Goal: Task Accomplishment & Management: Manage account settings

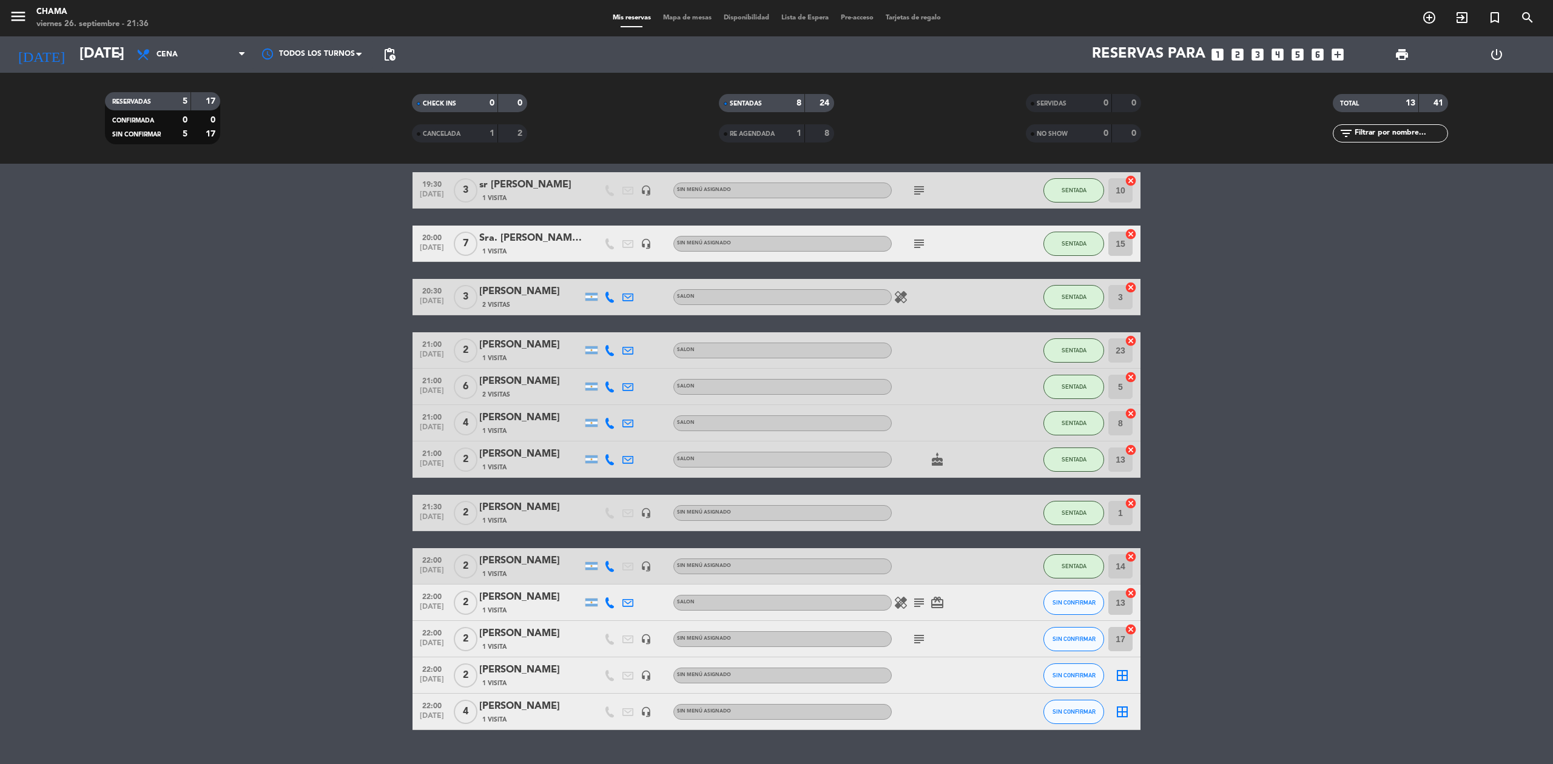
scroll to position [73, 0]
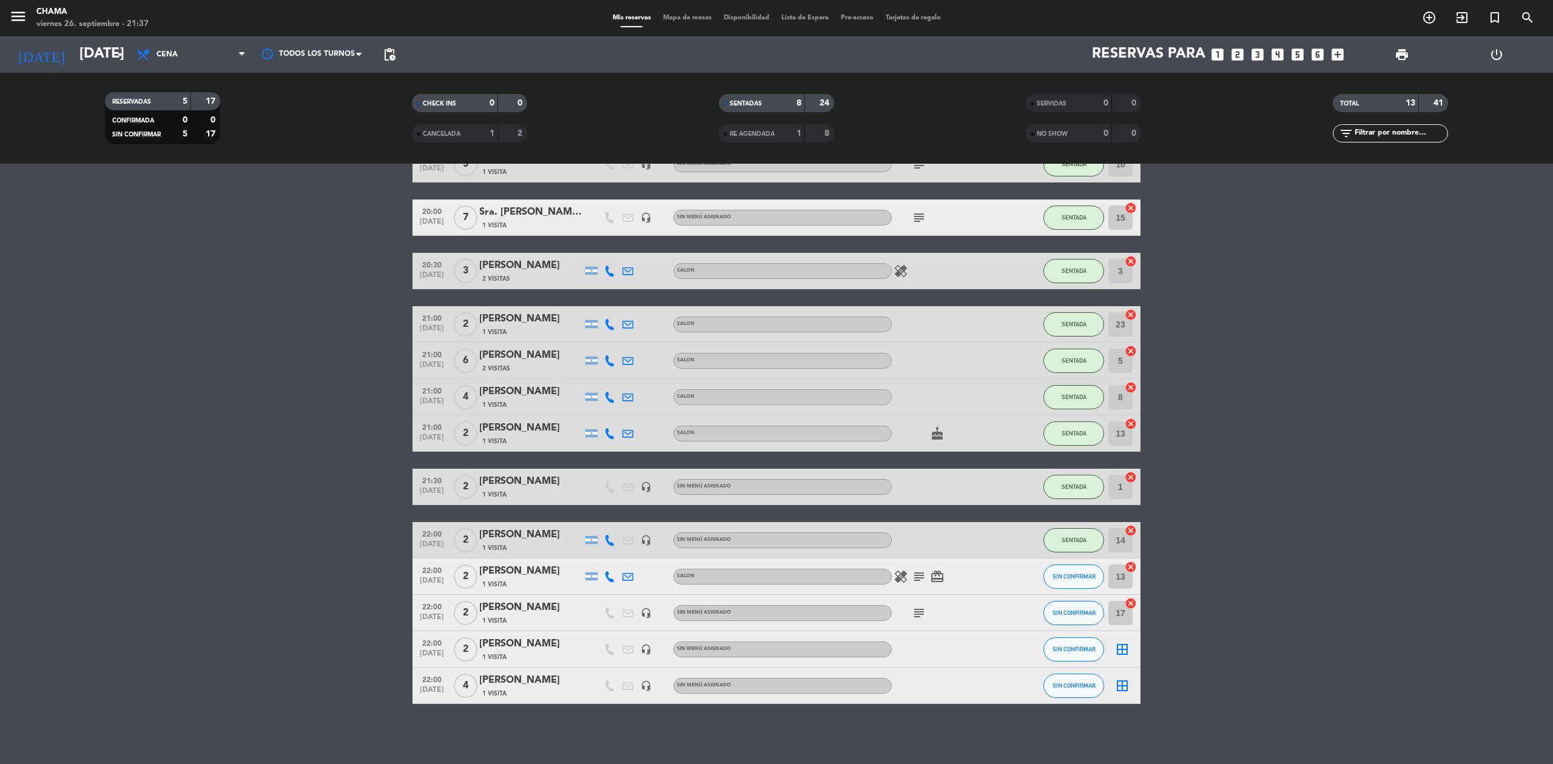
click at [918, 576] on icon "subject" at bounding box center [919, 577] width 15 height 15
click at [934, 574] on icon "card_giftcard" at bounding box center [937, 577] width 15 height 15
click at [899, 573] on icon "healing" at bounding box center [901, 577] width 15 height 15
click at [915, 615] on icon "subject" at bounding box center [919, 613] width 15 height 15
click at [917, 573] on icon "subject" at bounding box center [919, 577] width 15 height 15
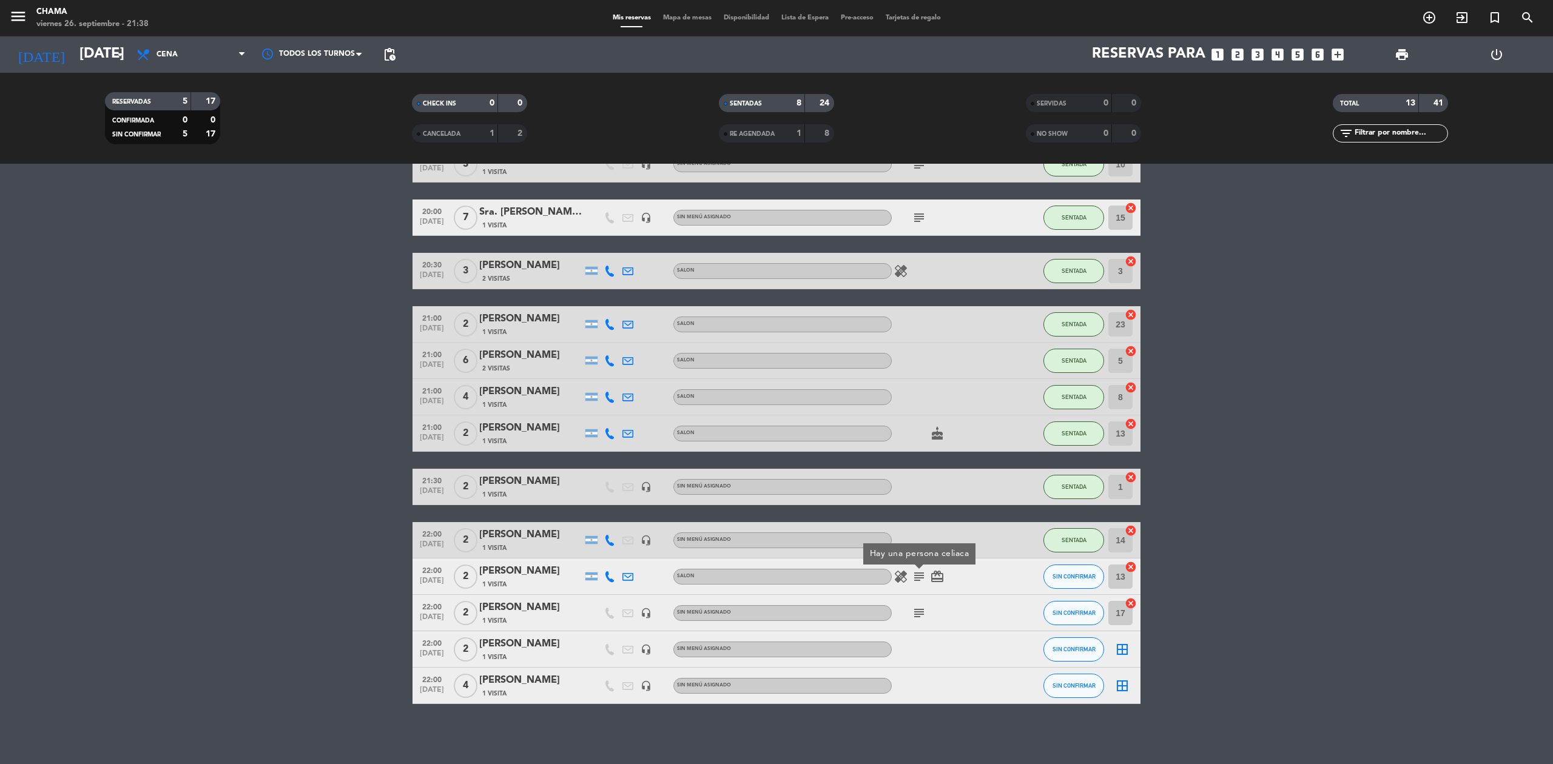
click at [914, 610] on icon "subject" at bounding box center [919, 613] width 15 height 15
click at [1312, 567] on bookings-row "19:30 [DATE] 3 sr [PERSON_NAME] 1 Visita headset_mic Sin menú asignado subject …" at bounding box center [776, 425] width 1553 height 558
click at [1067, 614] on span "SIN CONFIRMAR" at bounding box center [1074, 613] width 43 height 7
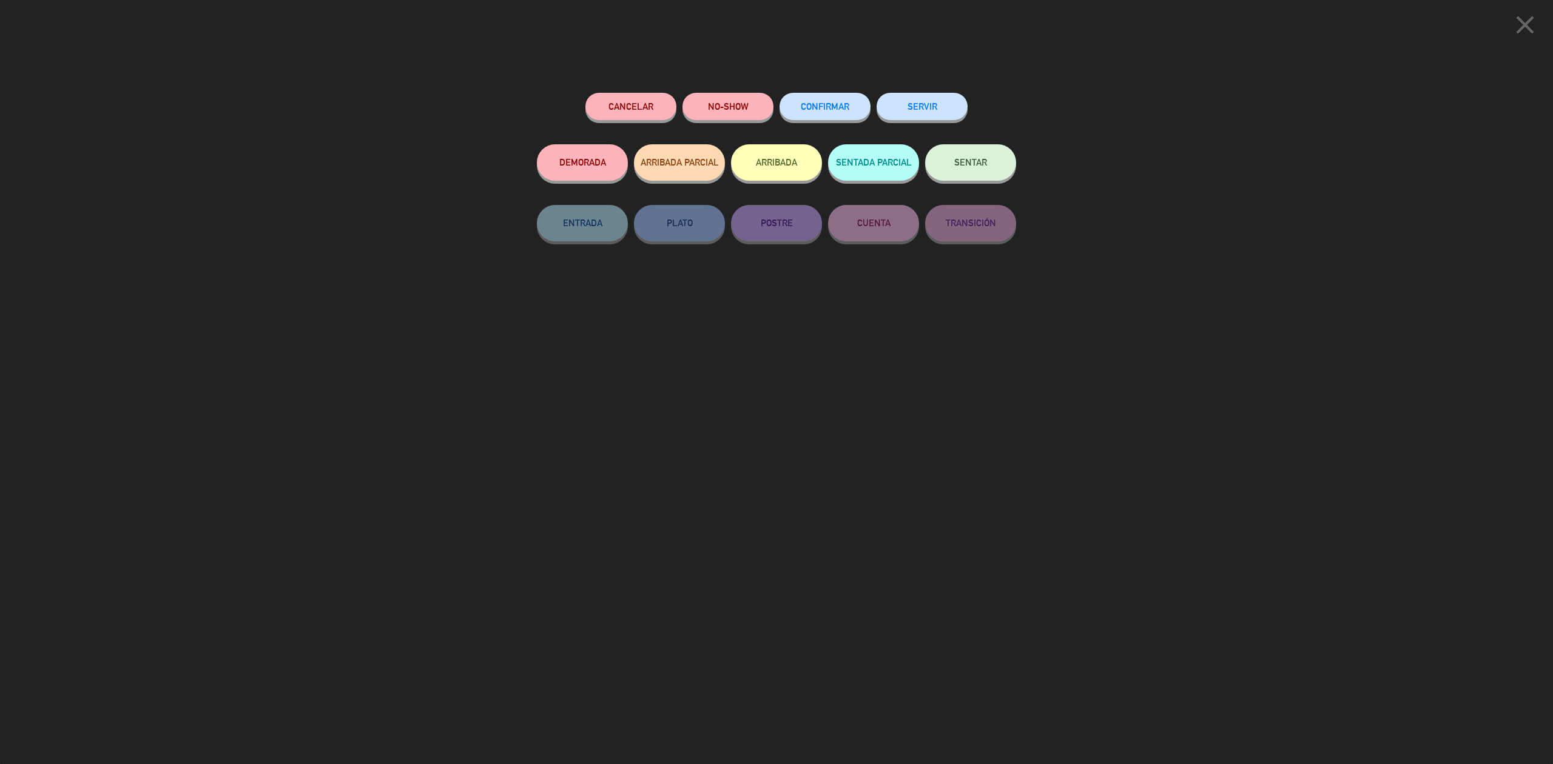
click at [982, 164] on span "SENTAR" at bounding box center [970, 162] width 33 height 10
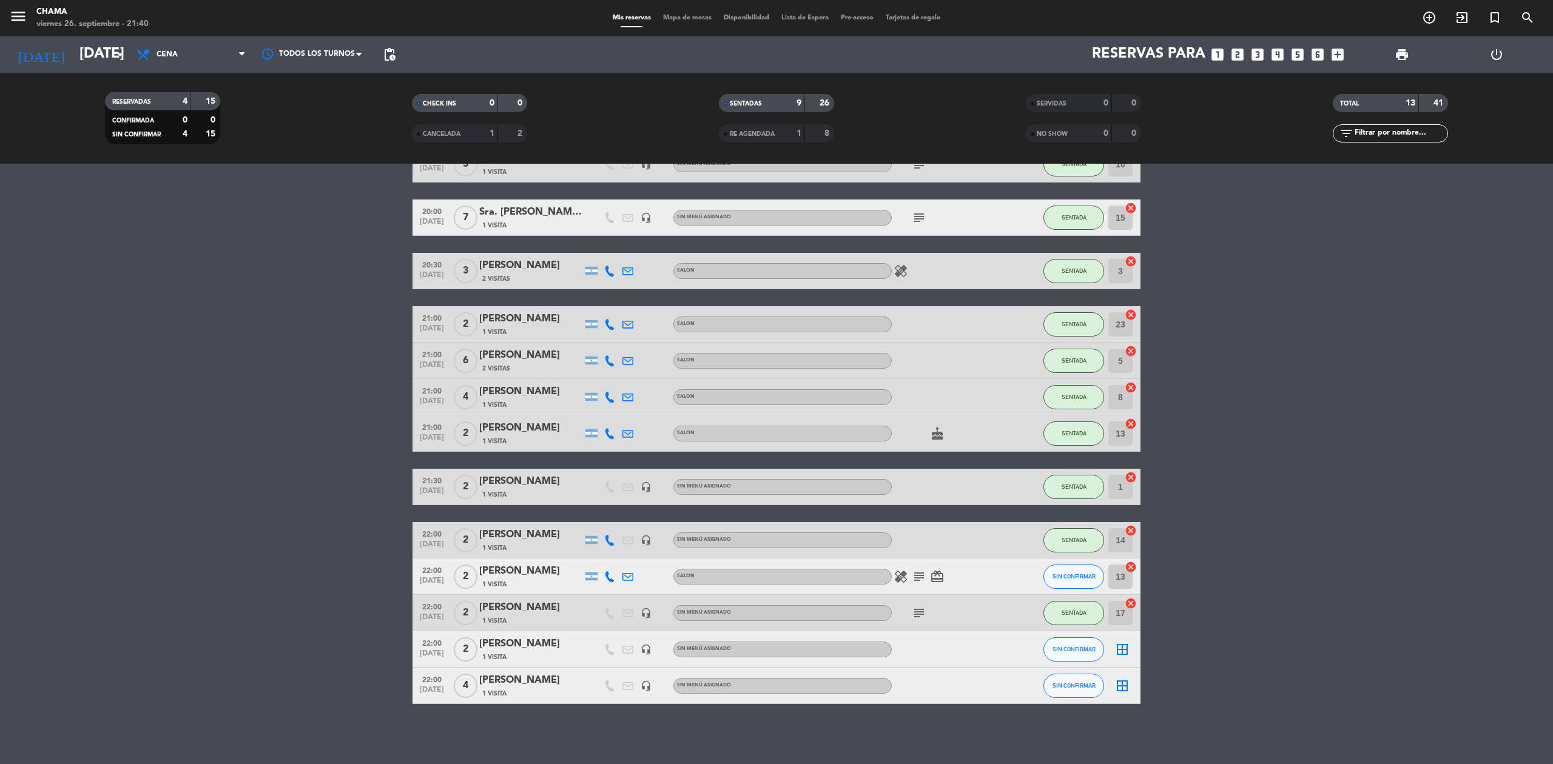
click at [1133, 602] on icon "cancel" at bounding box center [1131, 604] width 12 height 12
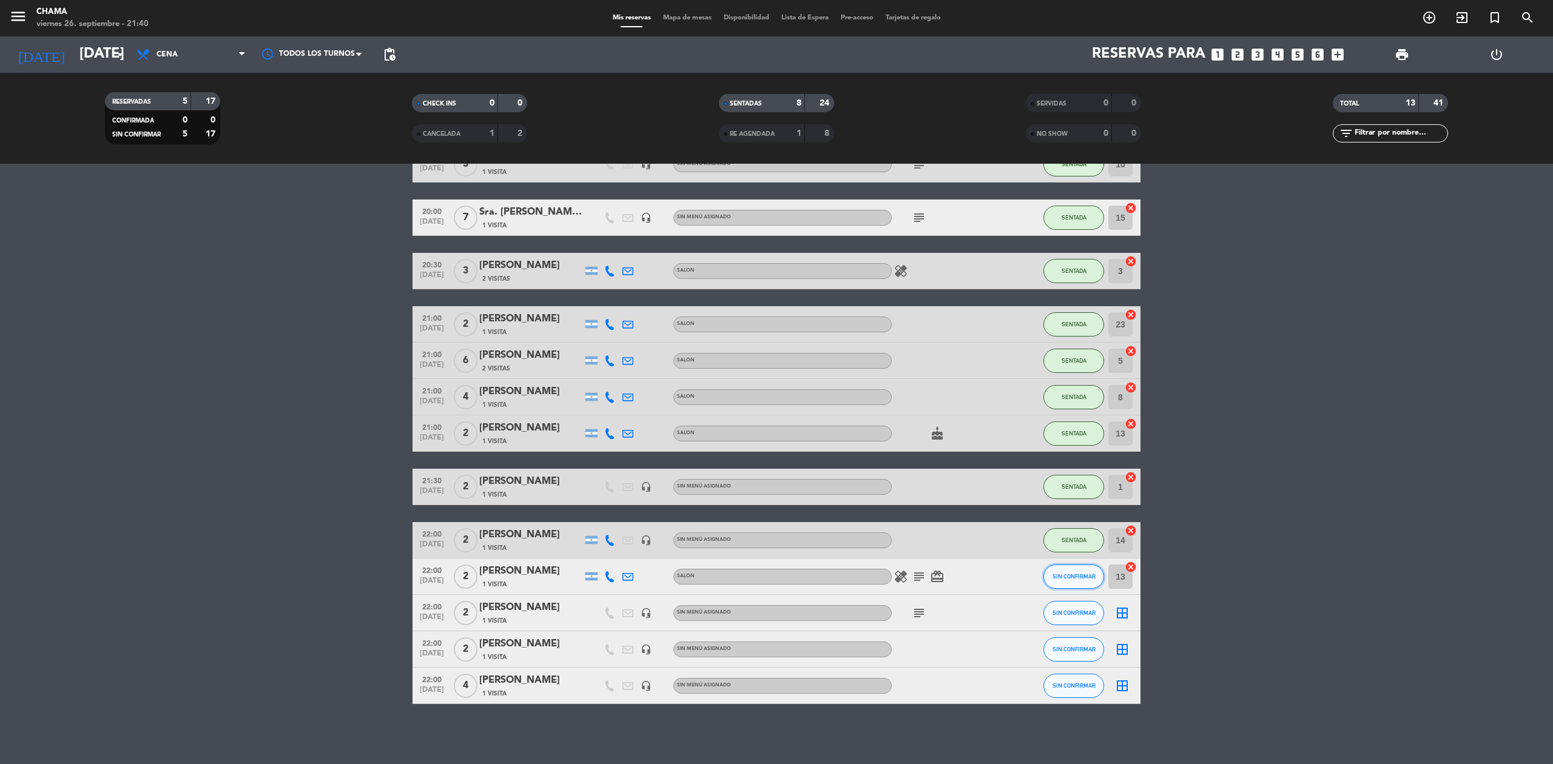
click at [1076, 578] on span "SIN CONFIRMAR" at bounding box center [1074, 576] width 43 height 7
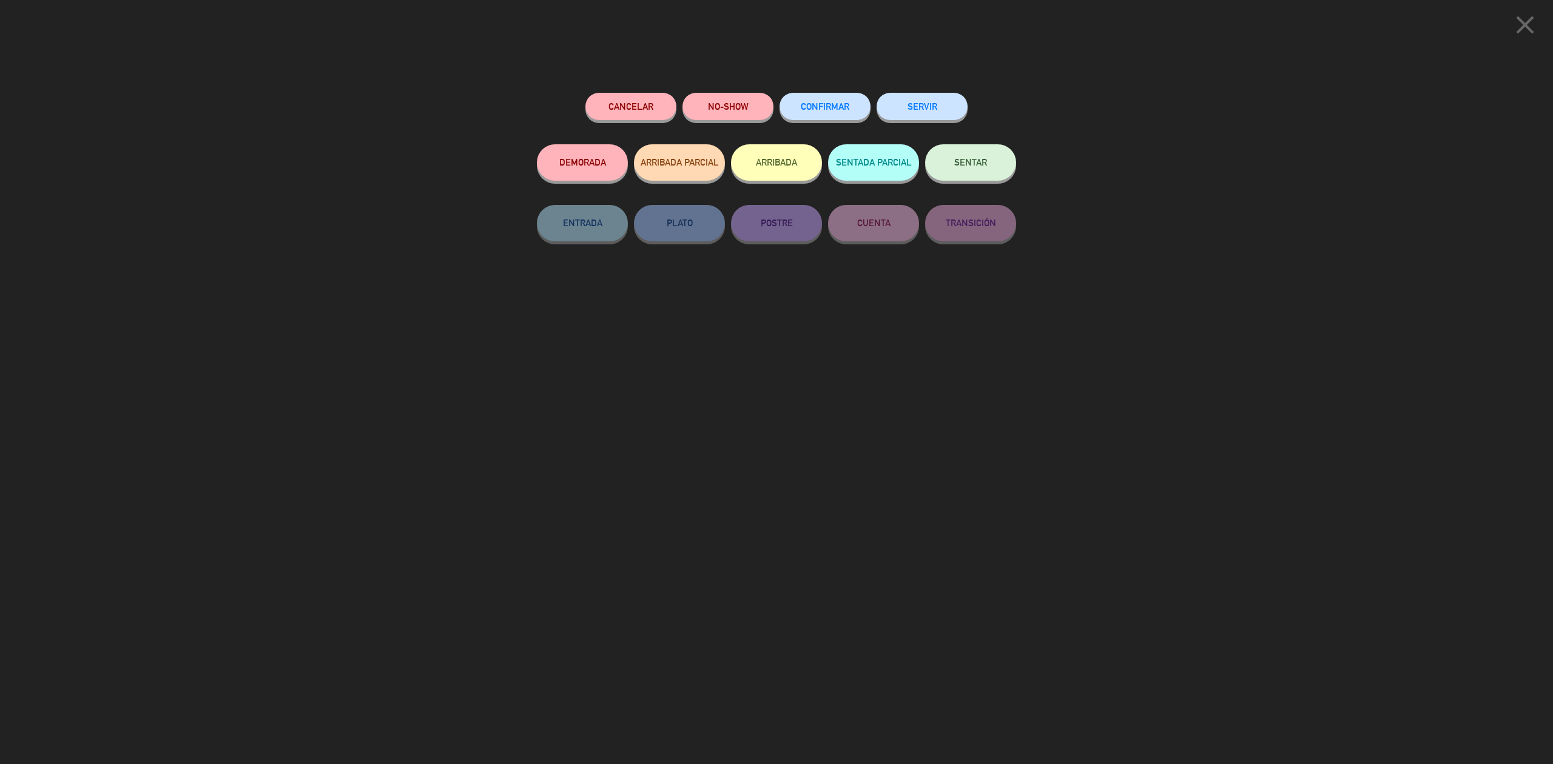
click at [1525, 36] on icon "close" at bounding box center [1525, 25] width 30 height 30
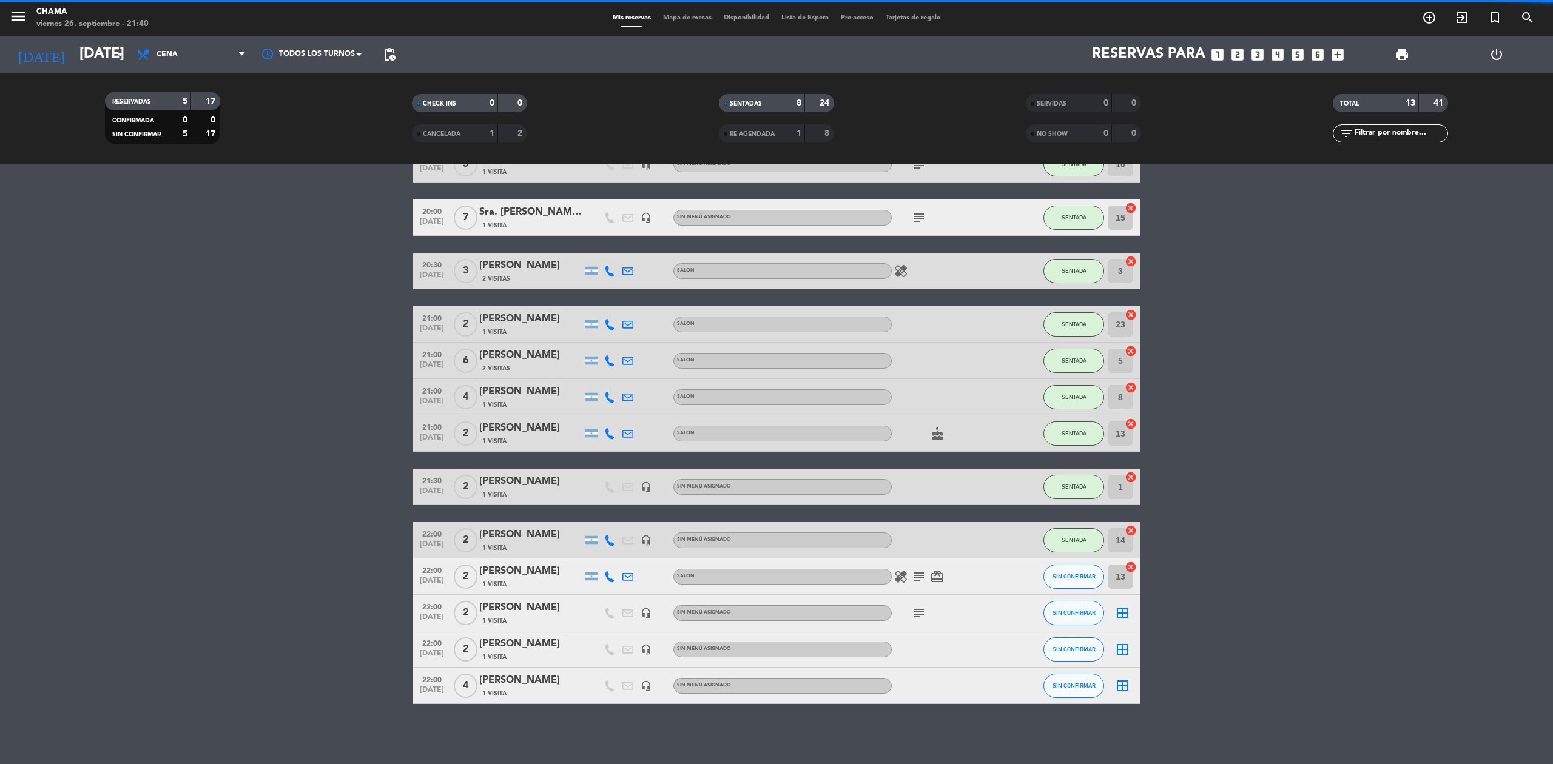
click at [1133, 568] on icon "cancel" at bounding box center [1131, 567] width 12 height 12
click at [1124, 574] on icon "border_all" at bounding box center [1122, 577] width 15 height 15
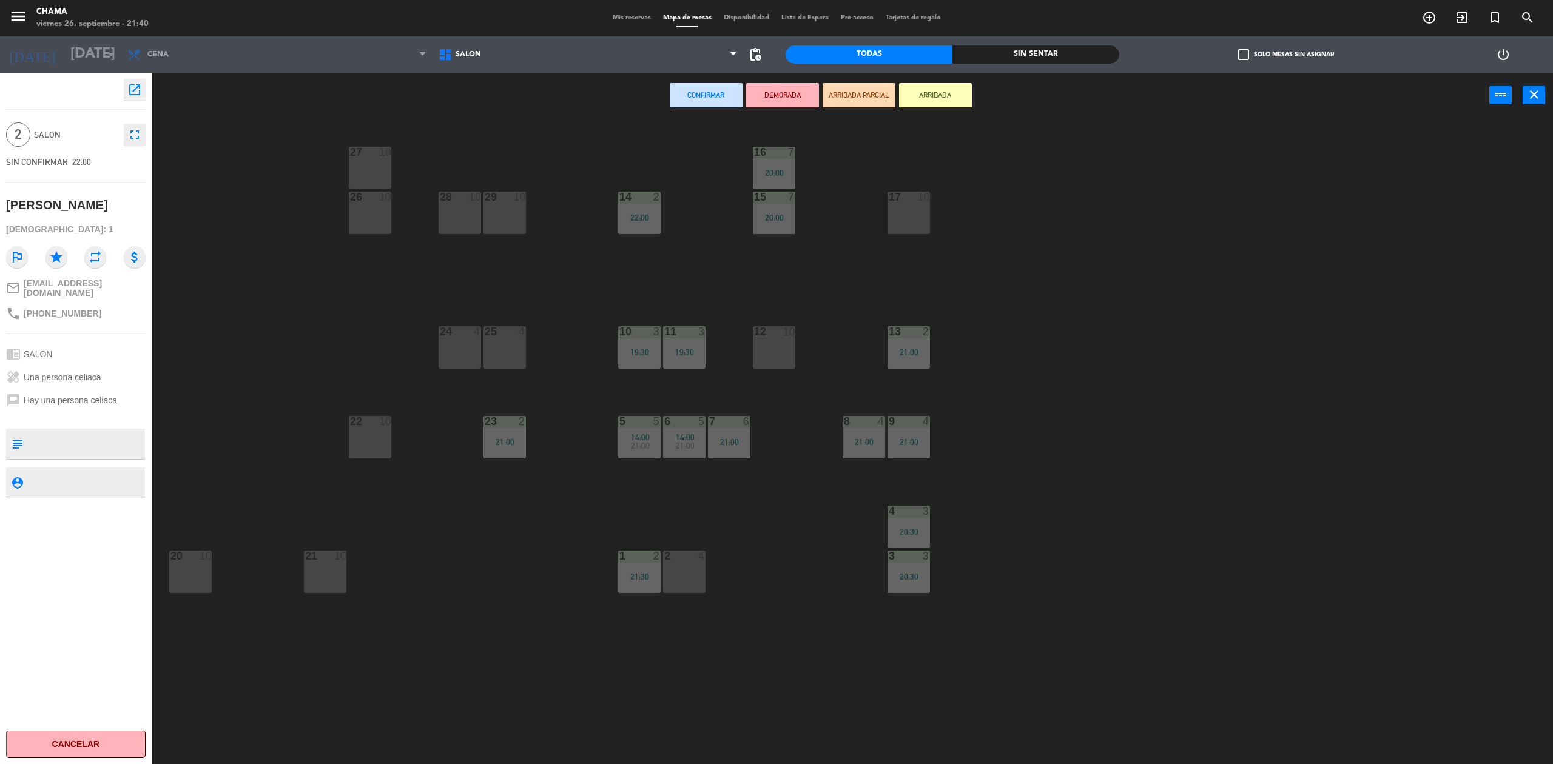
click at [911, 202] on div at bounding box center [909, 197] width 20 height 11
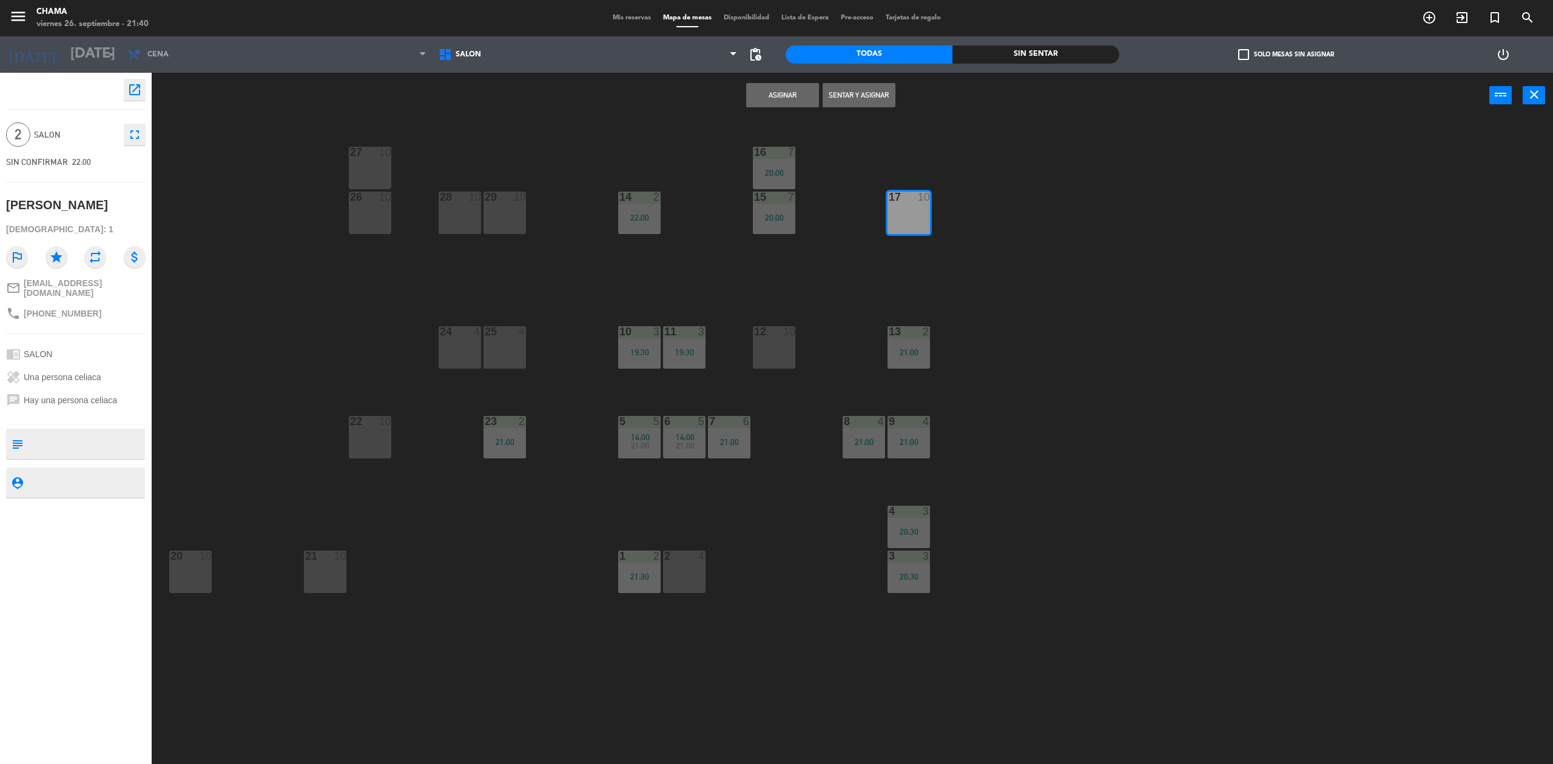
click at [853, 95] on button "Sentar y Asignar" at bounding box center [859, 95] width 73 height 24
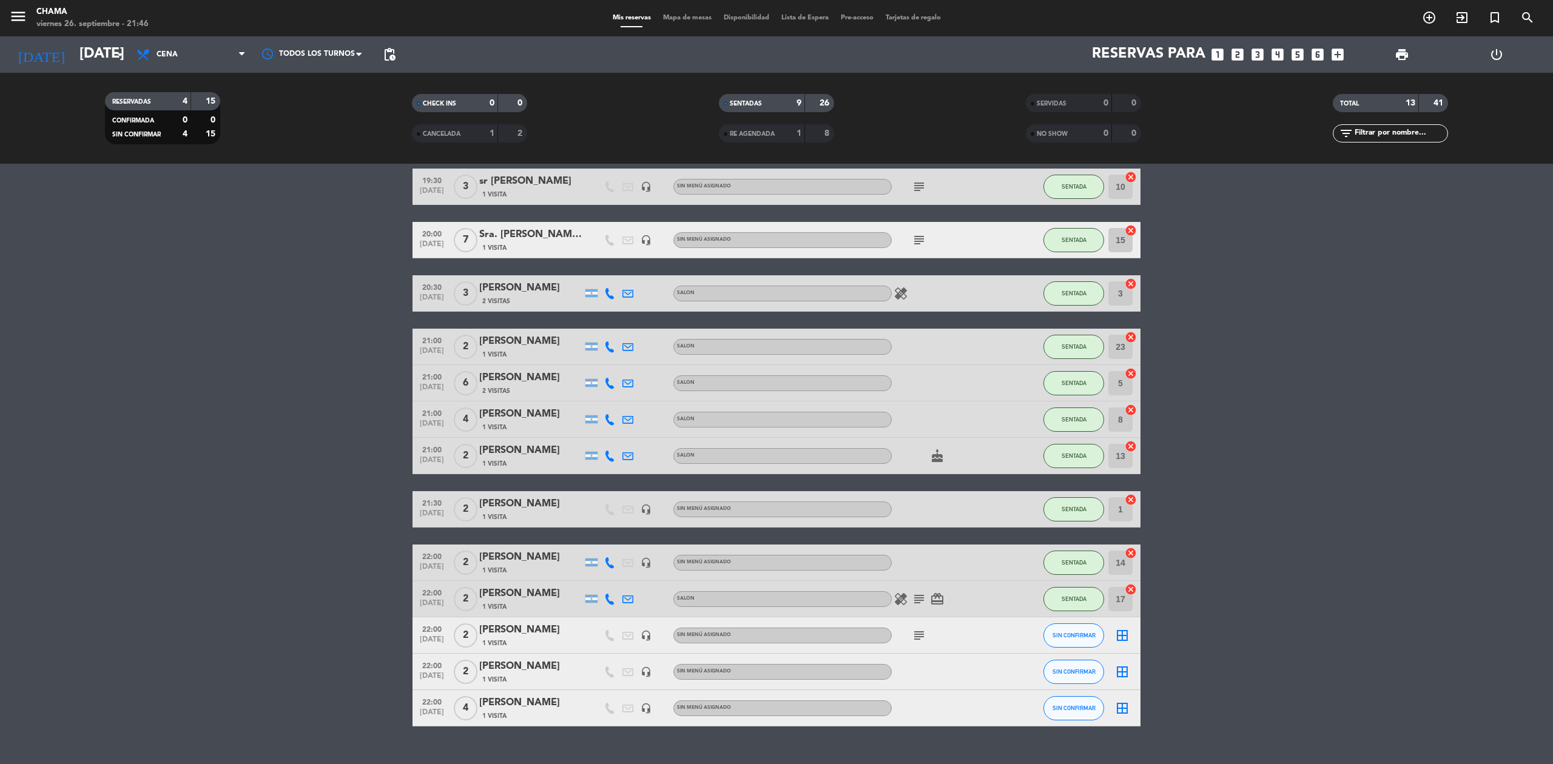
scroll to position [73, 0]
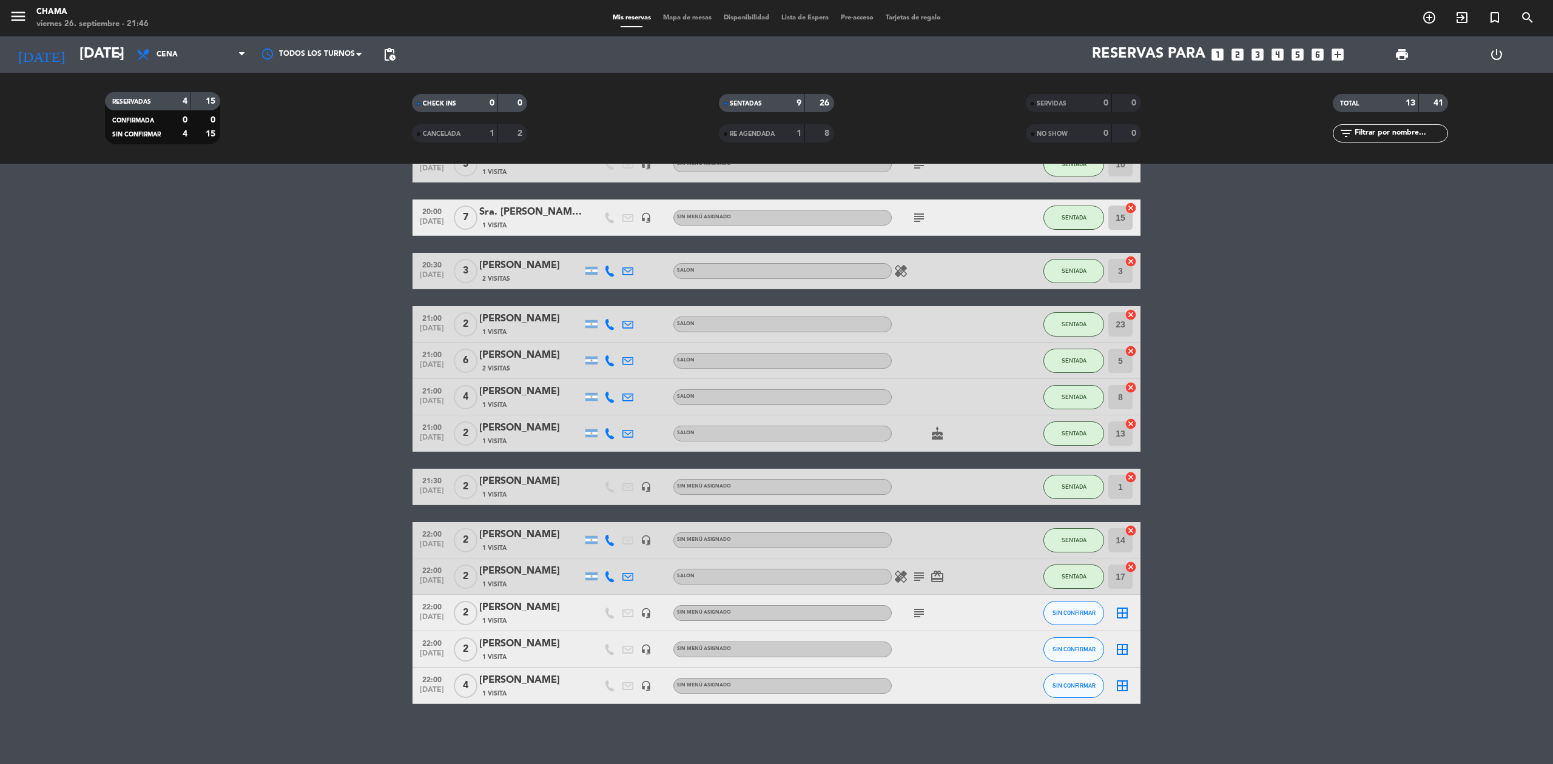
click at [904, 576] on icon "healing" at bounding box center [901, 577] width 15 height 15
click at [938, 579] on icon "card_giftcard" at bounding box center [937, 577] width 15 height 15
click at [916, 578] on icon "subject" at bounding box center [919, 577] width 15 height 15
click at [922, 615] on icon "subject" at bounding box center [919, 613] width 15 height 15
click at [1346, 517] on bookings-row "19:30 [DATE] 3 sr [PERSON_NAME] 1 Visita headset_mic Sin menú asignado subject …" at bounding box center [776, 425] width 1553 height 558
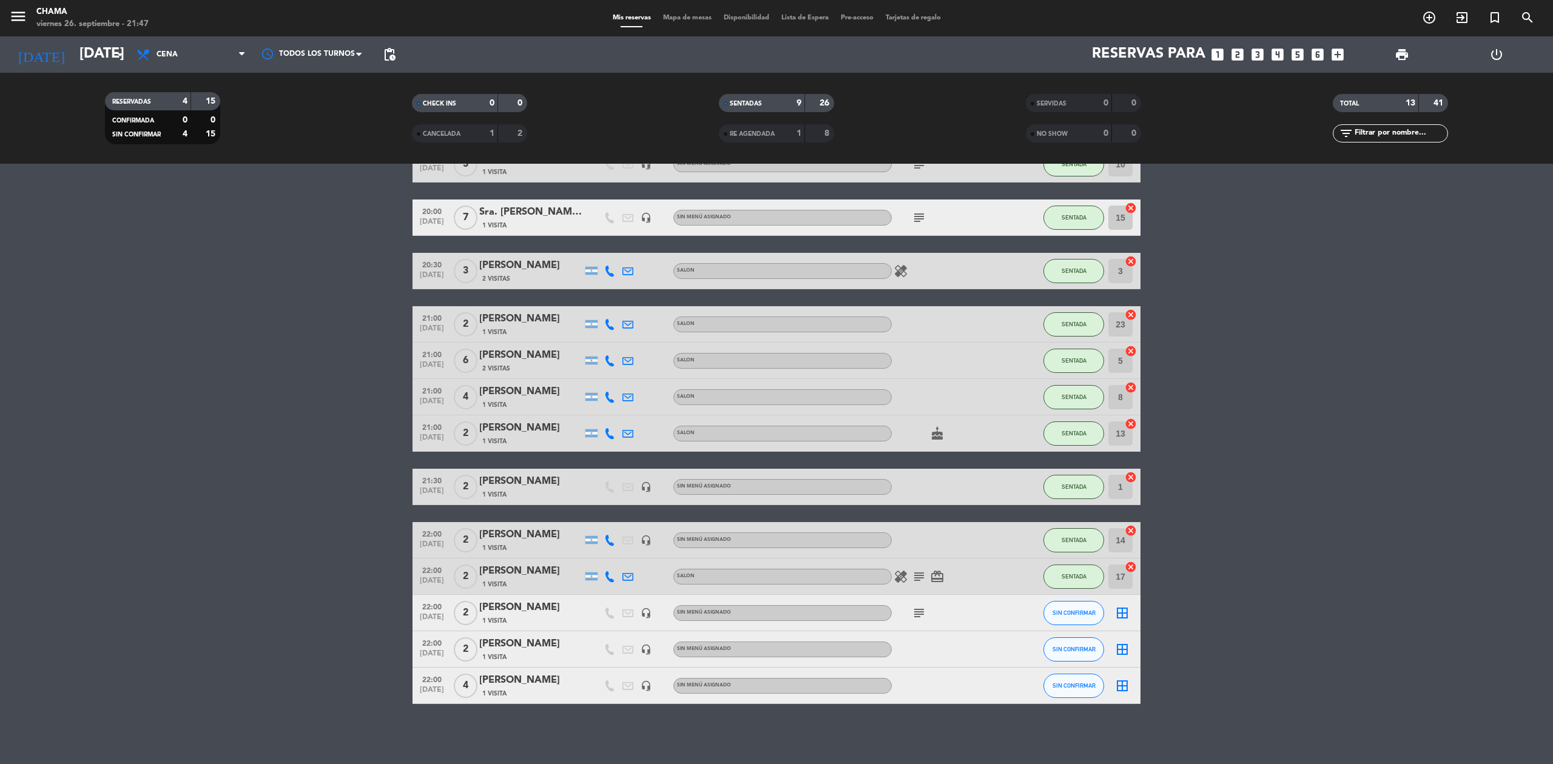
drag, startPoint x: 916, startPoint y: 609, endPoint x: 1277, endPoint y: 568, distance: 362.7
click at [917, 609] on icon "subject" at bounding box center [919, 613] width 15 height 15
click at [1382, 501] on bookings-row "19:30 [DATE] 3 sr [PERSON_NAME] 1 Visita headset_mic Sin menú asignado subject …" at bounding box center [776, 425] width 1553 height 558
click at [934, 430] on icon "cake" at bounding box center [937, 434] width 15 height 15
click at [1368, 476] on bookings-row "19:30 [DATE] 3 sr [PERSON_NAME] 1 Visita headset_mic Sin menú asignado subject …" at bounding box center [776, 425] width 1553 height 558
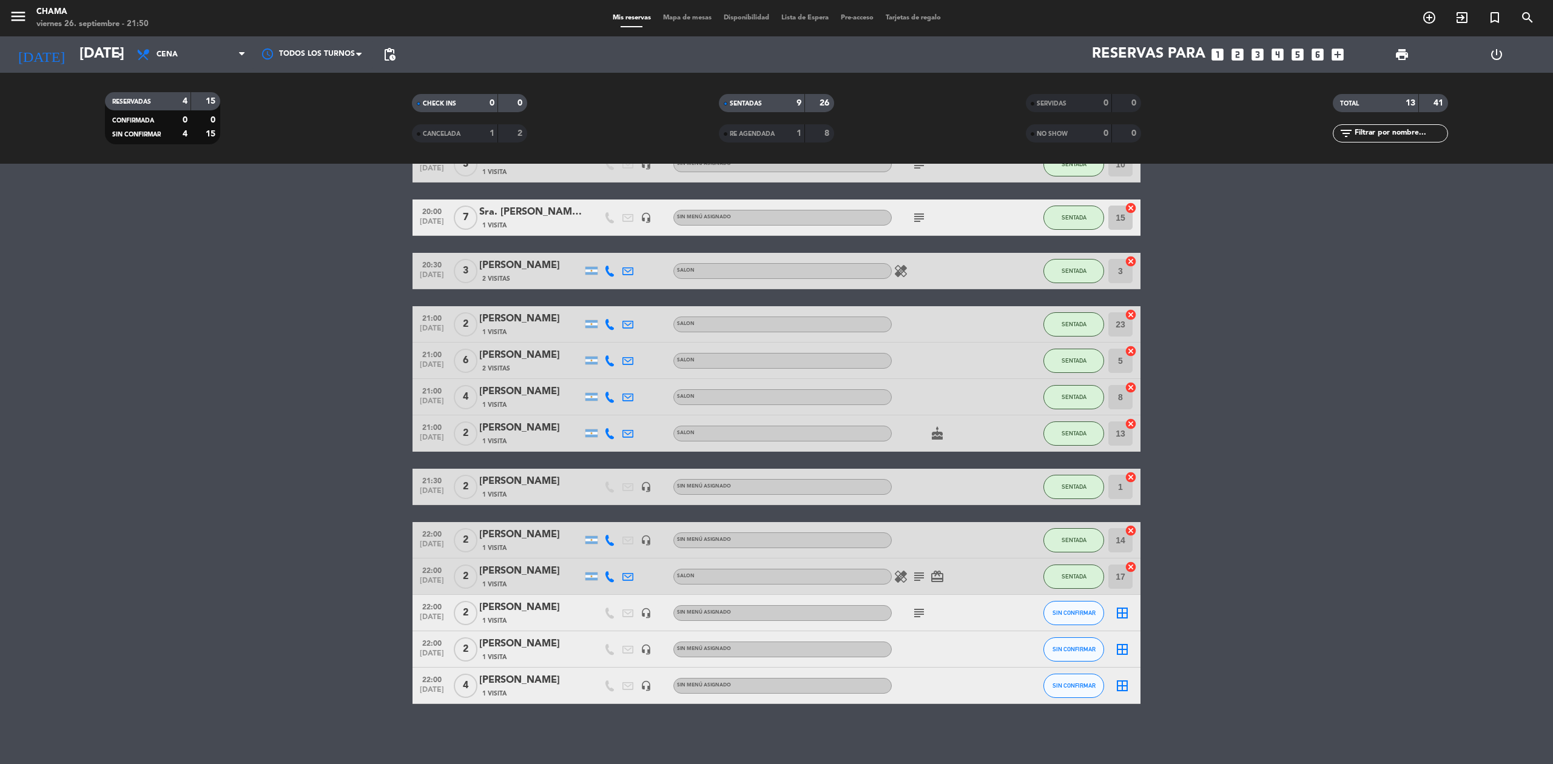
click at [920, 615] on icon "subject" at bounding box center [919, 613] width 15 height 15
click at [903, 570] on icon "healing" at bounding box center [901, 577] width 15 height 15
click at [920, 571] on icon "subject" at bounding box center [919, 577] width 15 height 15
click at [935, 574] on icon "card_giftcard" at bounding box center [937, 577] width 15 height 15
click at [920, 612] on icon "subject" at bounding box center [919, 613] width 15 height 15
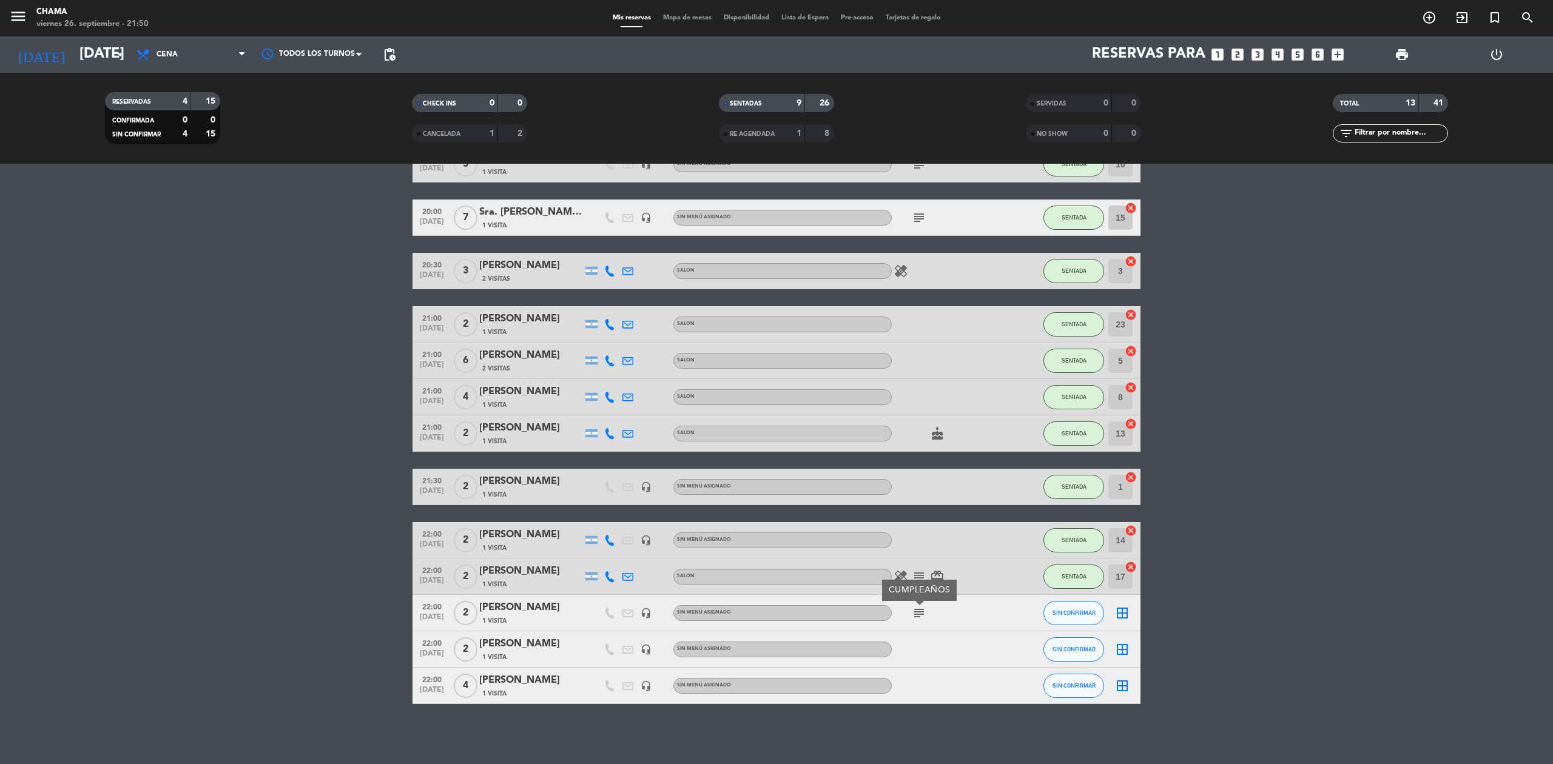
click at [937, 438] on icon "cake" at bounding box center [937, 434] width 15 height 15
click at [515, 675] on div "[PERSON_NAME]" at bounding box center [530, 681] width 103 height 16
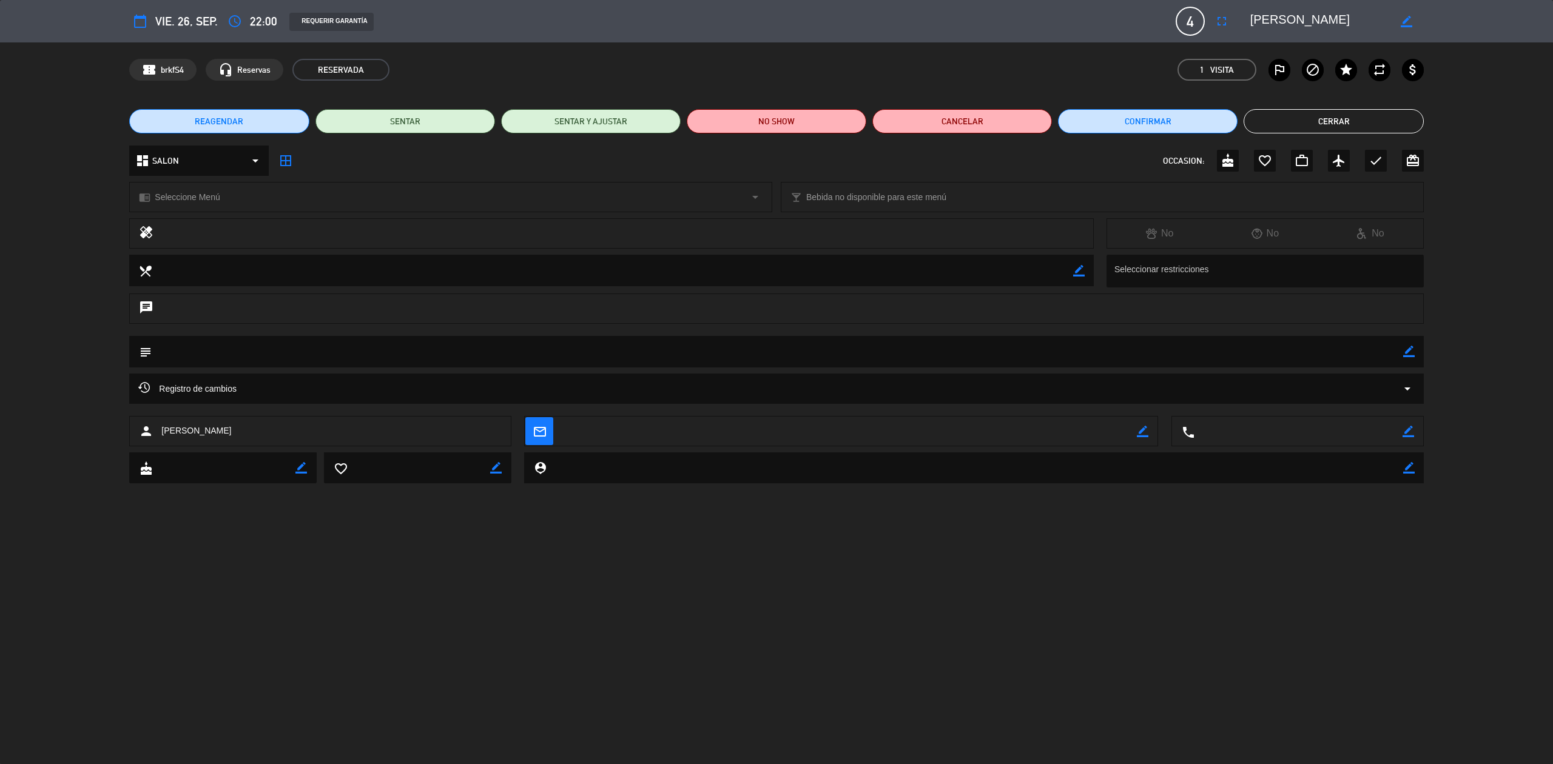
click at [1406, 22] on icon "border_color" at bounding box center [1407, 22] width 12 height 12
drag, startPoint x: 1314, startPoint y: 18, endPoint x: 1272, endPoint y: 24, distance: 42.4
click at [1272, 24] on textarea at bounding box center [1319, 21] width 139 height 22
type textarea "[PERSON_NAME]"
click at [1408, 17] on icon at bounding box center [1407, 22] width 12 height 12
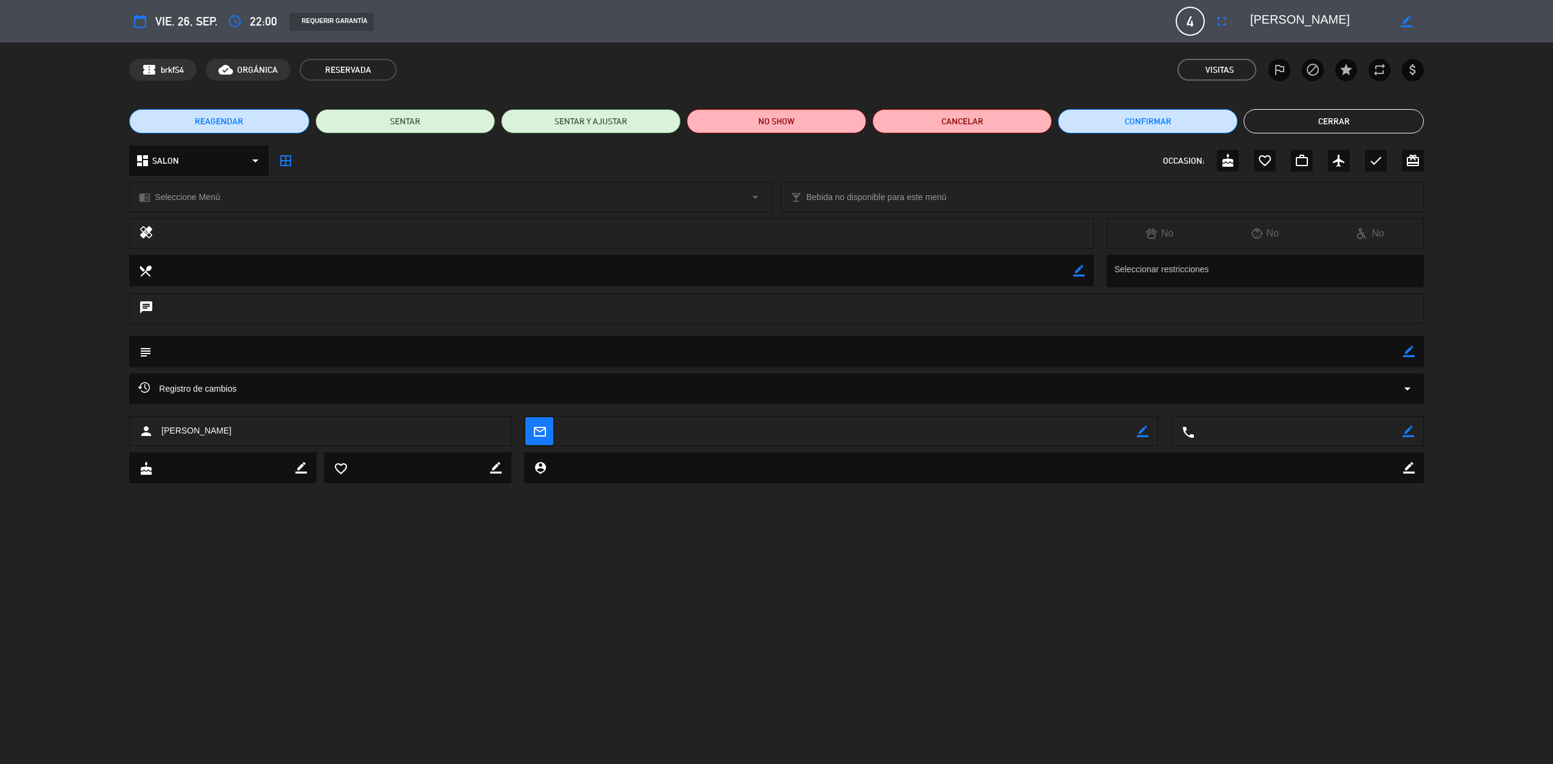
click at [1328, 124] on button "Cerrar" at bounding box center [1334, 121] width 180 height 24
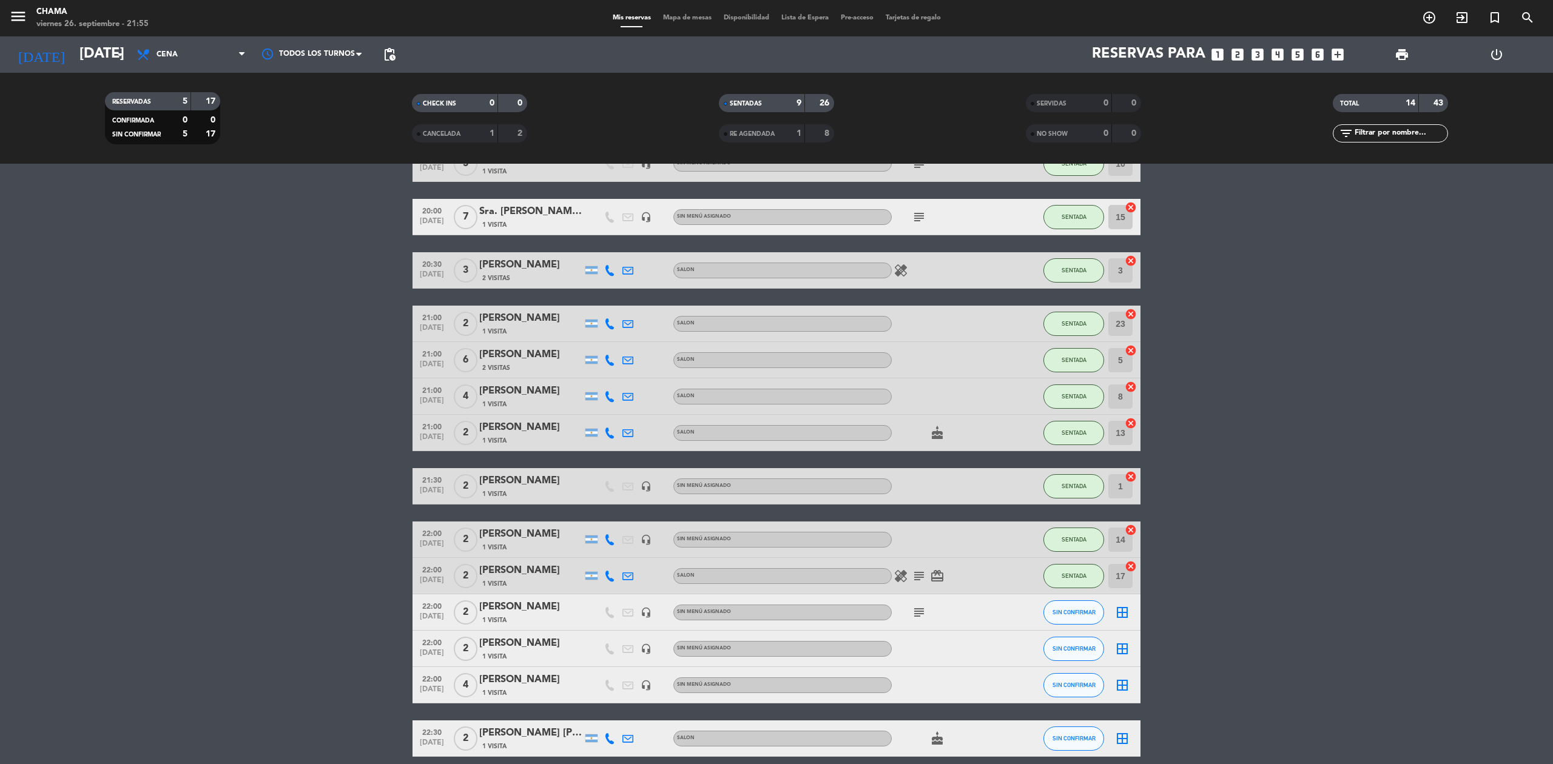
scroll to position [127, 0]
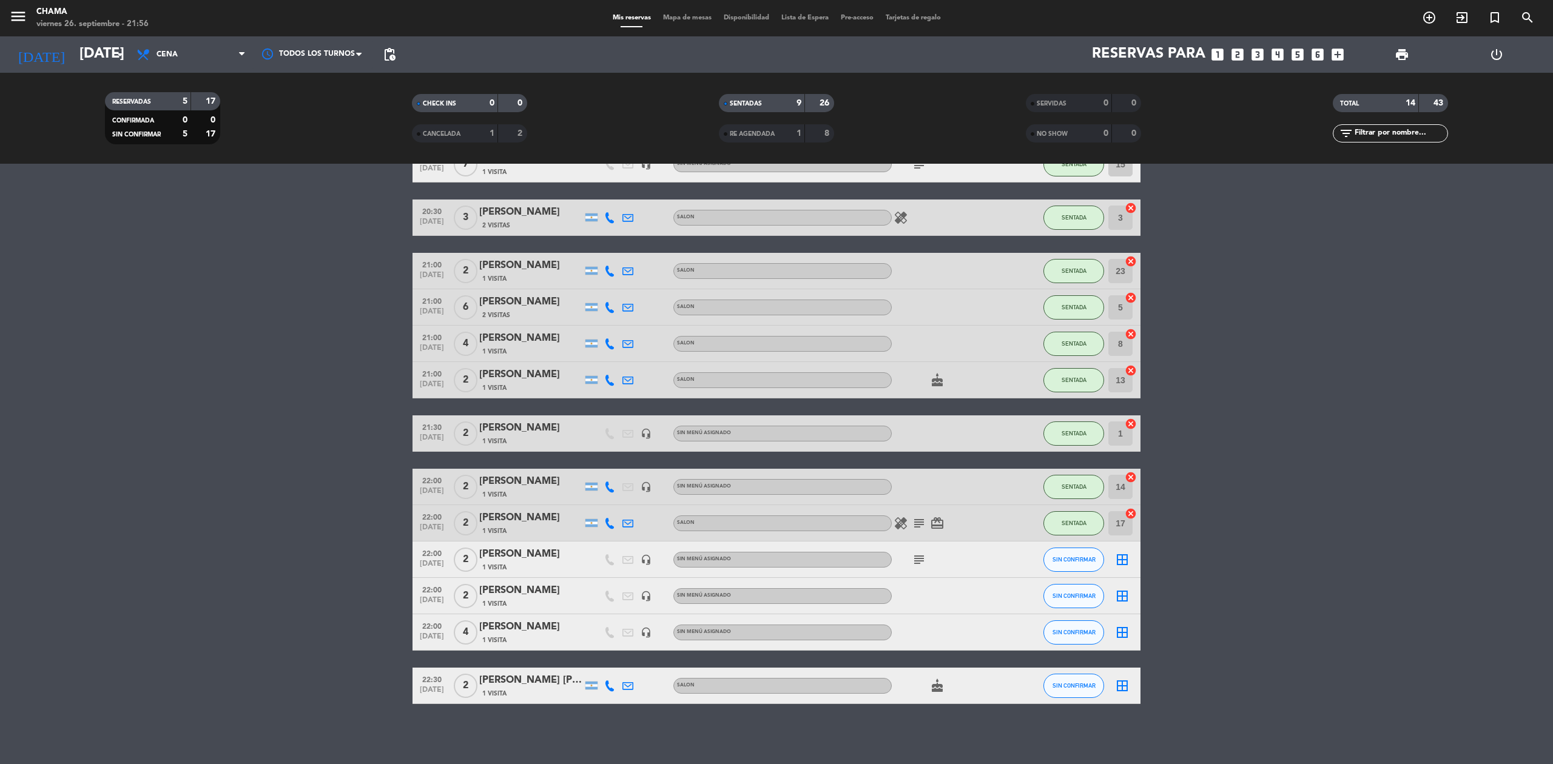
click at [916, 556] on icon "subject" at bounding box center [919, 560] width 15 height 15
click at [938, 686] on icon "cake" at bounding box center [937, 686] width 15 height 15
click at [1337, 544] on bookings-row "19:30 [DATE] 3 sr [PERSON_NAME] 1 Visita headset_mic Sin menú asignado subject …" at bounding box center [776, 399] width 1553 height 612
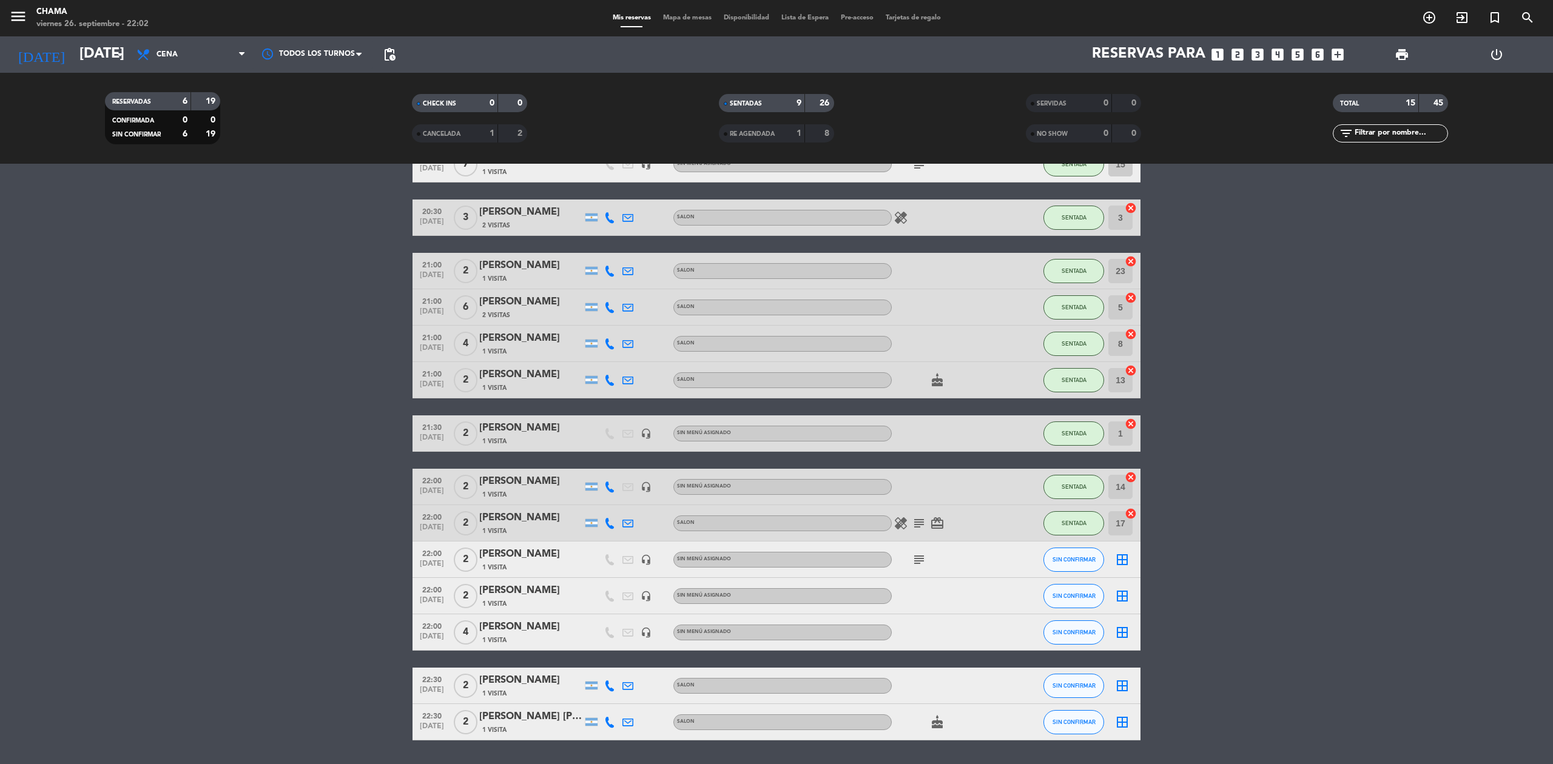
scroll to position [163, 0]
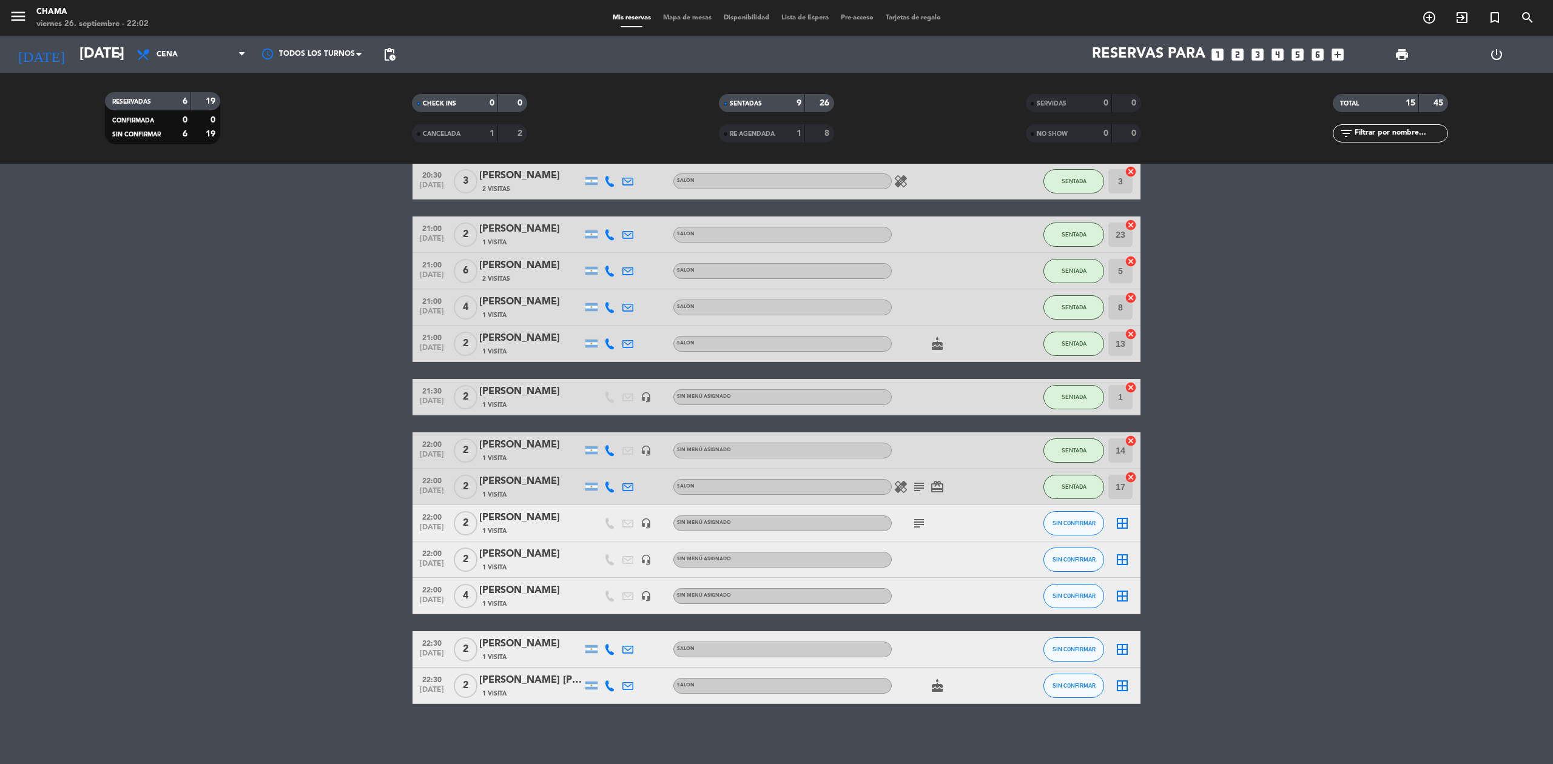
click at [914, 517] on icon "subject" at bounding box center [919, 523] width 15 height 15
click at [945, 688] on span "cake" at bounding box center [937, 686] width 18 height 15
click at [937, 688] on icon "cake" at bounding box center [937, 686] width 15 height 15
click at [78, 44] on input "[DATE]" at bounding box center [163, 54] width 180 height 29
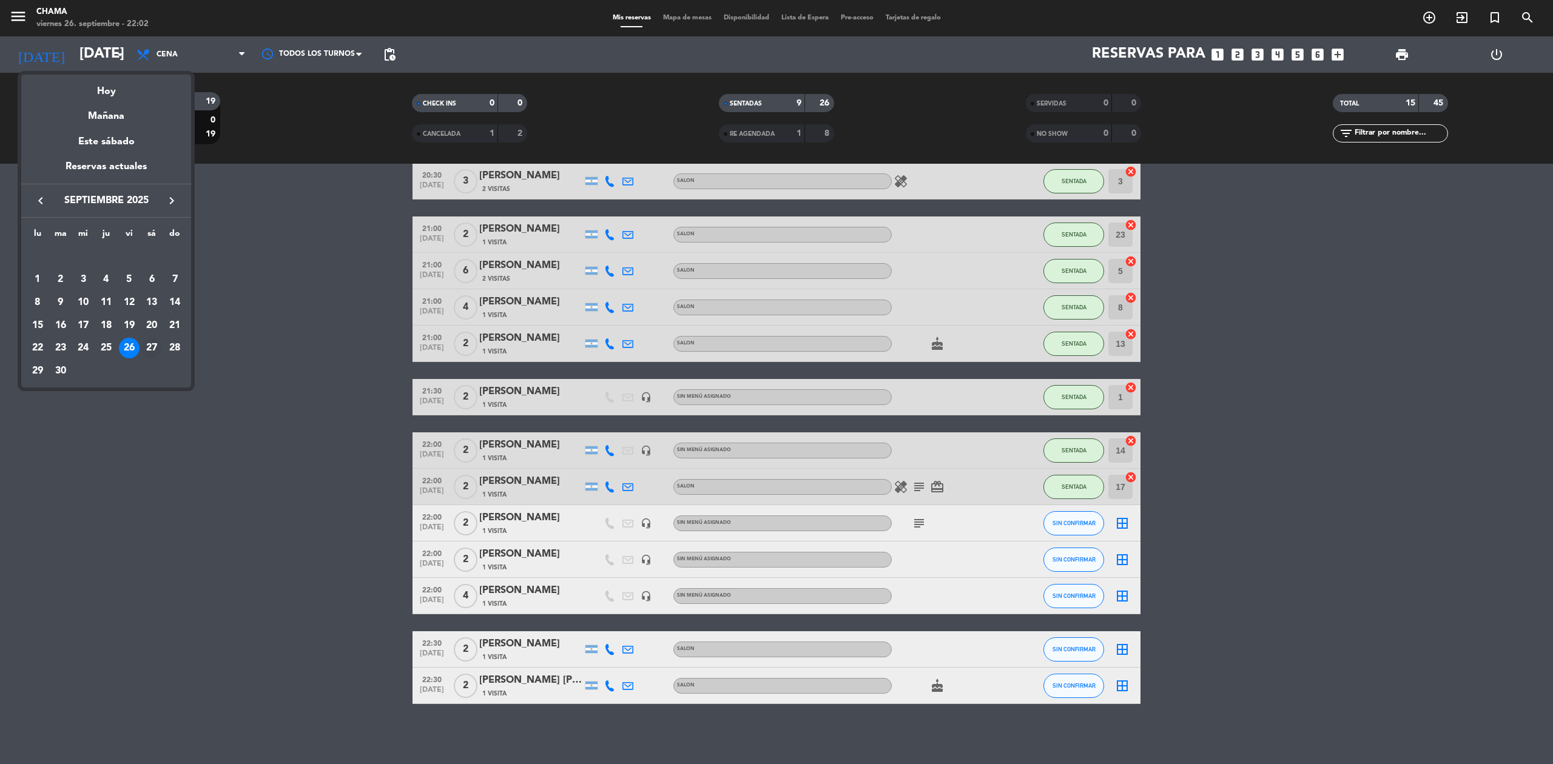
click at [154, 350] on div "27" at bounding box center [151, 348] width 21 height 21
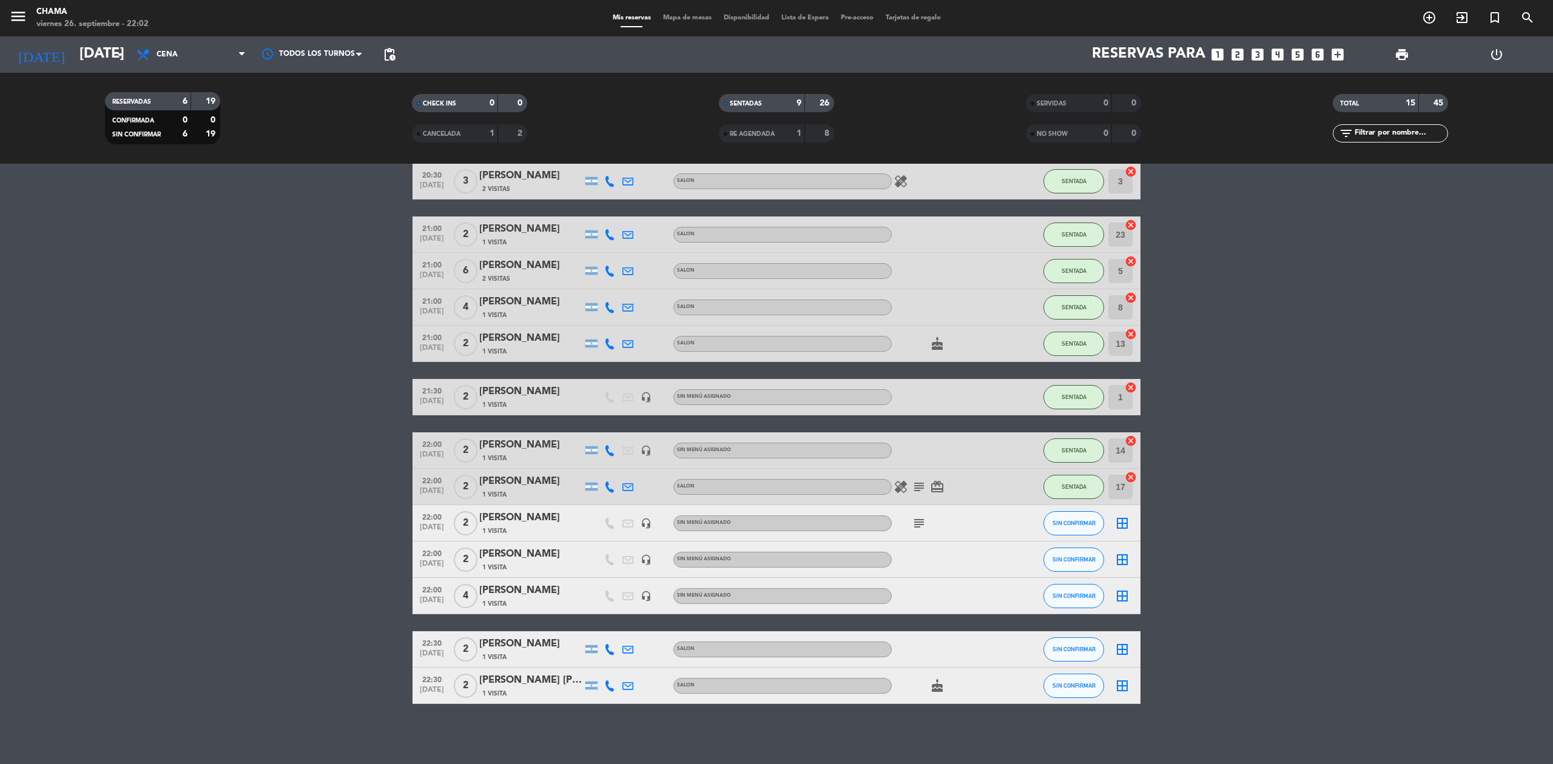
type input "[DATE]"
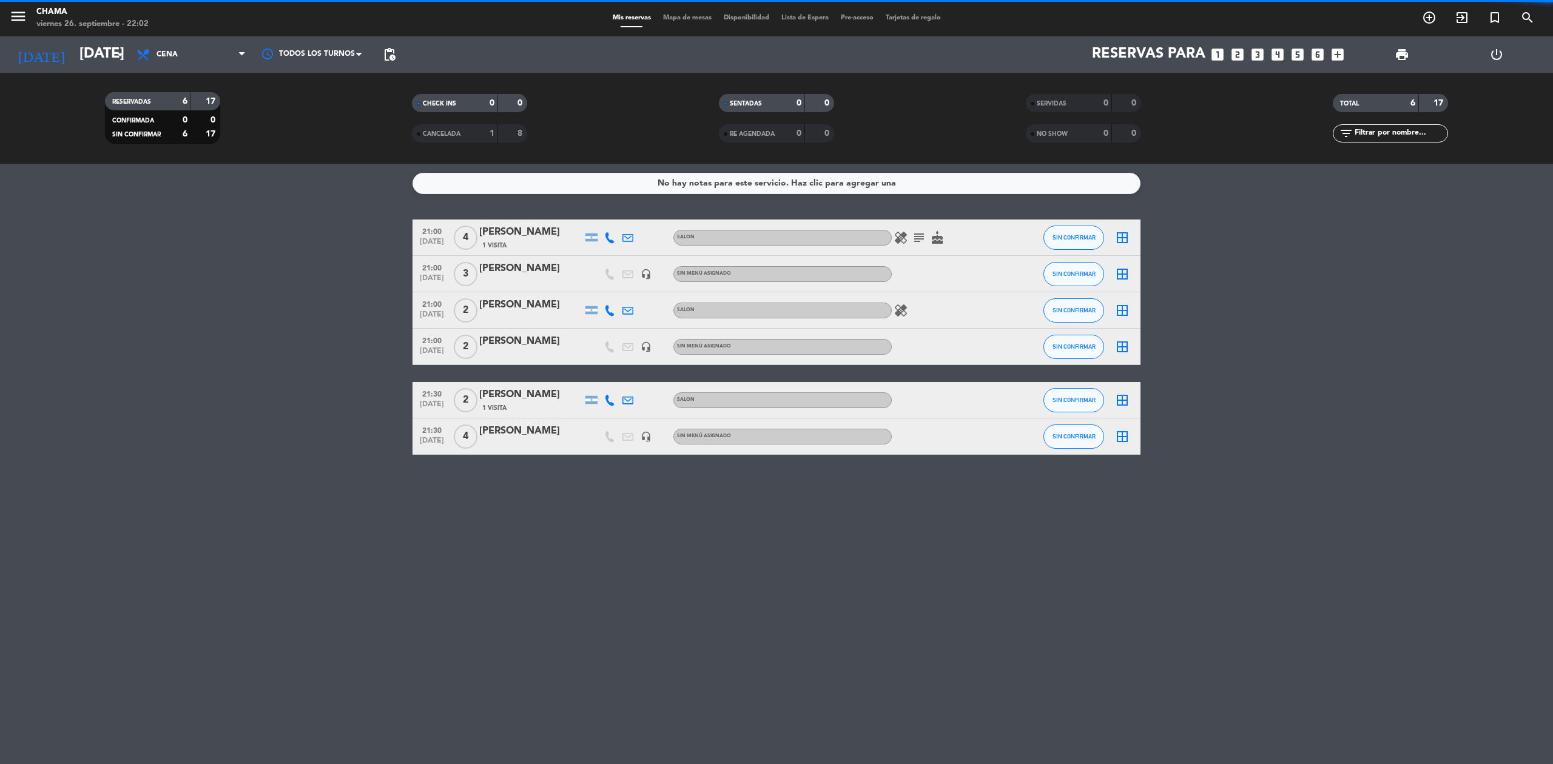
scroll to position [0, 0]
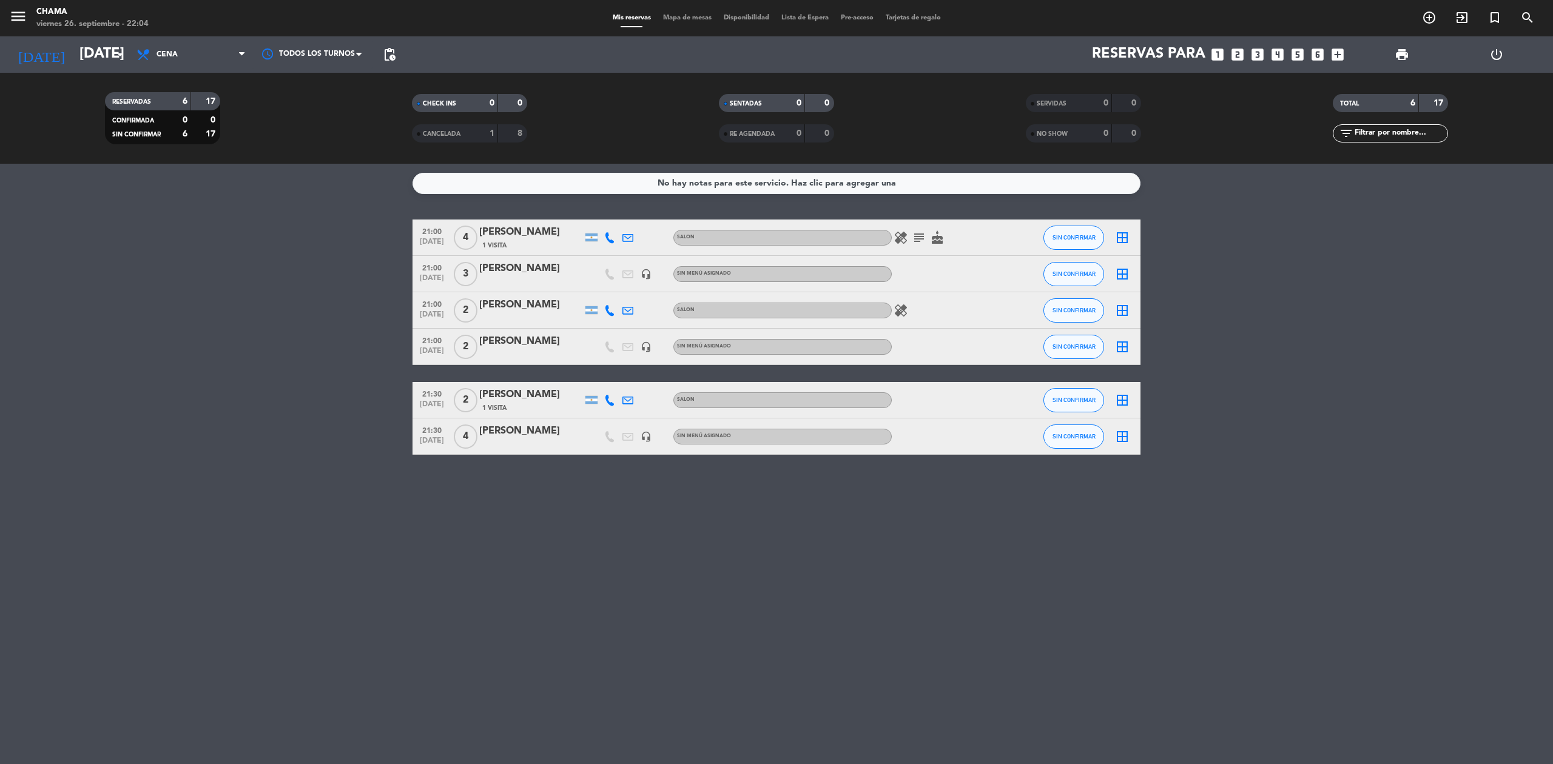
click at [523, 265] on div "[PERSON_NAME]" at bounding box center [530, 269] width 103 height 16
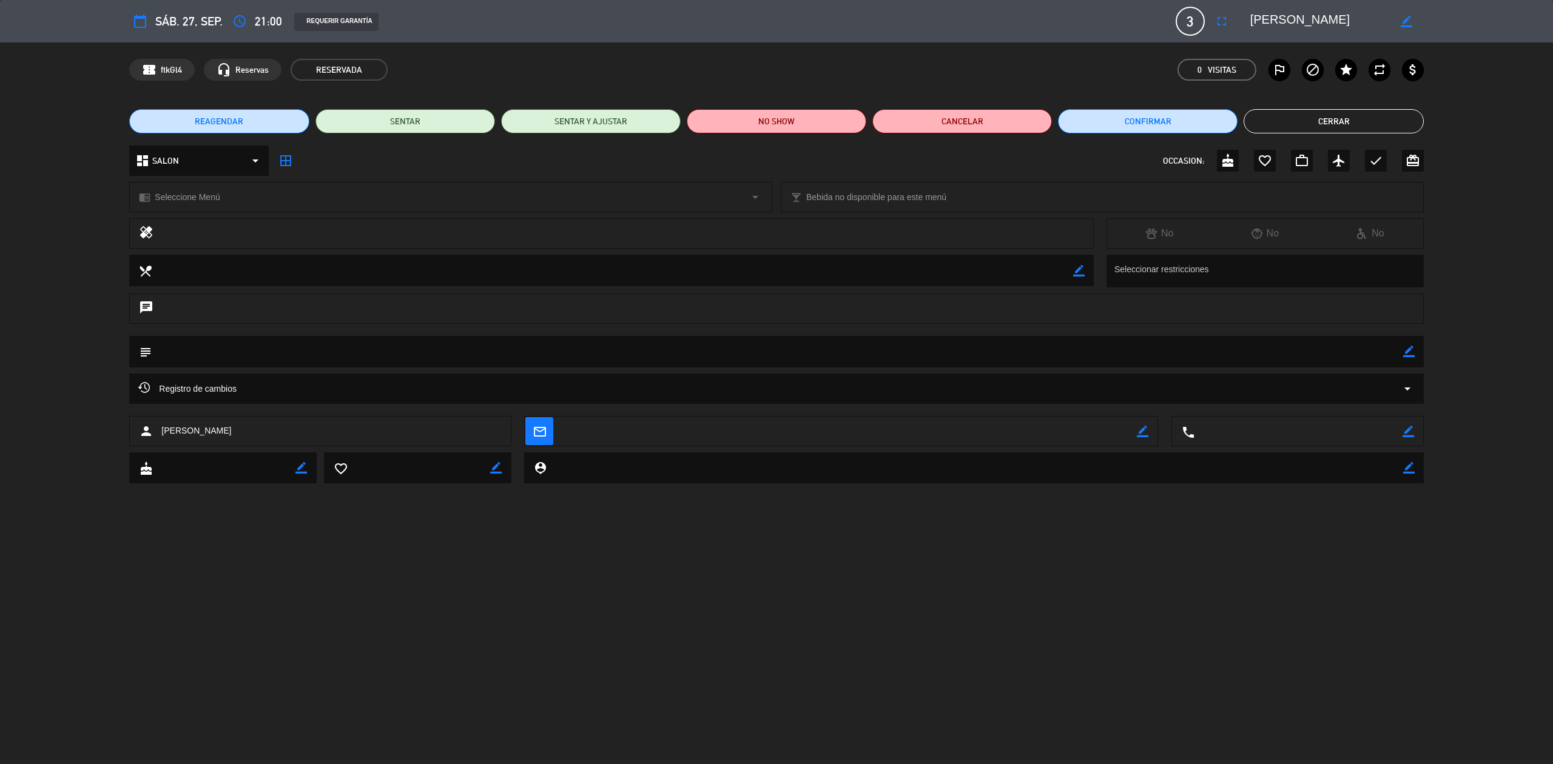
drag, startPoint x: 1406, startPoint y: 351, endPoint x: 1219, endPoint y: 351, distance: 186.3
click at [1405, 351] on icon "border_color" at bounding box center [1409, 352] width 12 height 12
click at [602, 360] on textarea at bounding box center [777, 351] width 1251 height 31
type textarea "DIPLO"
click at [1408, 352] on icon at bounding box center [1409, 352] width 12 height 12
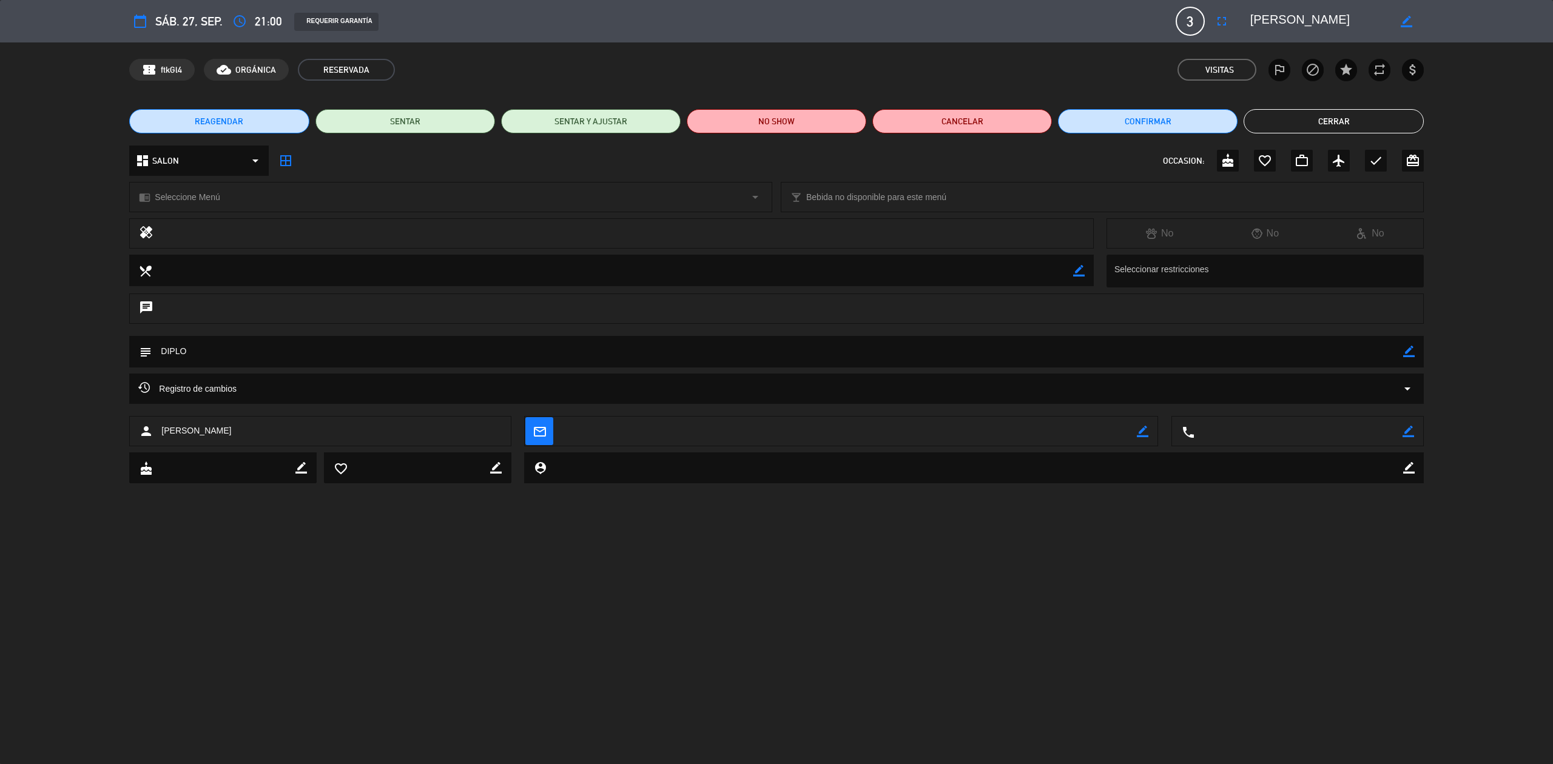
click at [1346, 115] on button "Cerrar" at bounding box center [1334, 121] width 180 height 24
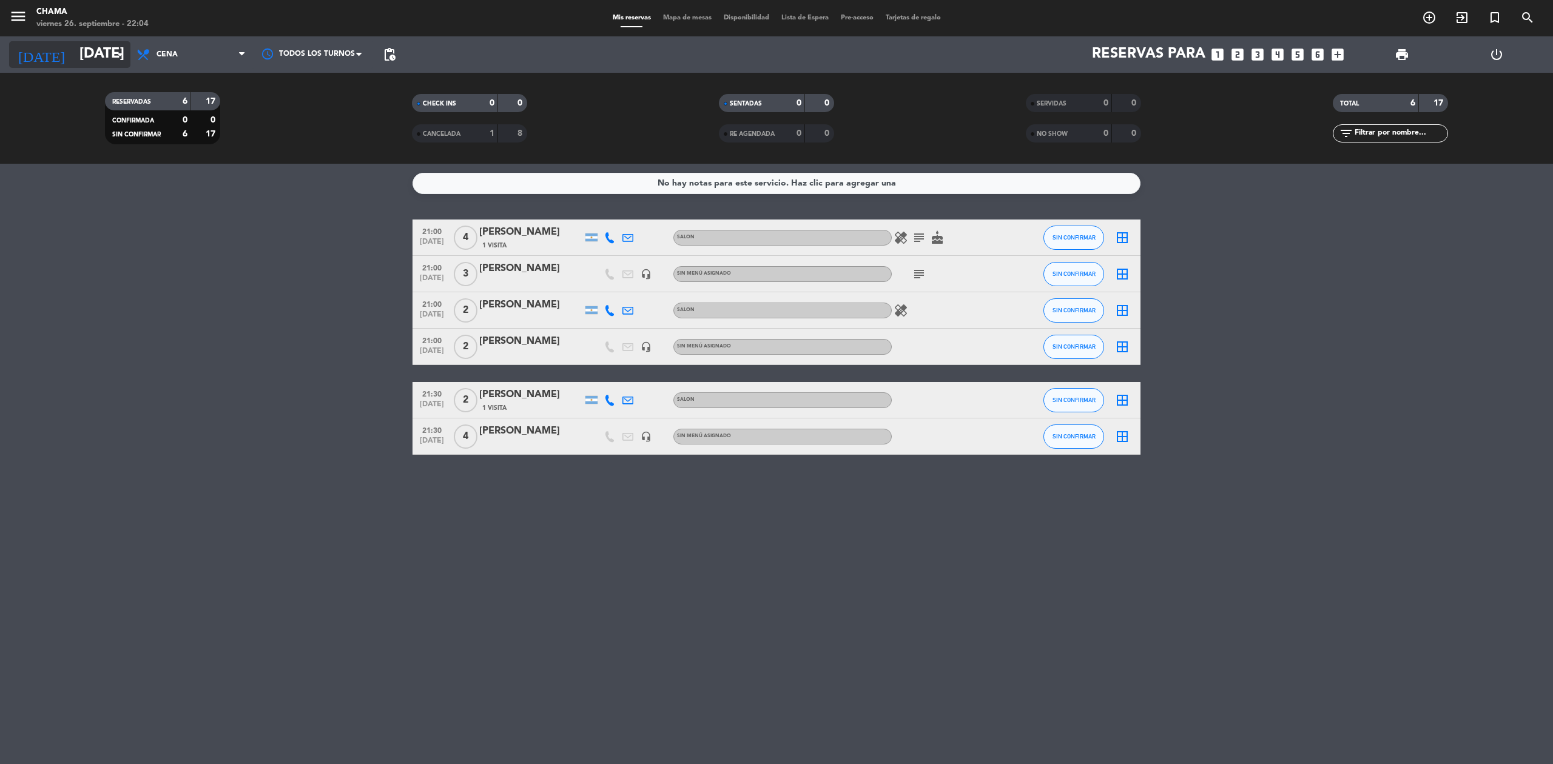
click at [87, 52] on input "[DATE]" at bounding box center [163, 54] width 180 height 29
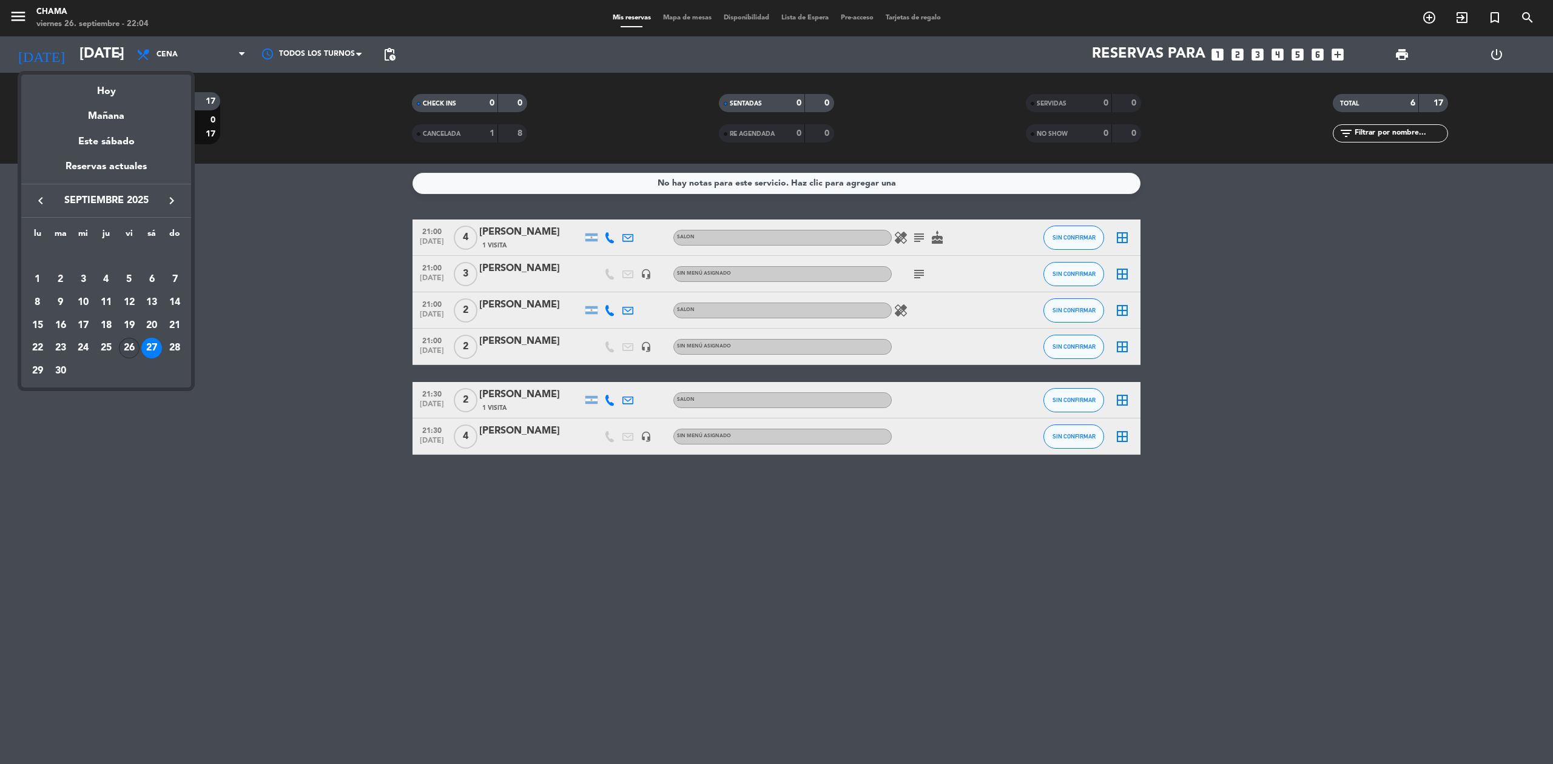
click at [130, 341] on div "26" at bounding box center [129, 348] width 21 height 21
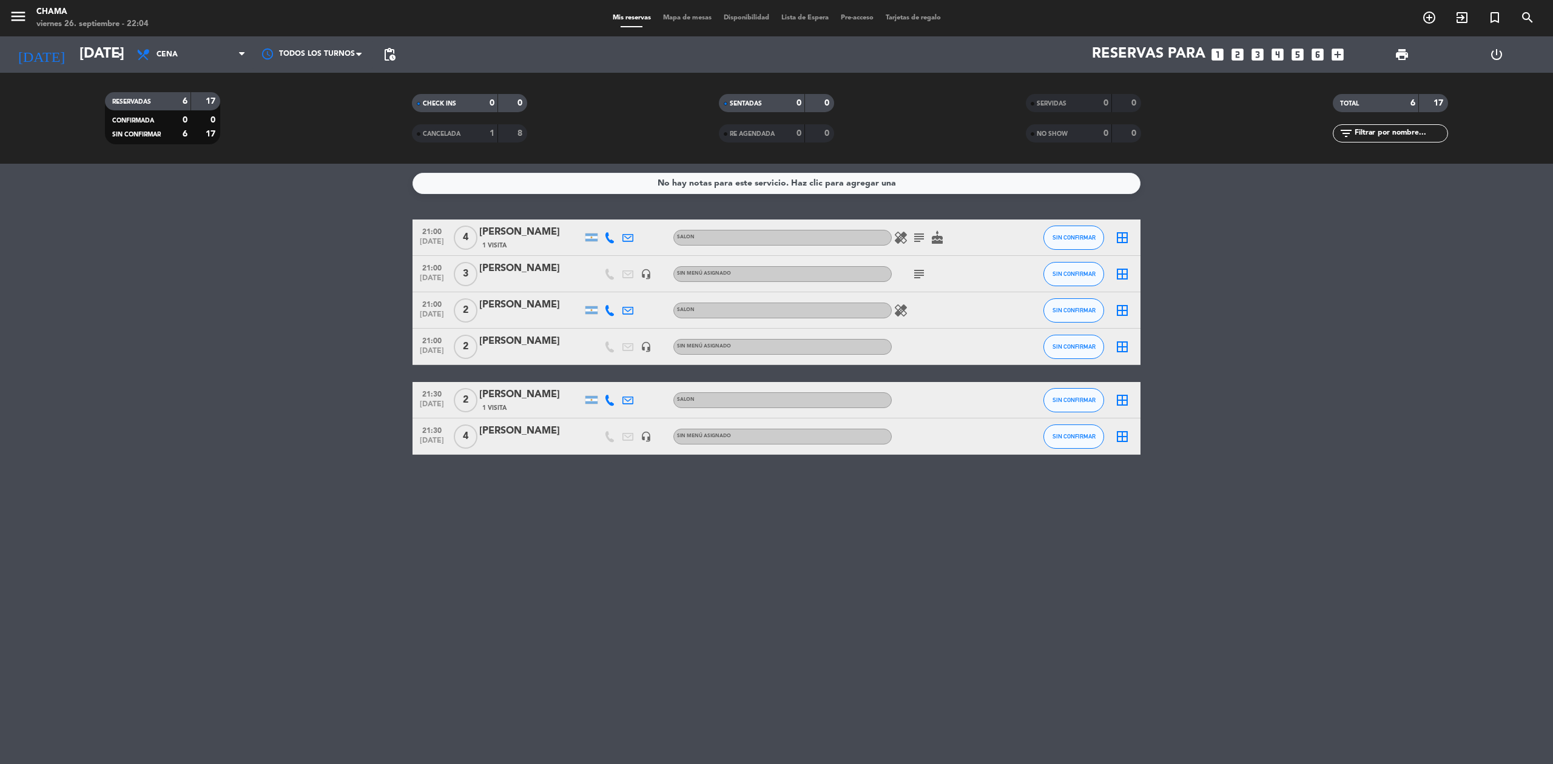
type input "[DATE]"
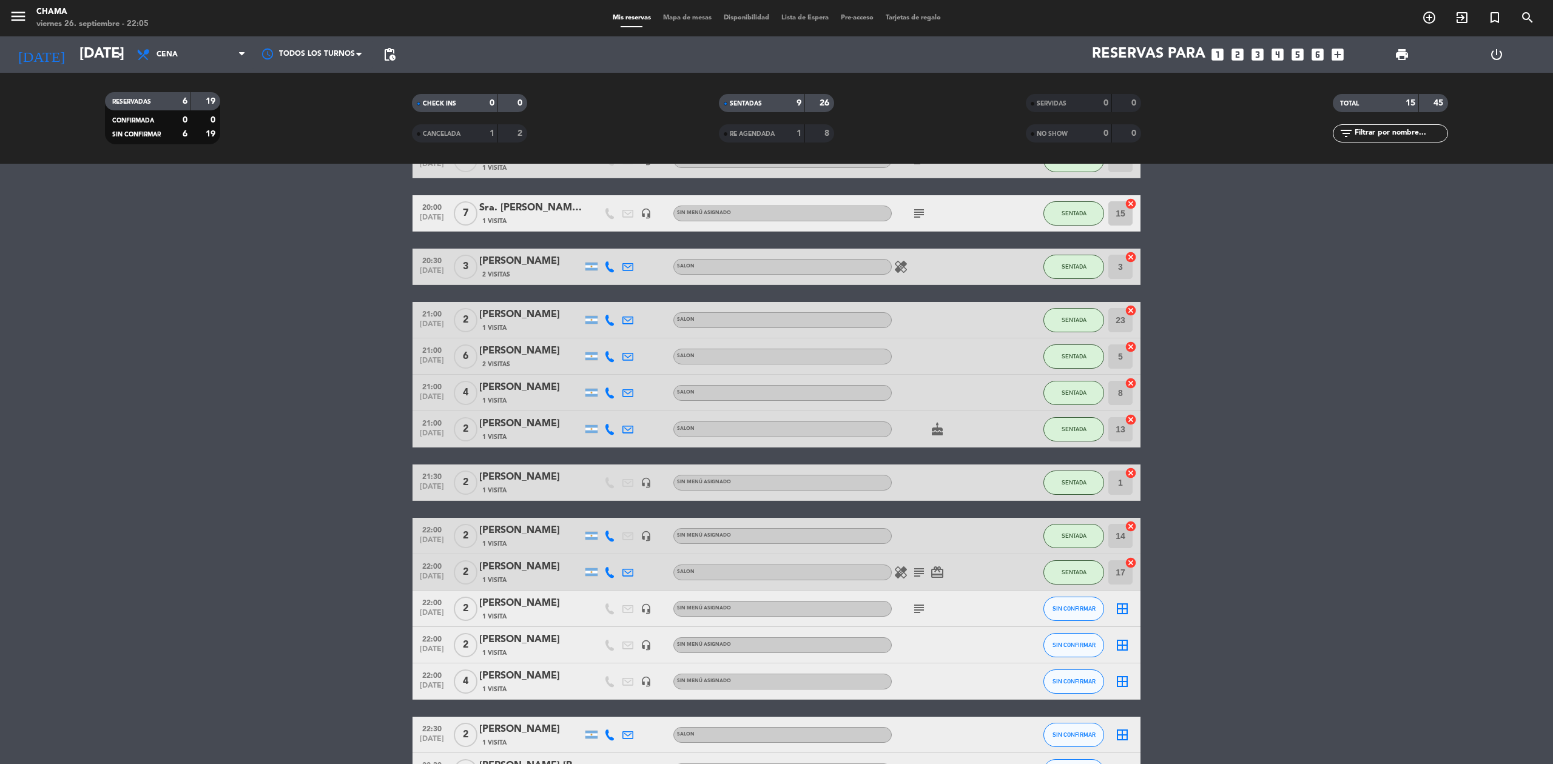
scroll to position [163, 0]
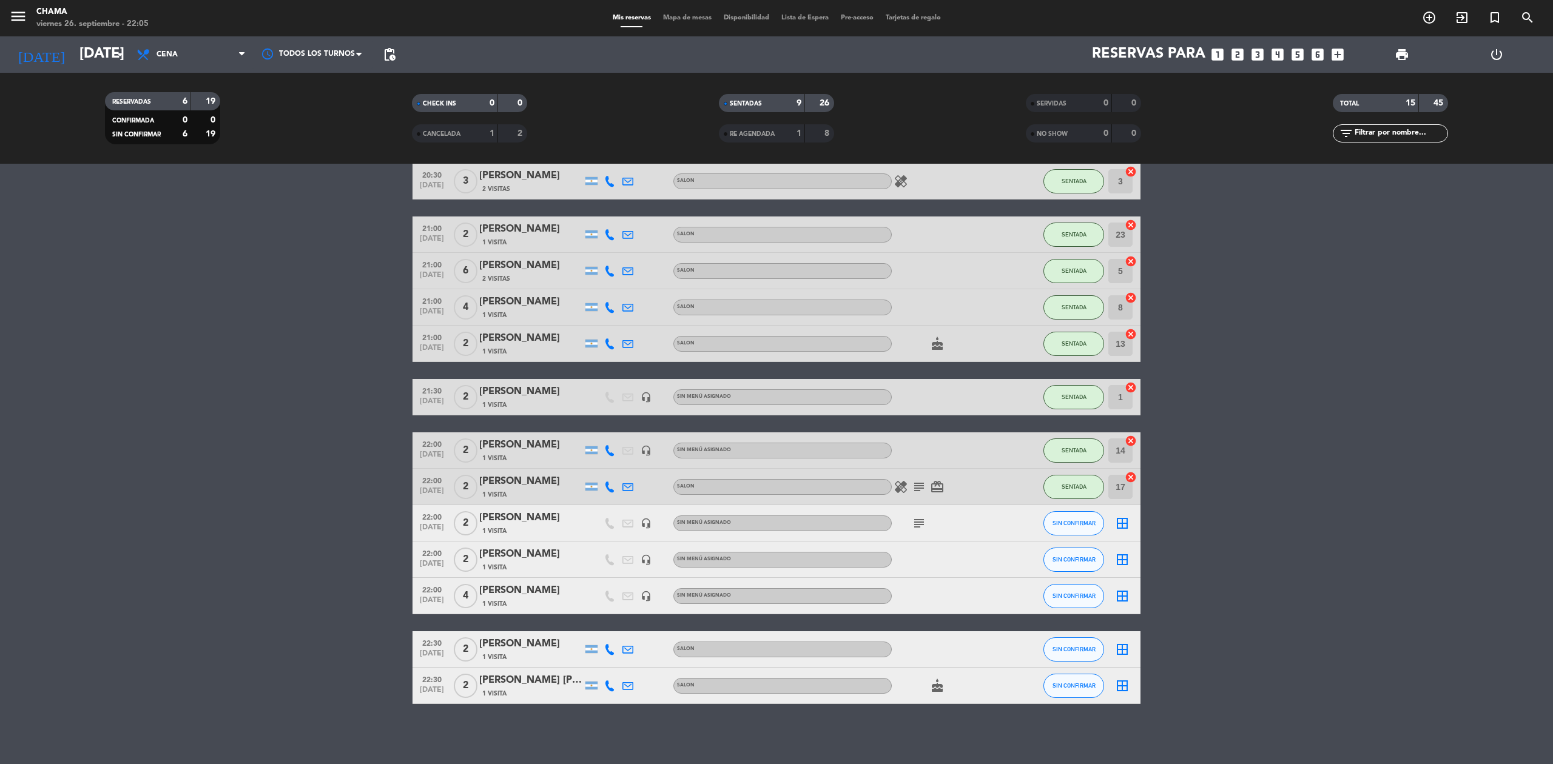
click at [1120, 523] on icon "border_all" at bounding box center [1122, 523] width 15 height 15
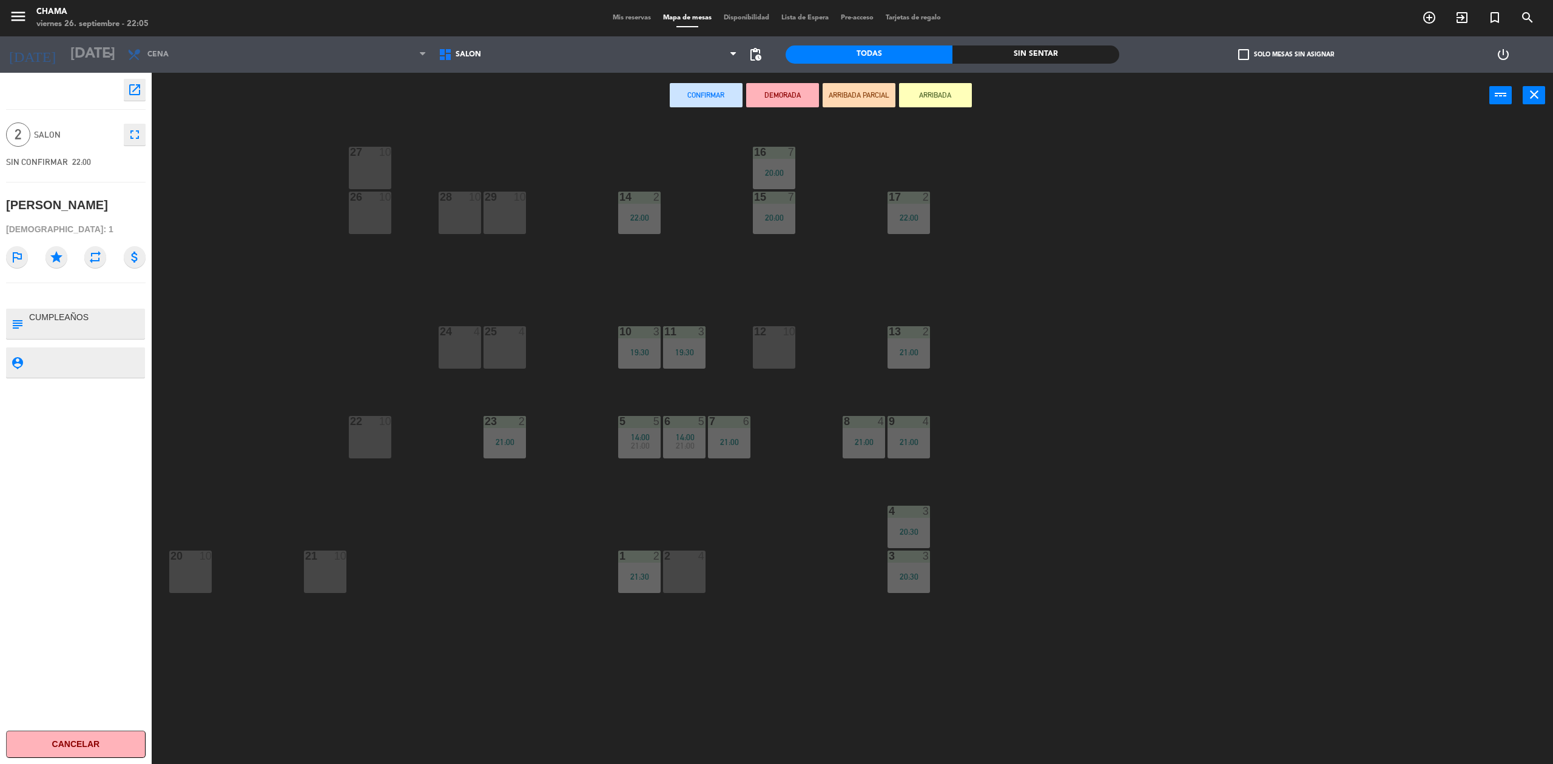
click at [459, 343] on div "24 4" at bounding box center [460, 347] width 42 height 42
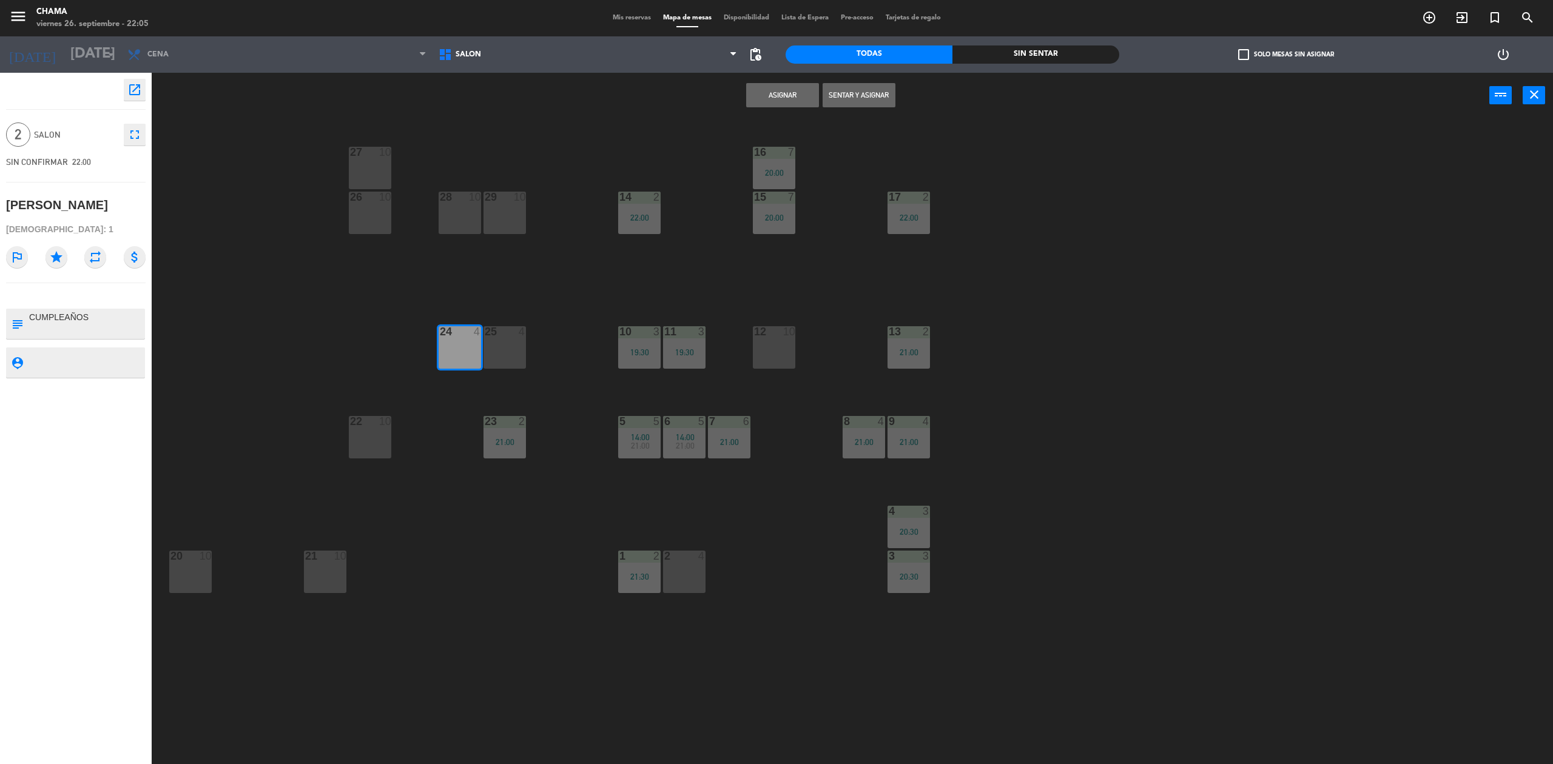
click at [867, 91] on button "Sentar y Asignar" at bounding box center [859, 95] width 73 height 24
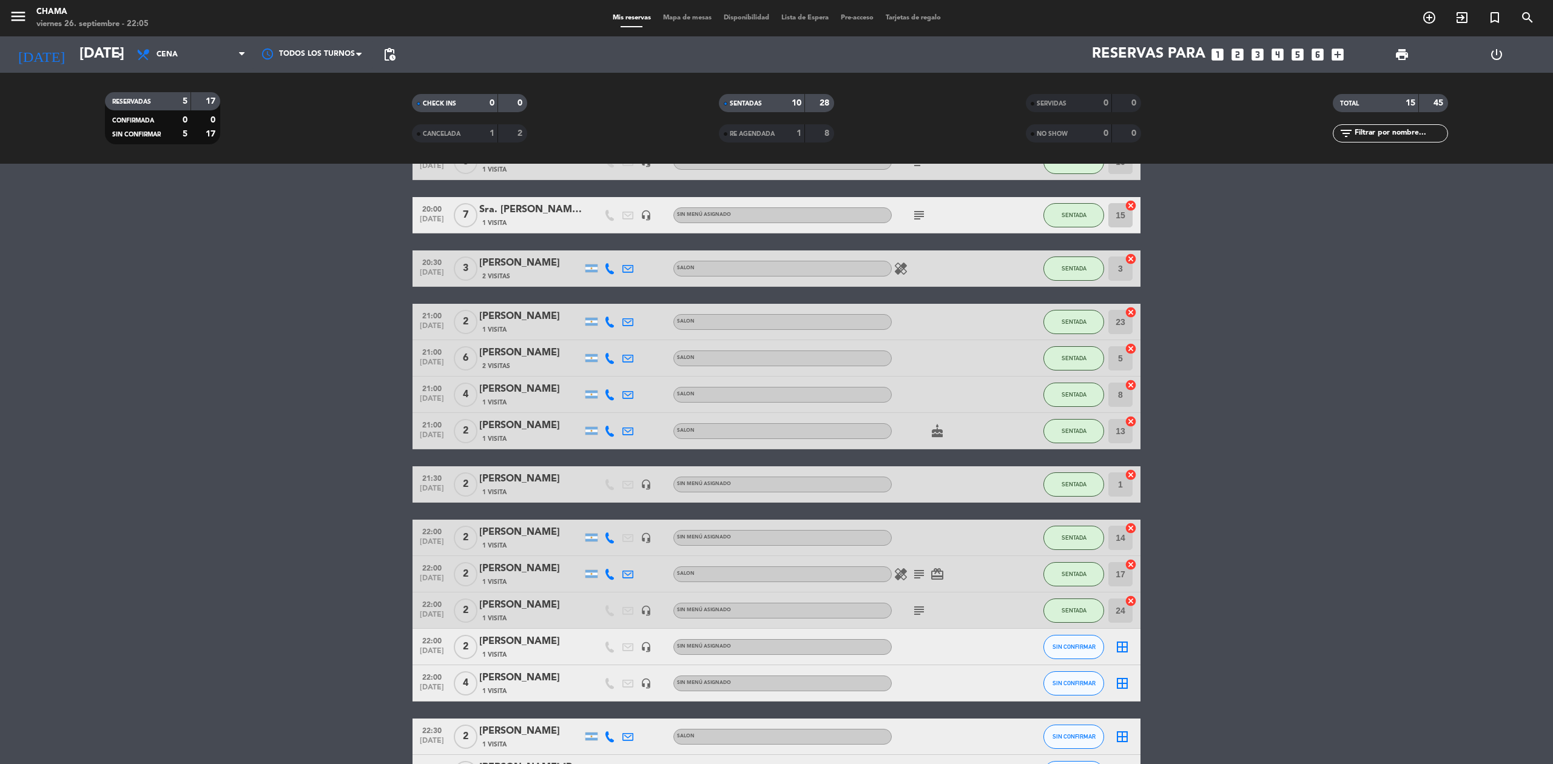
scroll to position [161, 0]
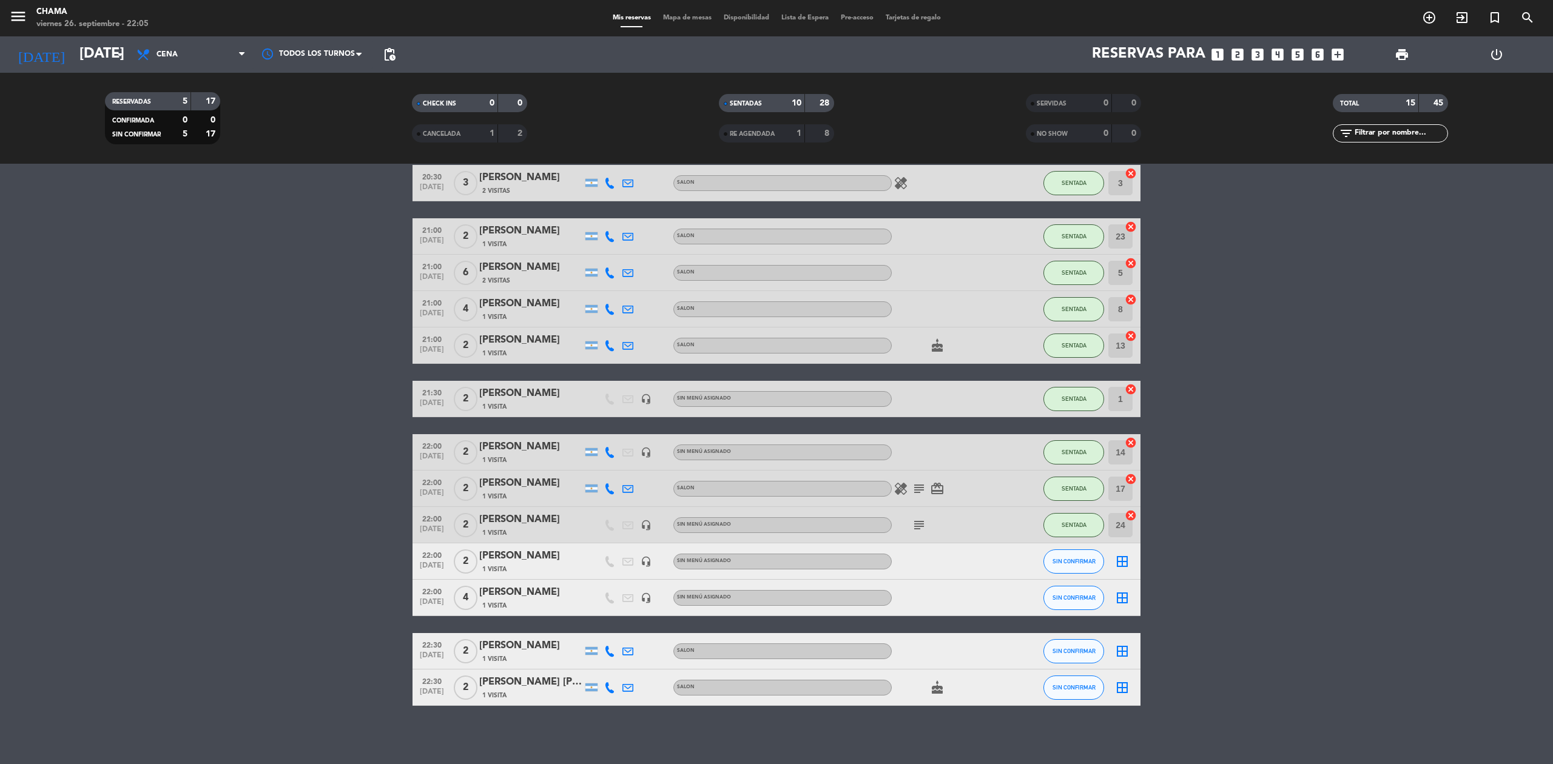
click at [1122, 562] on icon "border_all" at bounding box center [1122, 562] width 15 height 15
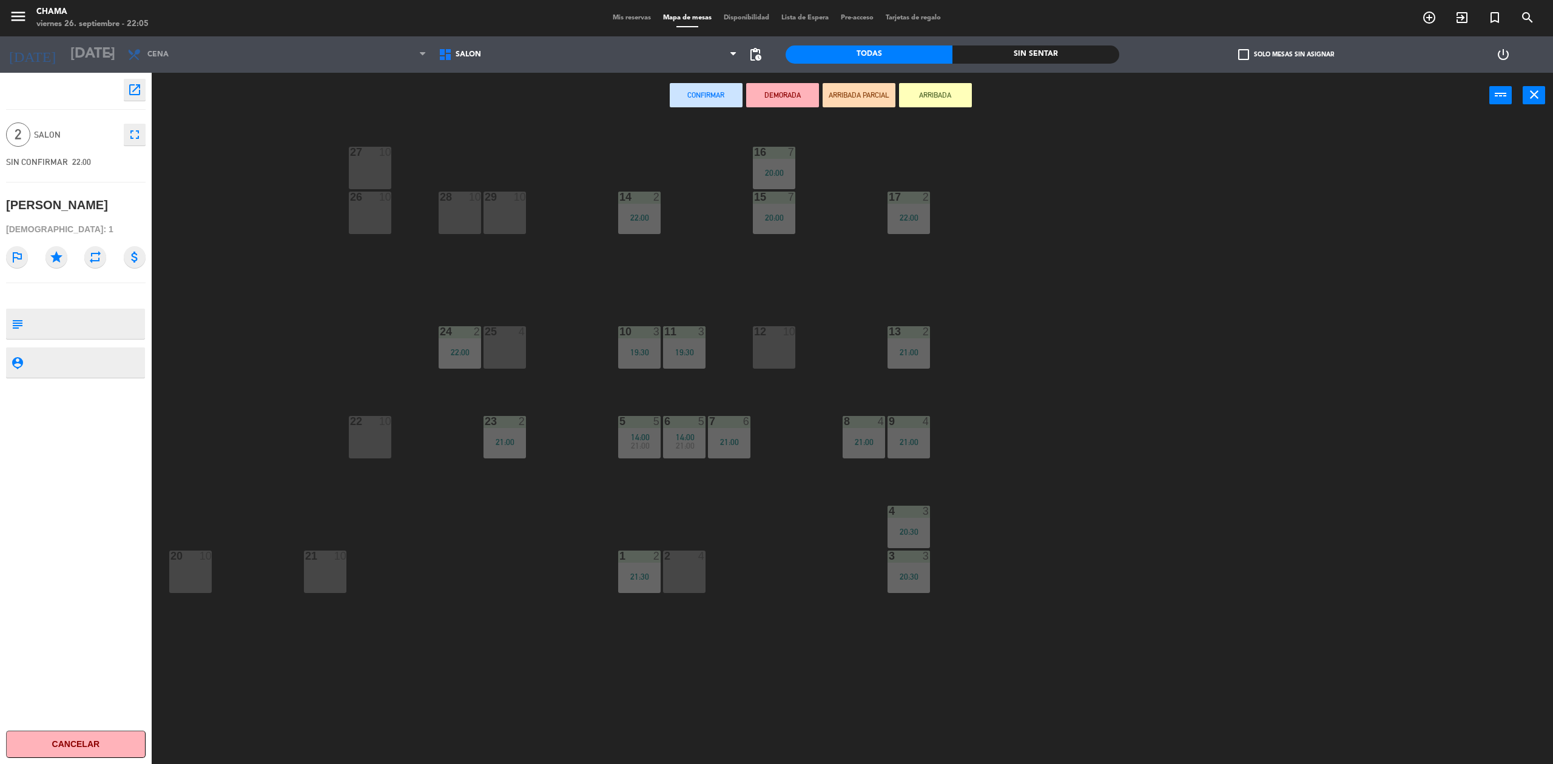
click at [499, 348] on div "25 4" at bounding box center [505, 347] width 42 height 42
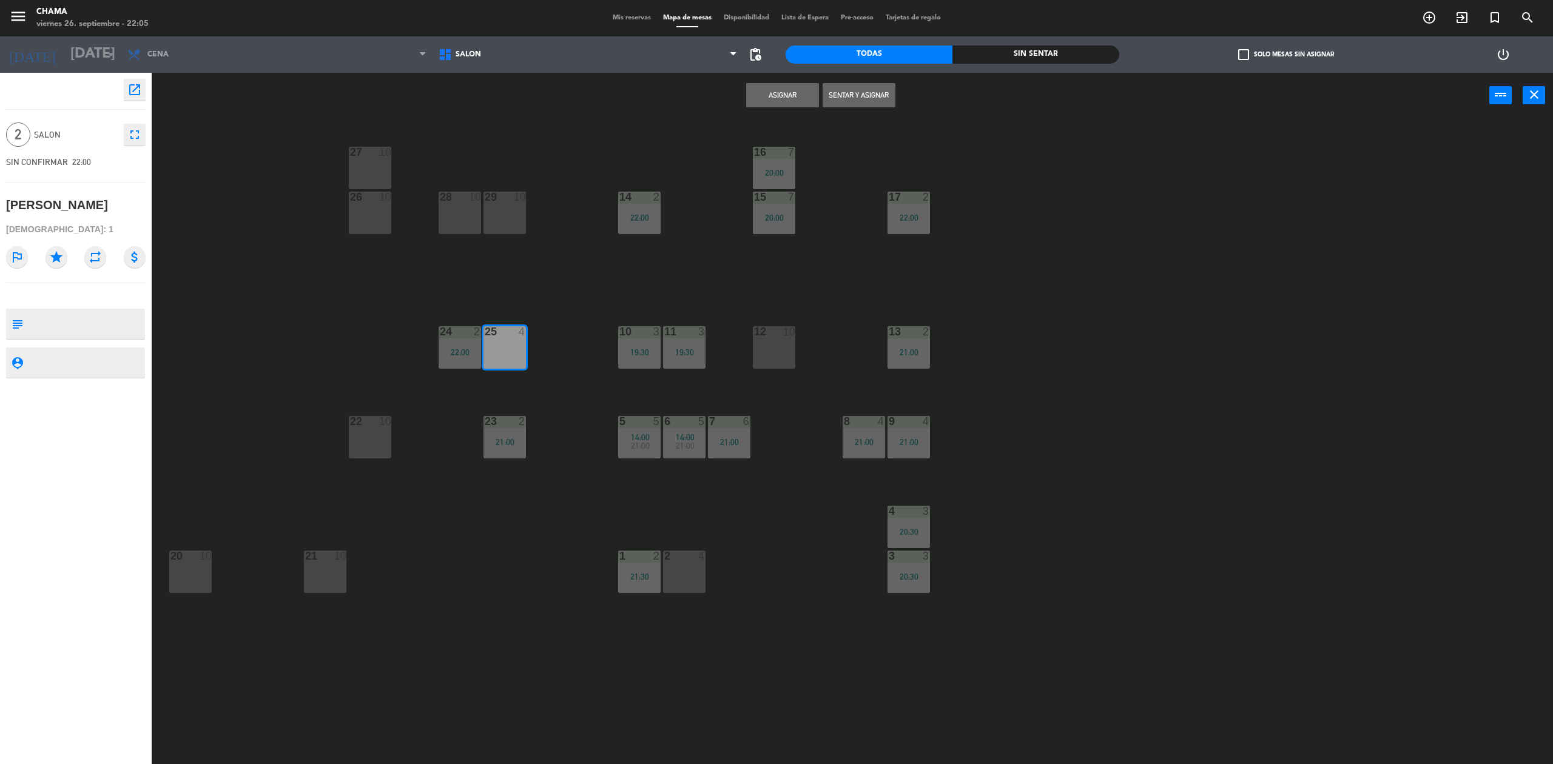
click at [859, 98] on button "Sentar y Asignar" at bounding box center [859, 95] width 73 height 24
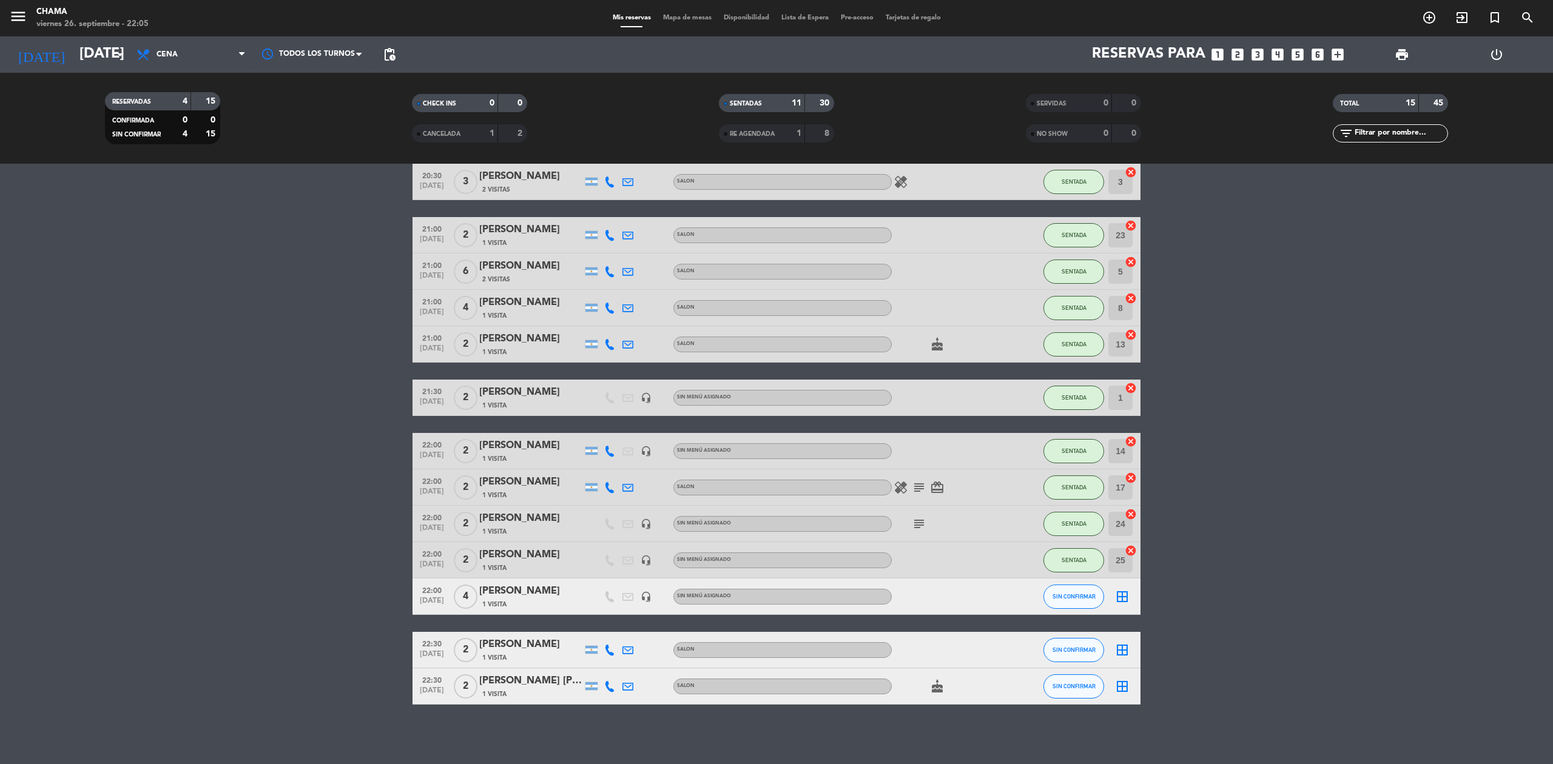
scroll to position [163, 0]
click at [1121, 598] on icon "border_all" at bounding box center [1122, 596] width 15 height 15
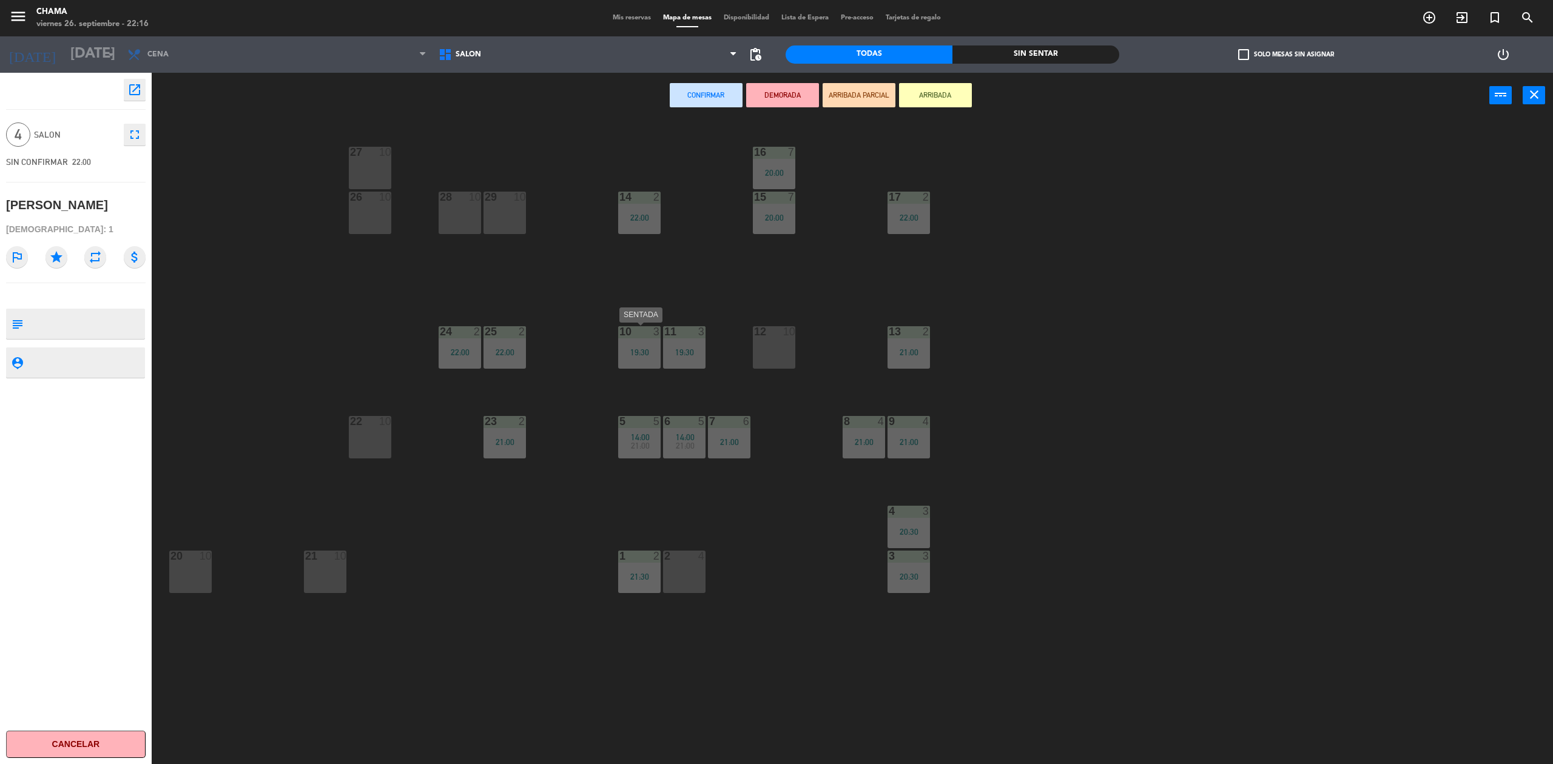
click at [636, 345] on div "10 3 19:30" at bounding box center [639, 347] width 42 height 42
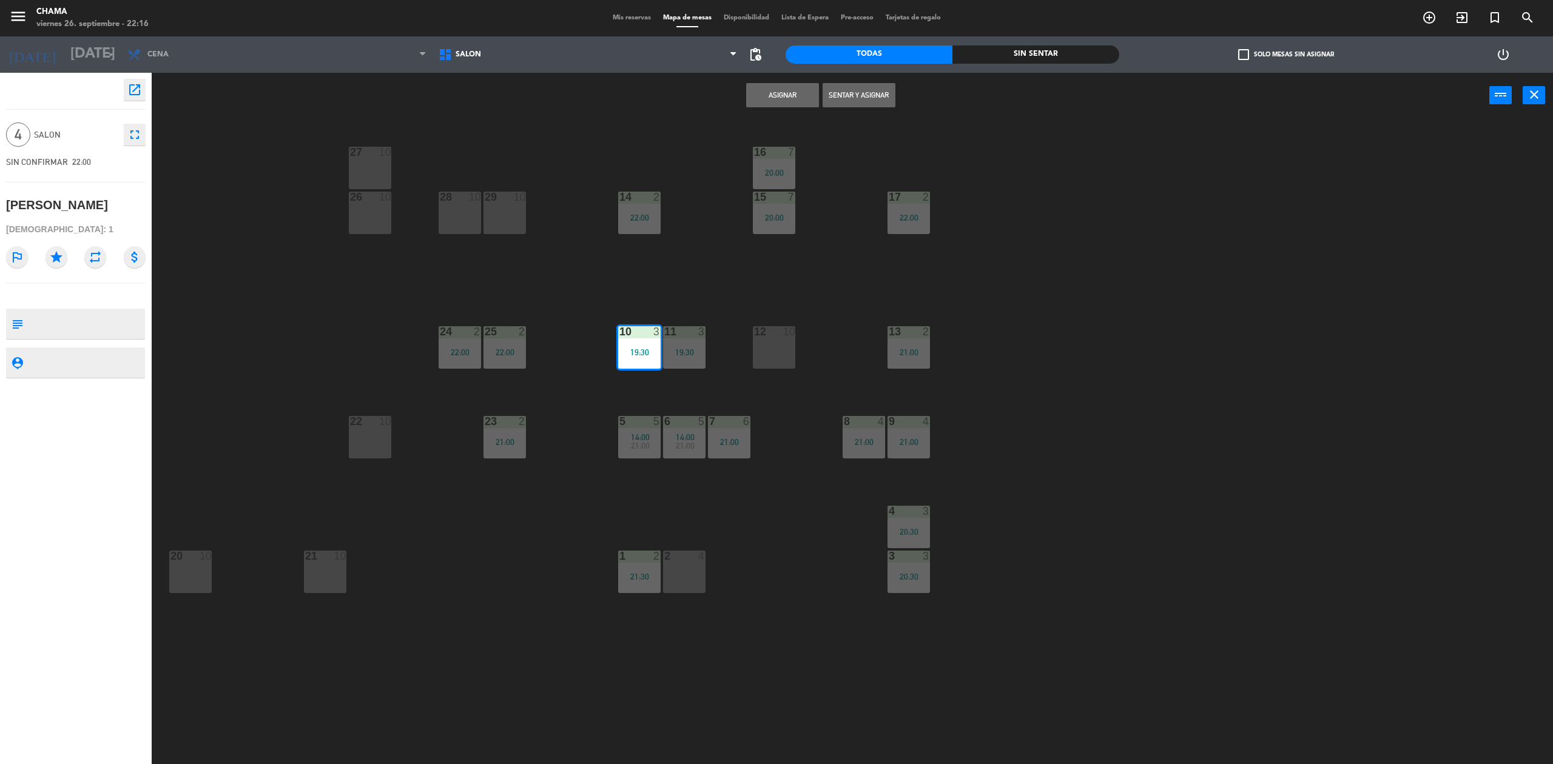
click at [869, 93] on button "Sentar y Asignar" at bounding box center [859, 95] width 73 height 24
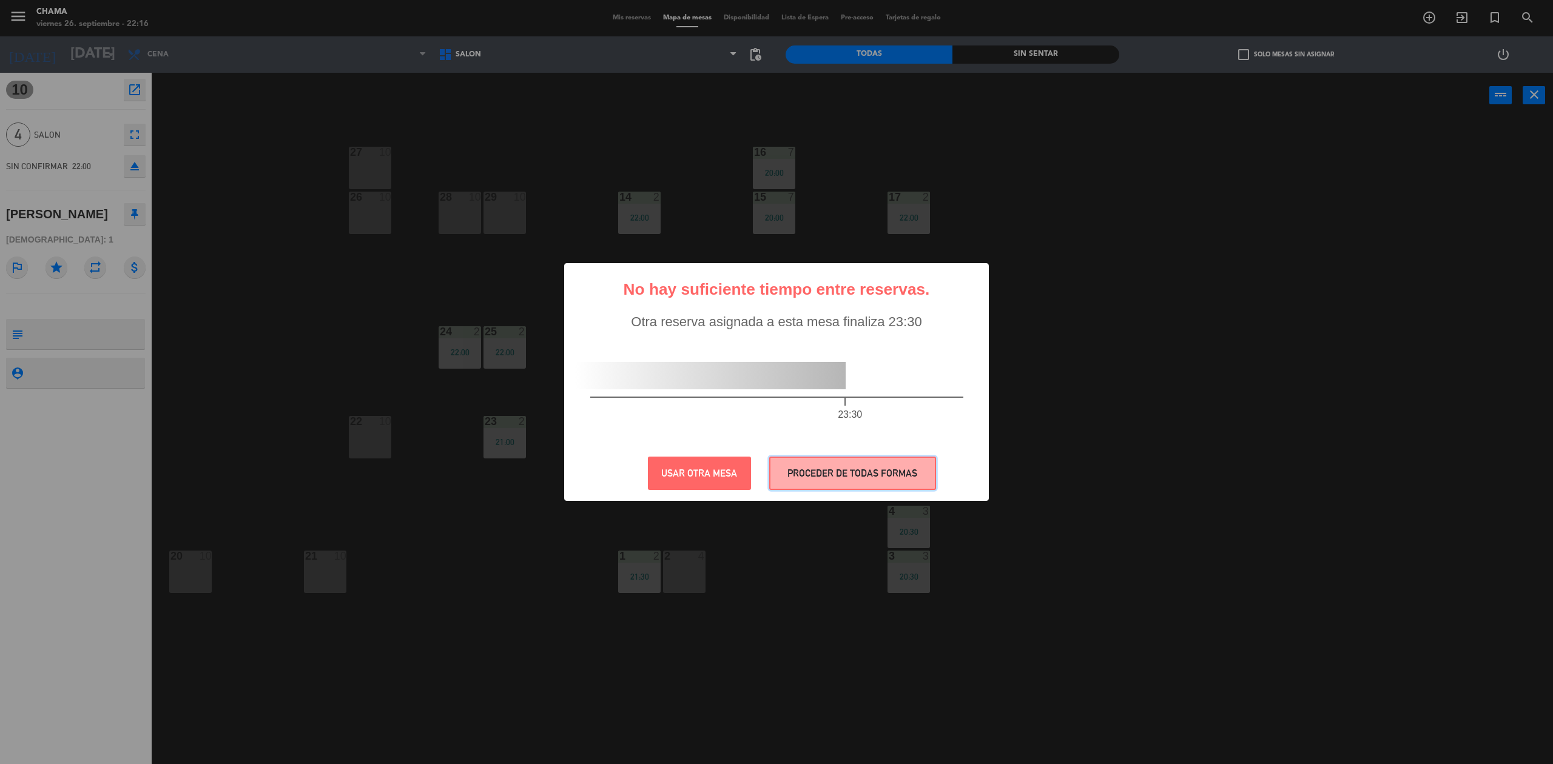
click at [834, 459] on button "PROCEDER DE TODAS FORMAS" at bounding box center [852, 473] width 167 height 33
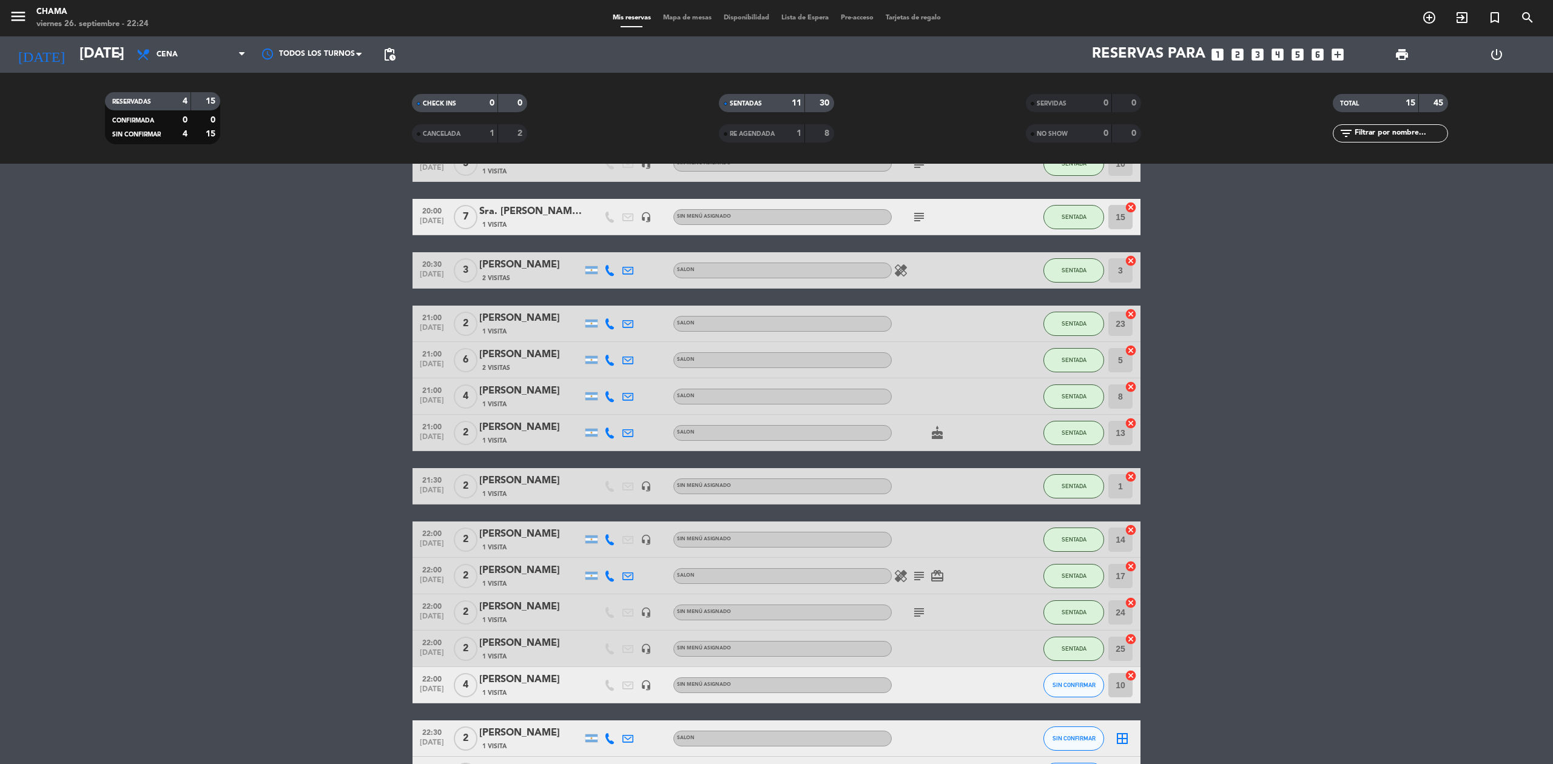
scroll to position [163, 0]
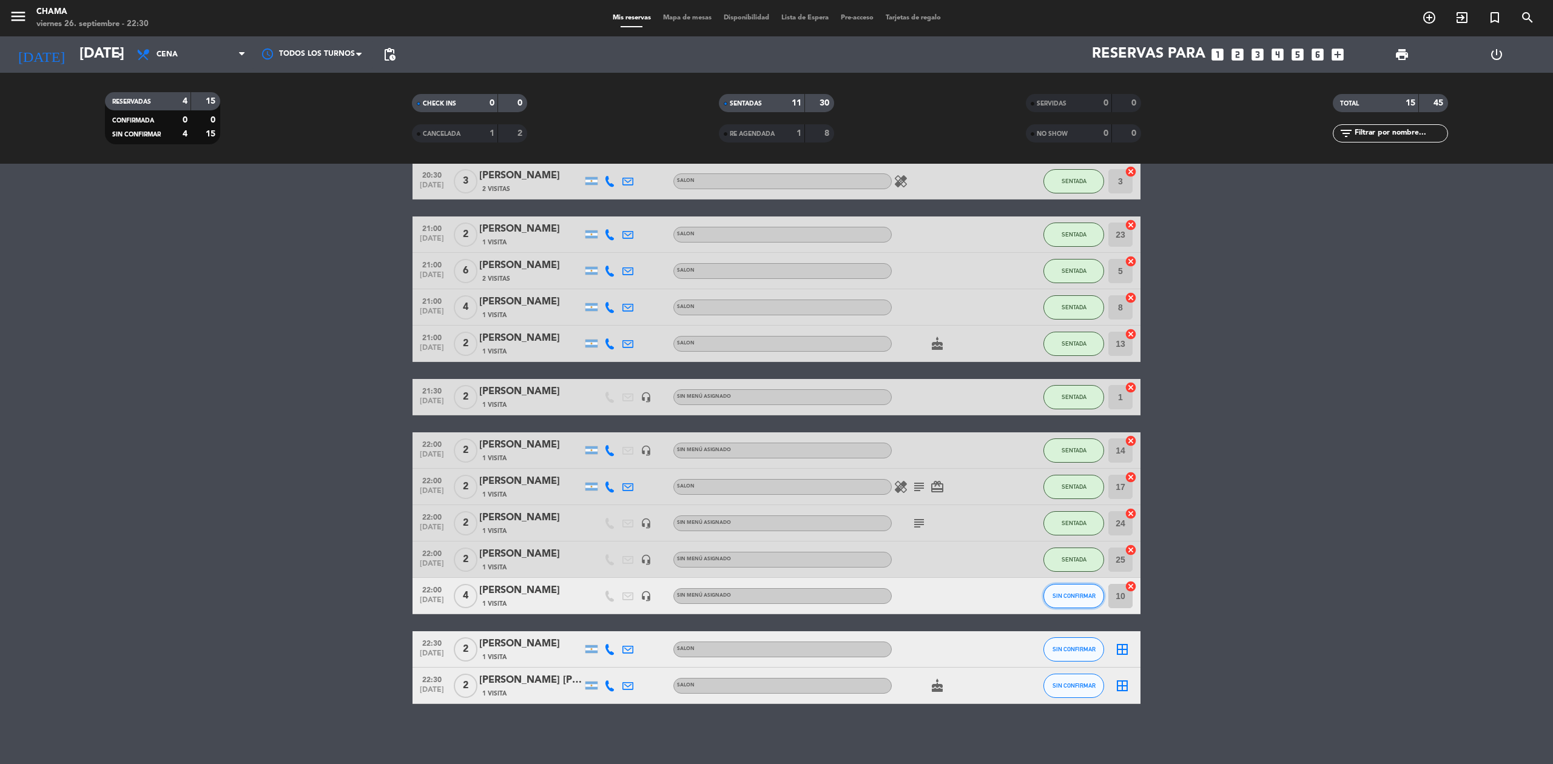
click at [1080, 598] on span "SIN CONFIRMAR" at bounding box center [1074, 596] width 43 height 7
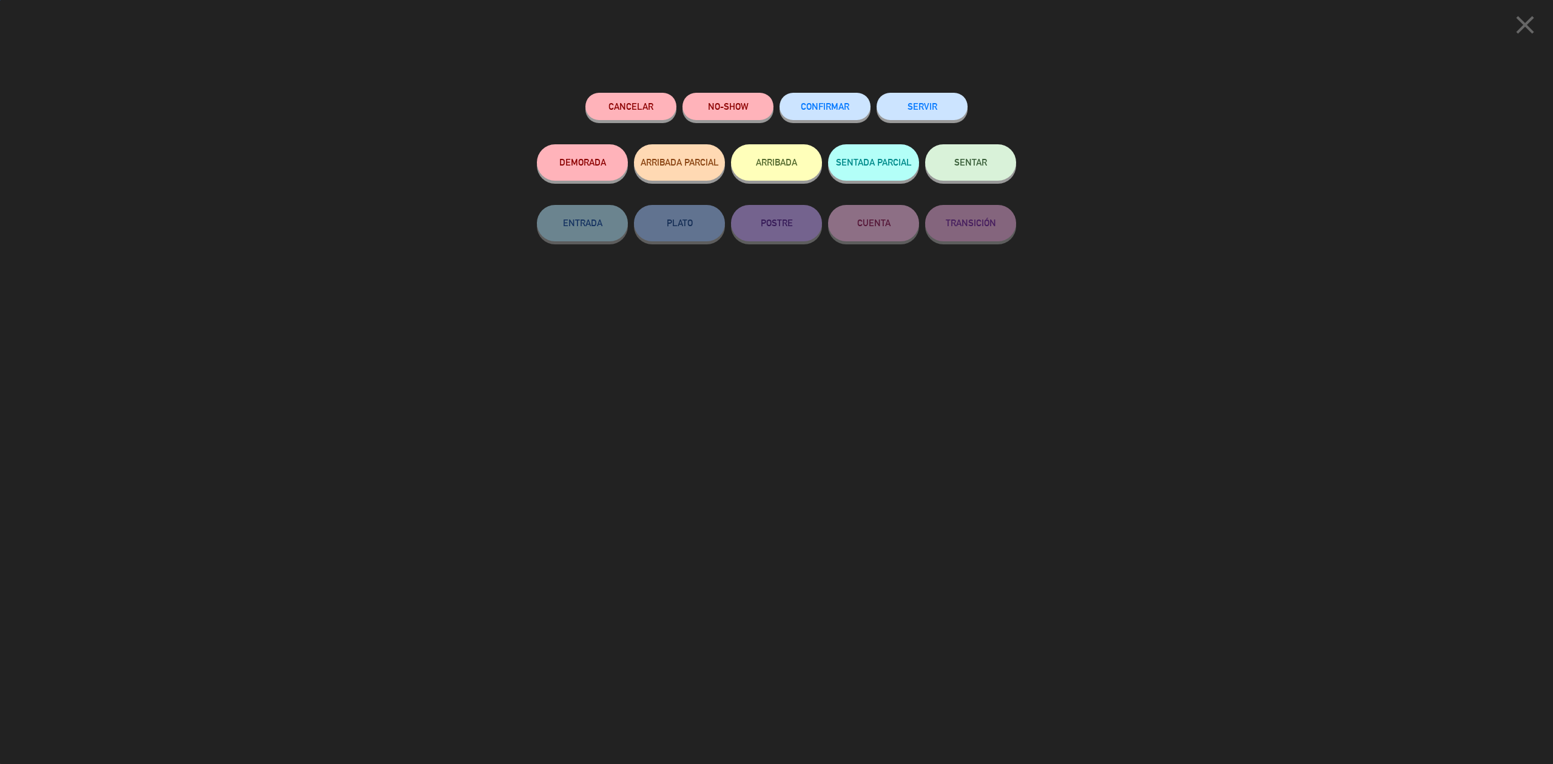
click at [968, 158] on span "SENTAR" at bounding box center [970, 162] width 33 height 10
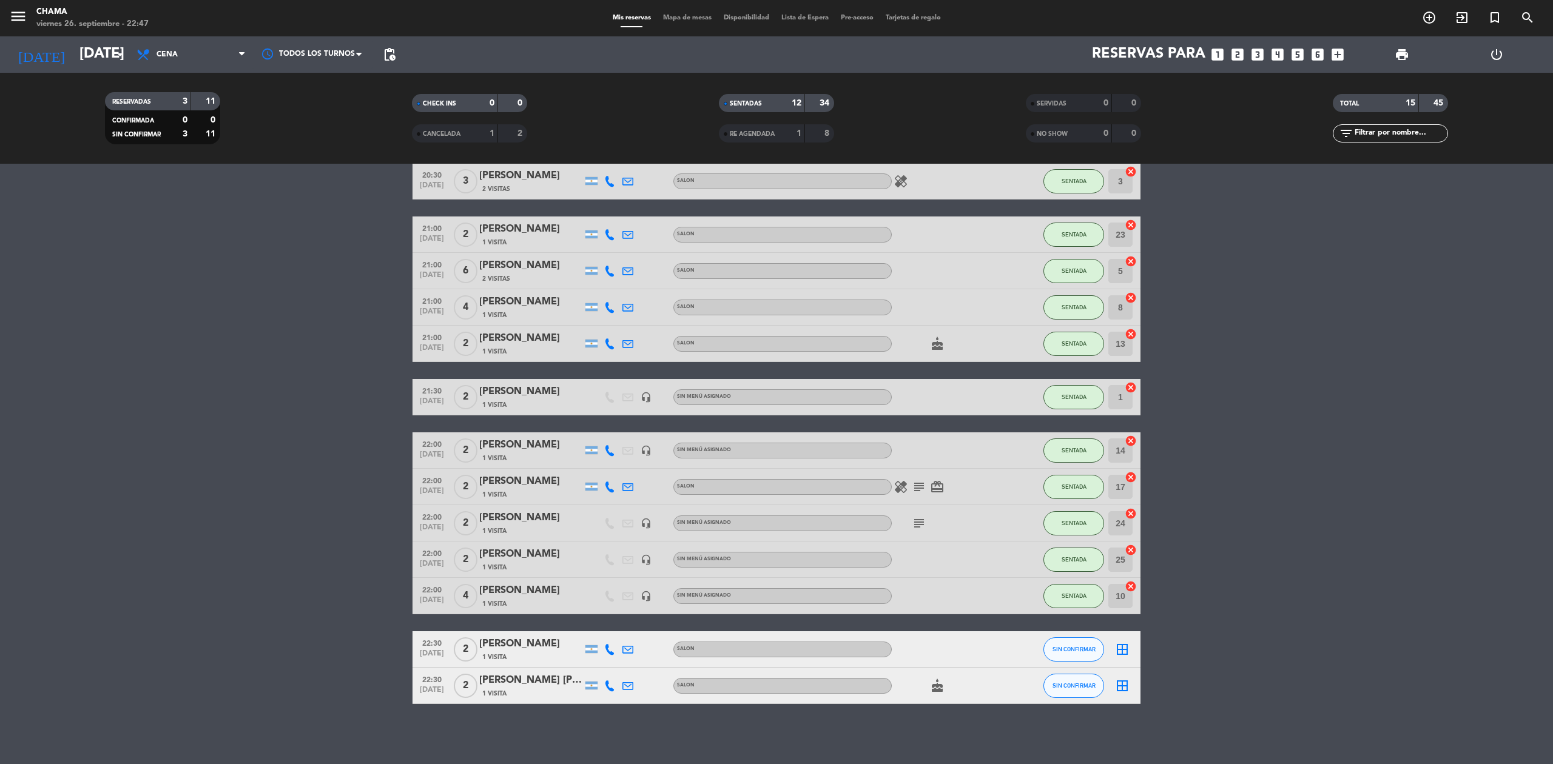
click at [942, 686] on icon "cake" at bounding box center [937, 686] width 15 height 15
click at [1290, 508] on bookings-row "19:30 [DATE] 3 sr [PERSON_NAME] 1 Visita headset_mic Sin menú asignado subject …" at bounding box center [776, 380] width 1553 height 648
click at [920, 488] on icon "subject" at bounding box center [919, 487] width 15 height 15
click at [927, 530] on div "subject" at bounding box center [946, 523] width 109 height 36
click at [1120, 644] on icon "border_all" at bounding box center [1122, 650] width 15 height 15
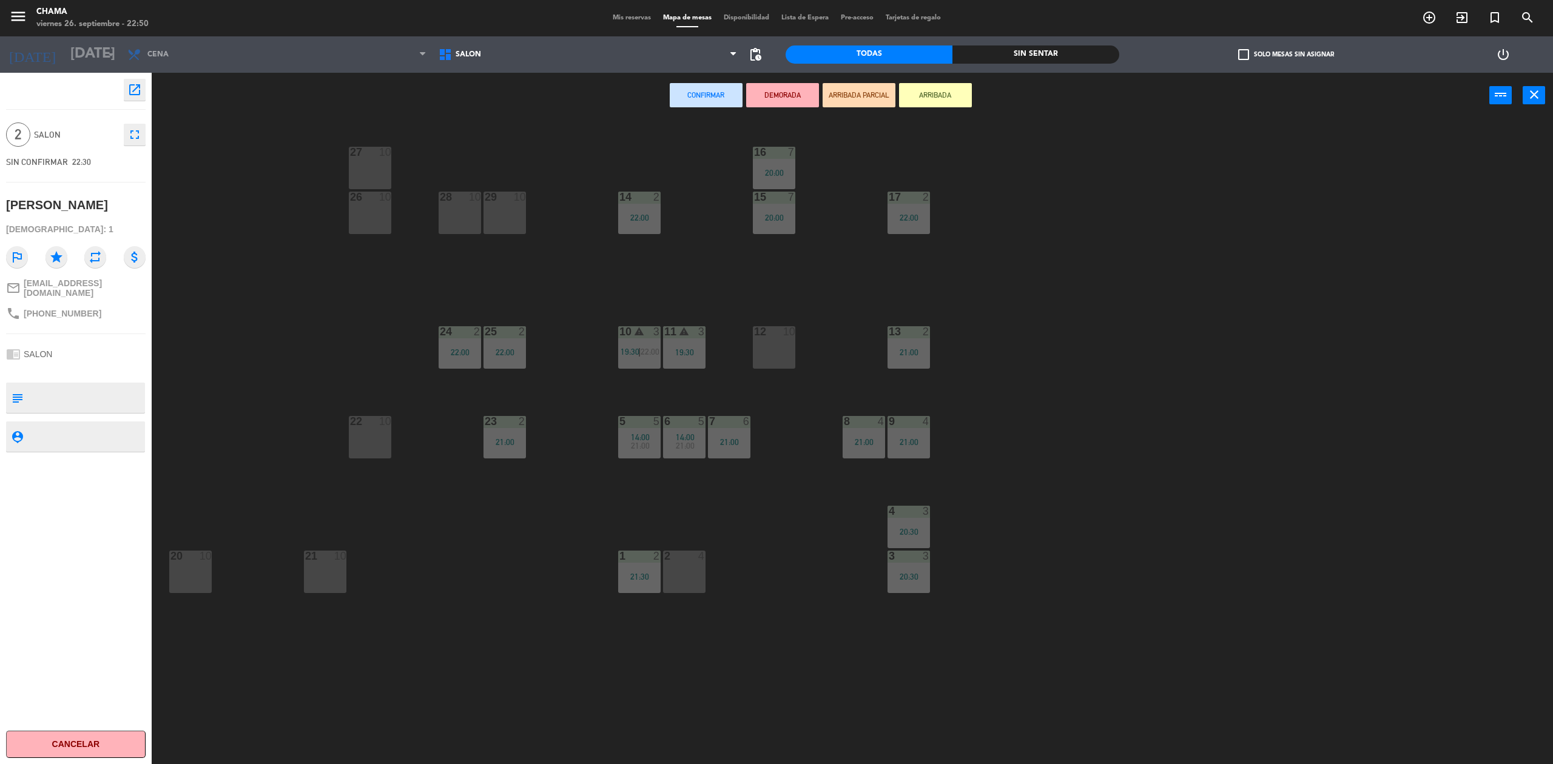
click at [686, 570] on div "2 4" at bounding box center [684, 572] width 42 height 42
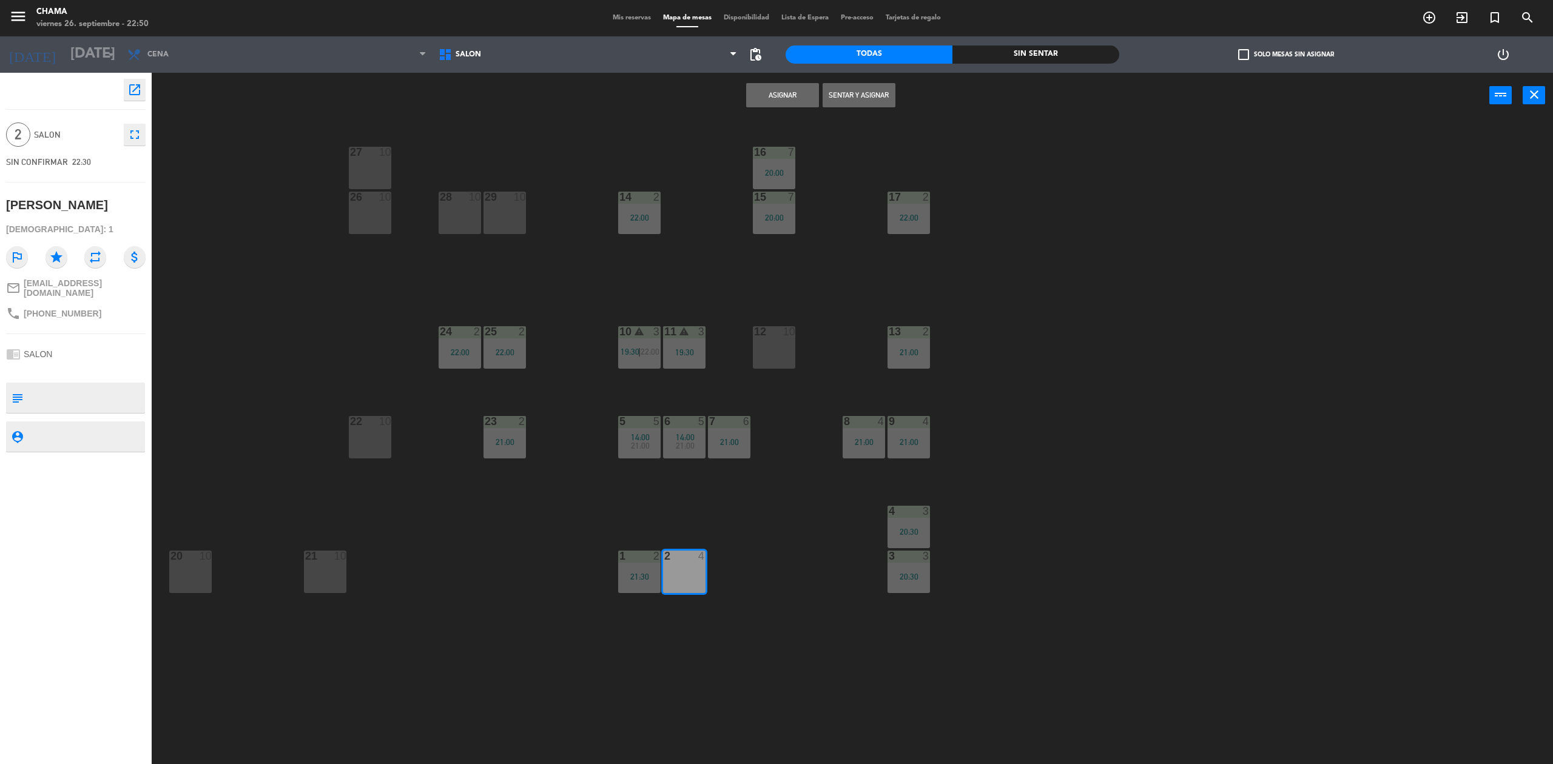
click at [879, 88] on button "Sentar y Asignar" at bounding box center [859, 95] width 73 height 24
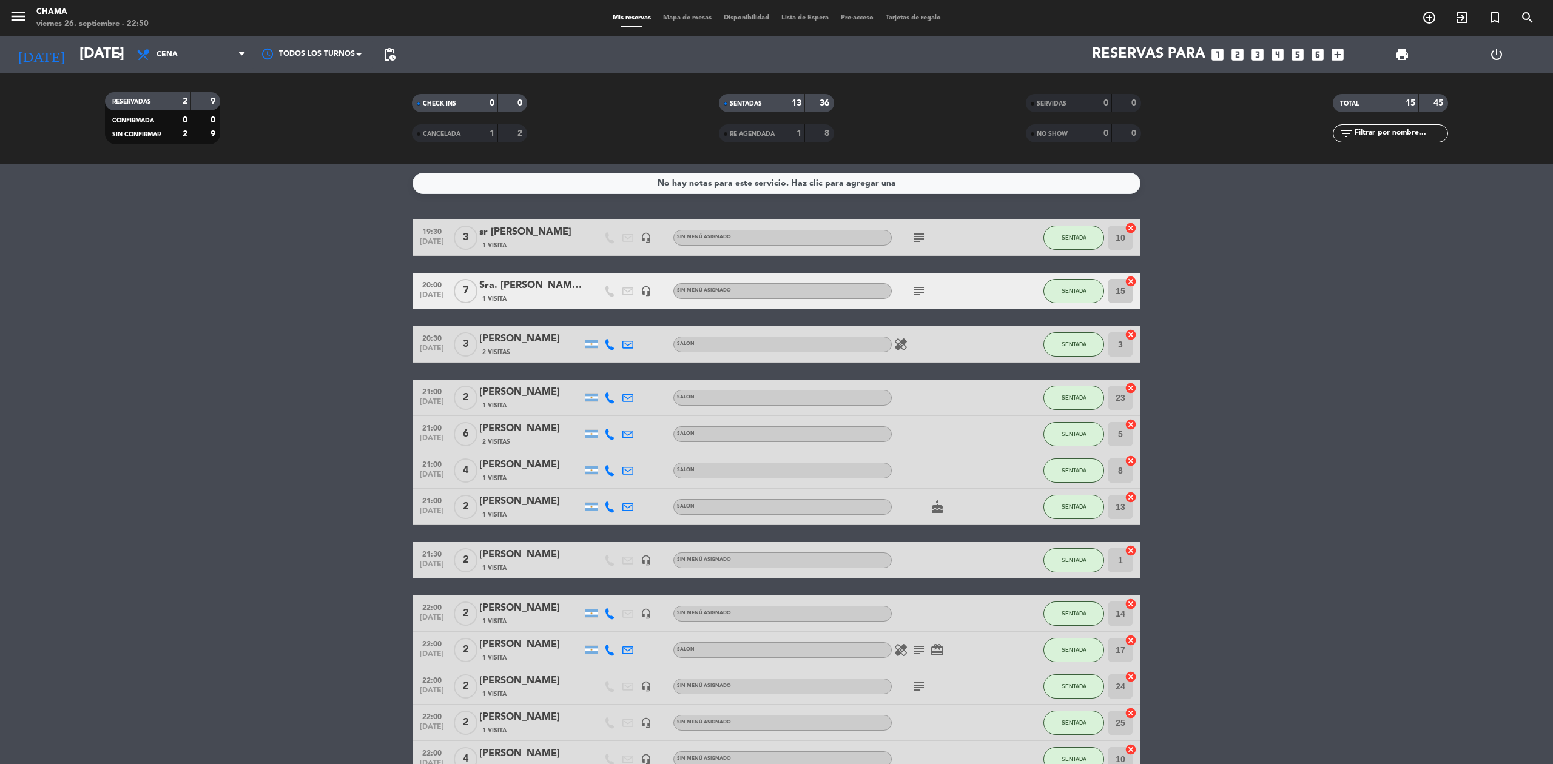
scroll to position [163, 0]
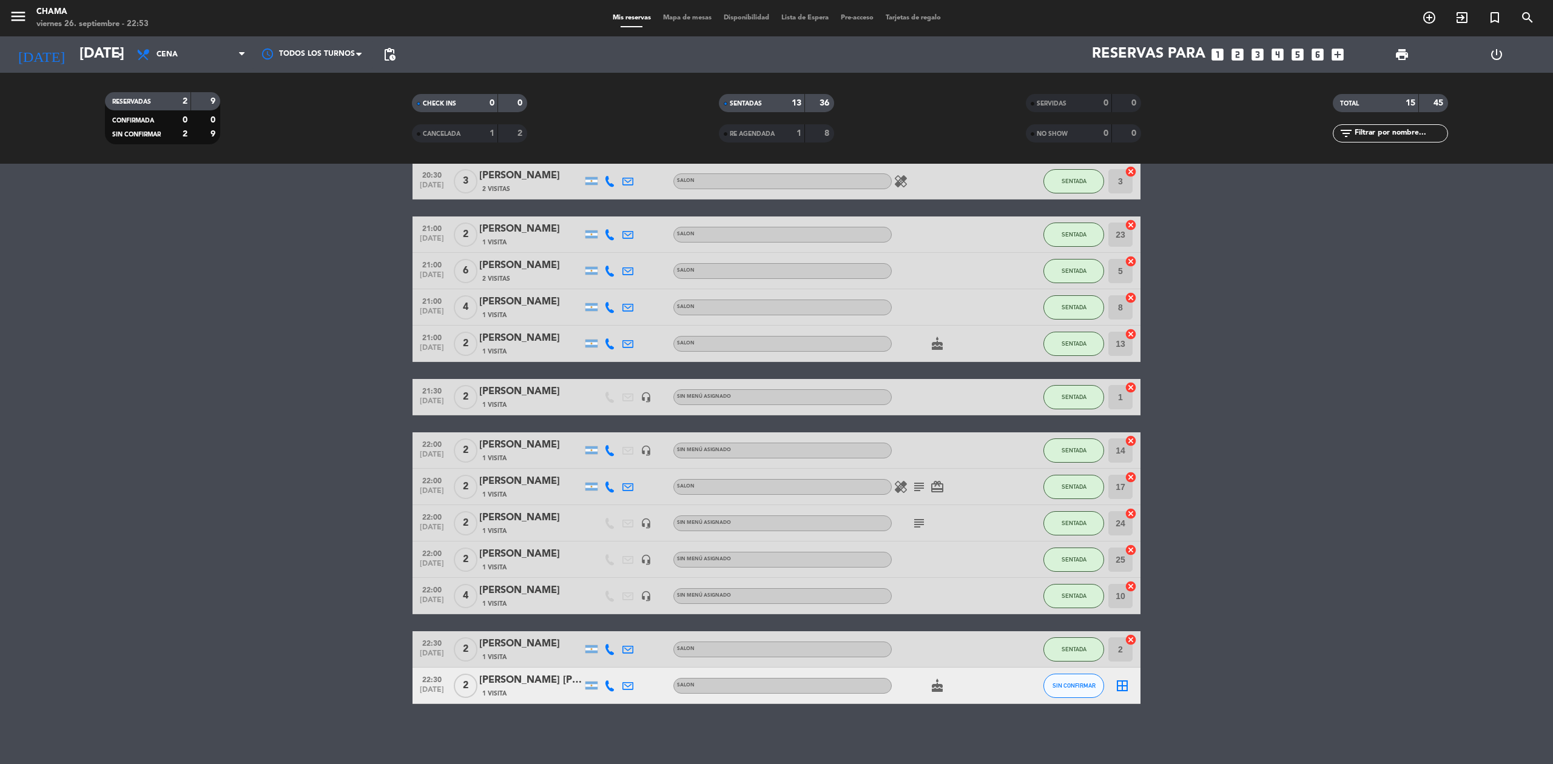
click at [919, 518] on icon "subject" at bounding box center [919, 523] width 15 height 15
click at [918, 484] on icon "subject" at bounding box center [919, 487] width 15 height 15
click at [934, 483] on icon "card_giftcard" at bounding box center [937, 487] width 15 height 15
click at [912, 485] on icon "subject" at bounding box center [919, 487] width 15 height 15
click at [906, 486] on icon "healing" at bounding box center [901, 487] width 15 height 15
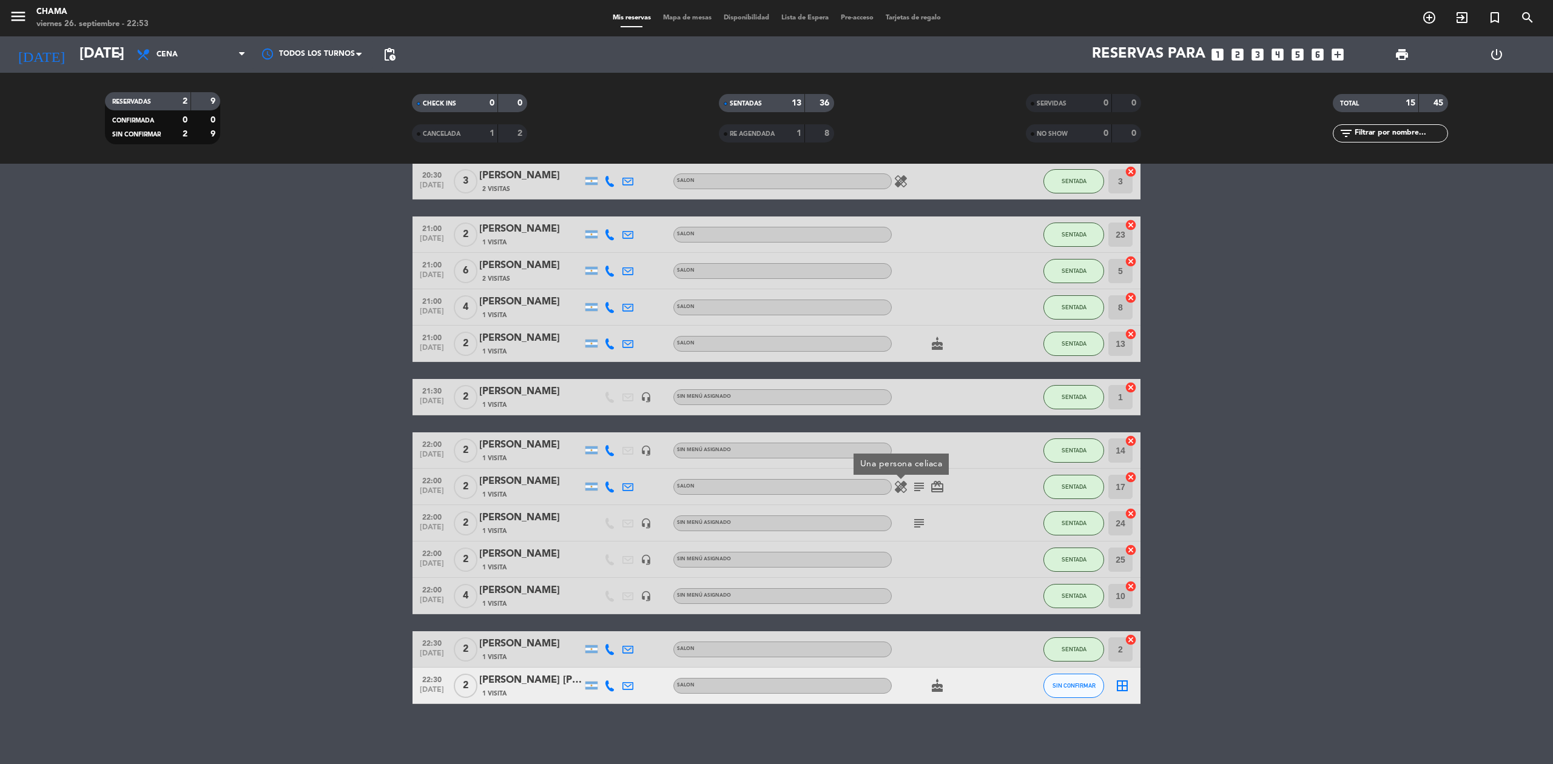
click at [933, 346] on icon "cake" at bounding box center [937, 344] width 15 height 15
click at [902, 180] on icon "healing" at bounding box center [901, 181] width 15 height 15
click at [1404, 431] on bookings-row "19:30 [DATE] 3 sr [PERSON_NAME] 1 Visita headset_mic Sin menú asignado subject …" at bounding box center [776, 380] width 1553 height 648
click at [1332, 464] on bookings-row "19:30 [DATE] 3 sr [PERSON_NAME] 1 Visita headset_mic Sin menú asignado subject …" at bounding box center [776, 380] width 1553 height 648
click at [1121, 690] on icon "border_all" at bounding box center [1122, 686] width 15 height 15
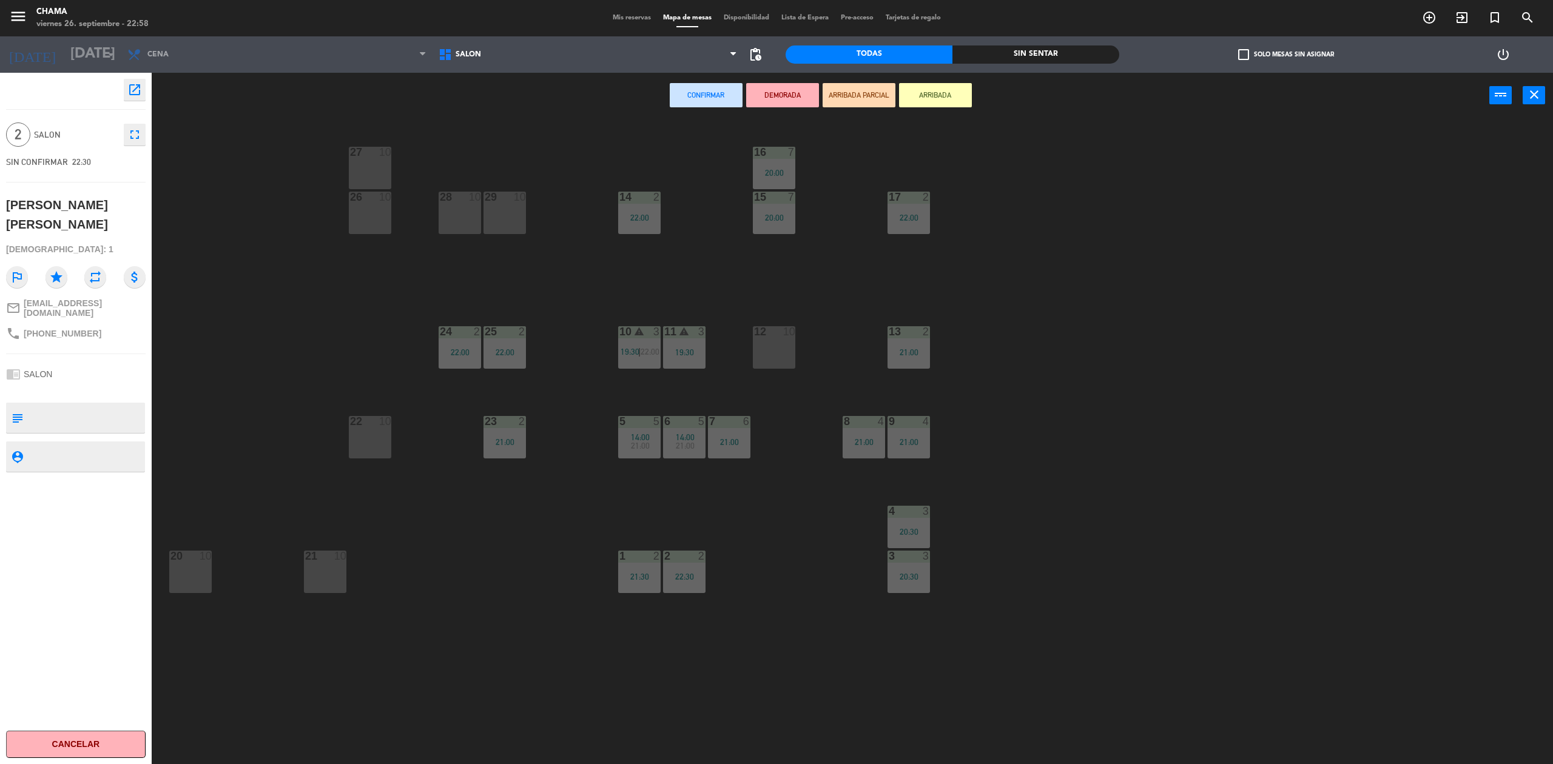
click at [192, 568] on div "20 10" at bounding box center [190, 572] width 42 height 42
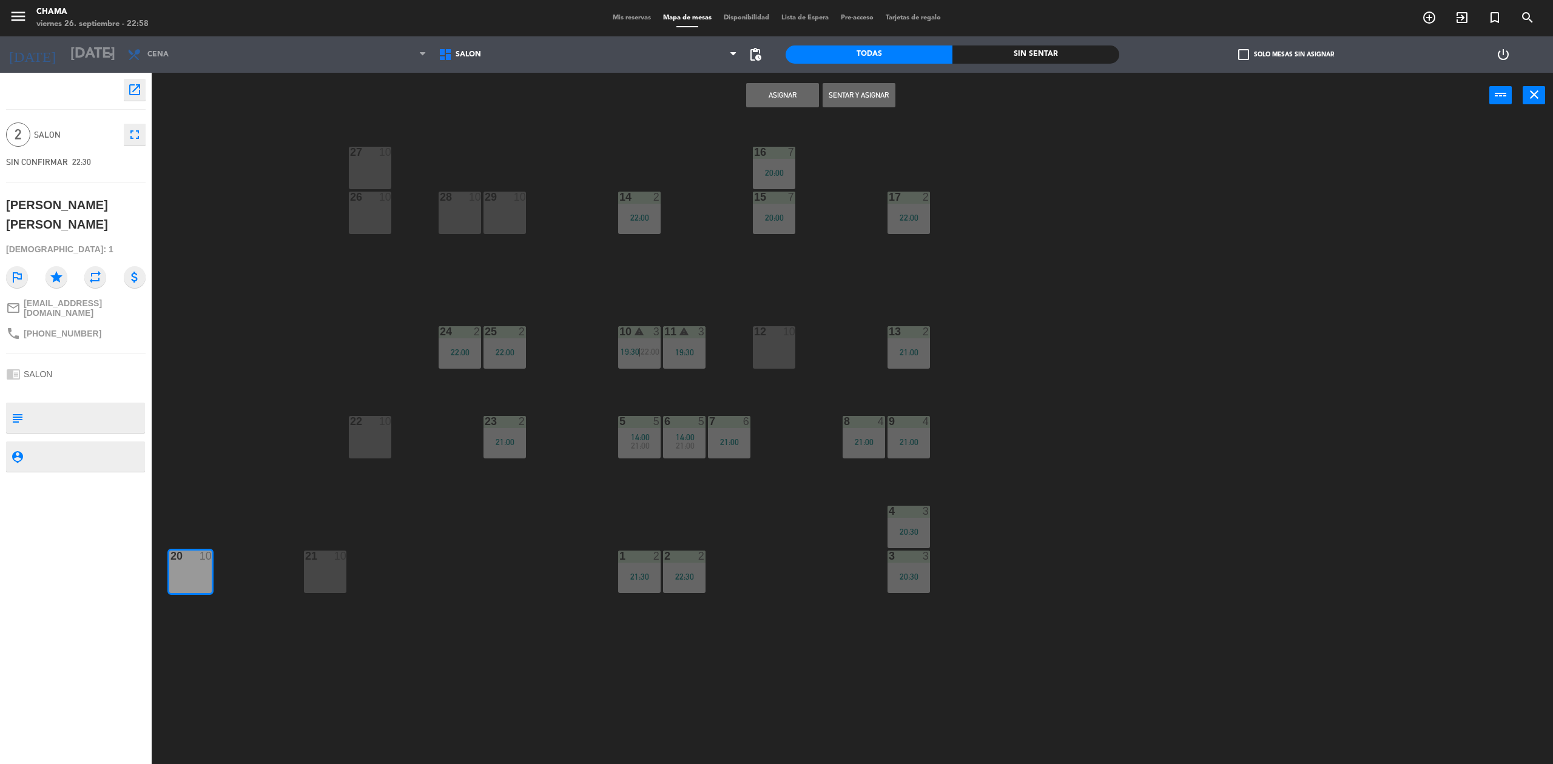
click at [879, 102] on button "Sentar y Asignar" at bounding box center [859, 95] width 73 height 24
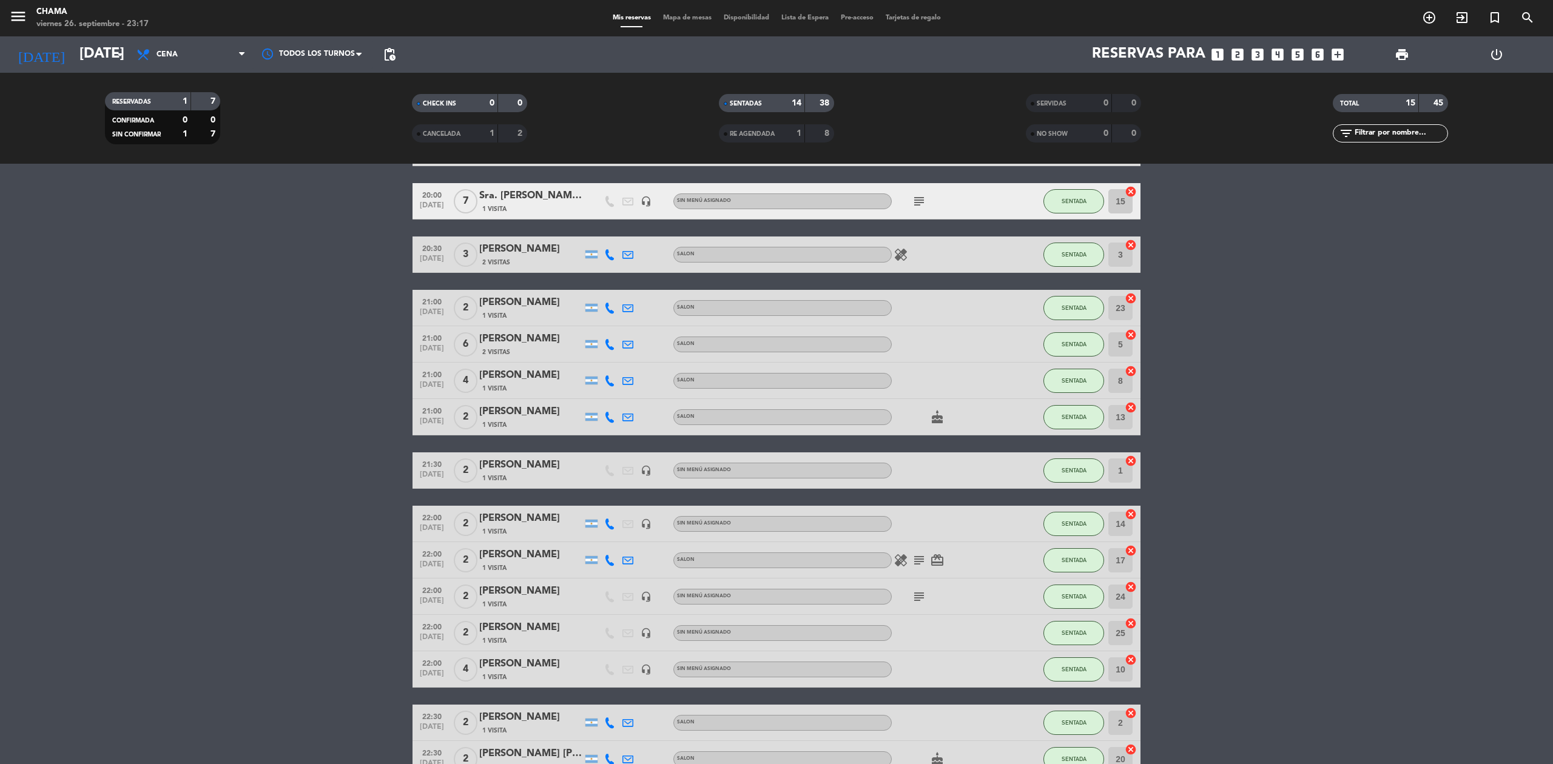
scroll to position [163, 0]
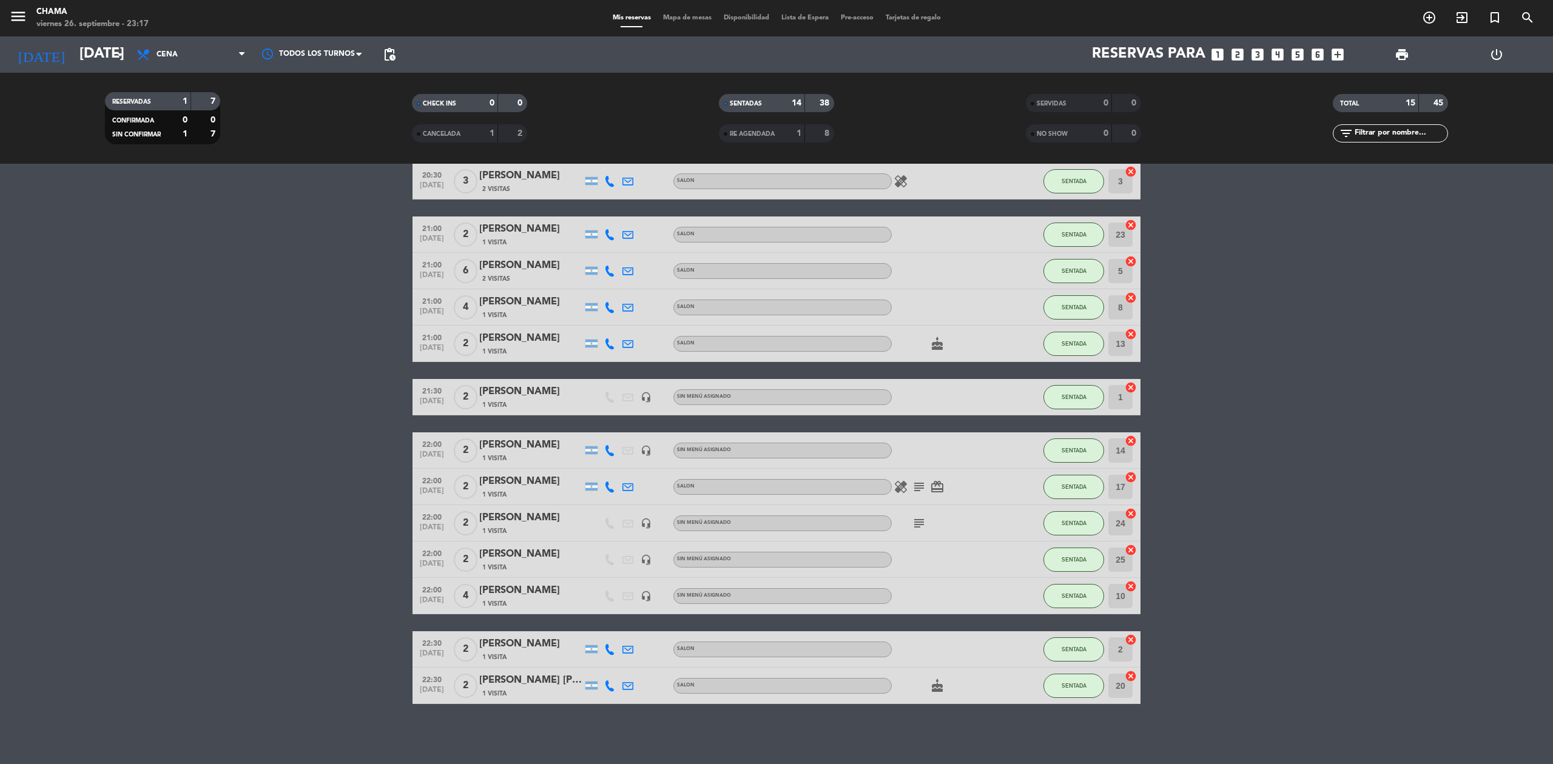
click at [934, 686] on icon "cake" at bounding box center [937, 686] width 15 height 15
click at [1217, 605] on bookings-row "19:30 [DATE] 3 sr [PERSON_NAME] 1 Visita headset_mic Sin menú asignado subject …" at bounding box center [776, 380] width 1553 height 648
click at [923, 520] on icon "subject" at bounding box center [919, 523] width 15 height 15
click at [1292, 468] on bookings-row "19:30 [DATE] 3 sr [PERSON_NAME] 1 Visita headset_mic Sin menú asignado subject …" at bounding box center [776, 380] width 1553 height 648
click at [940, 343] on icon "cake" at bounding box center [937, 344] width 15 height 15
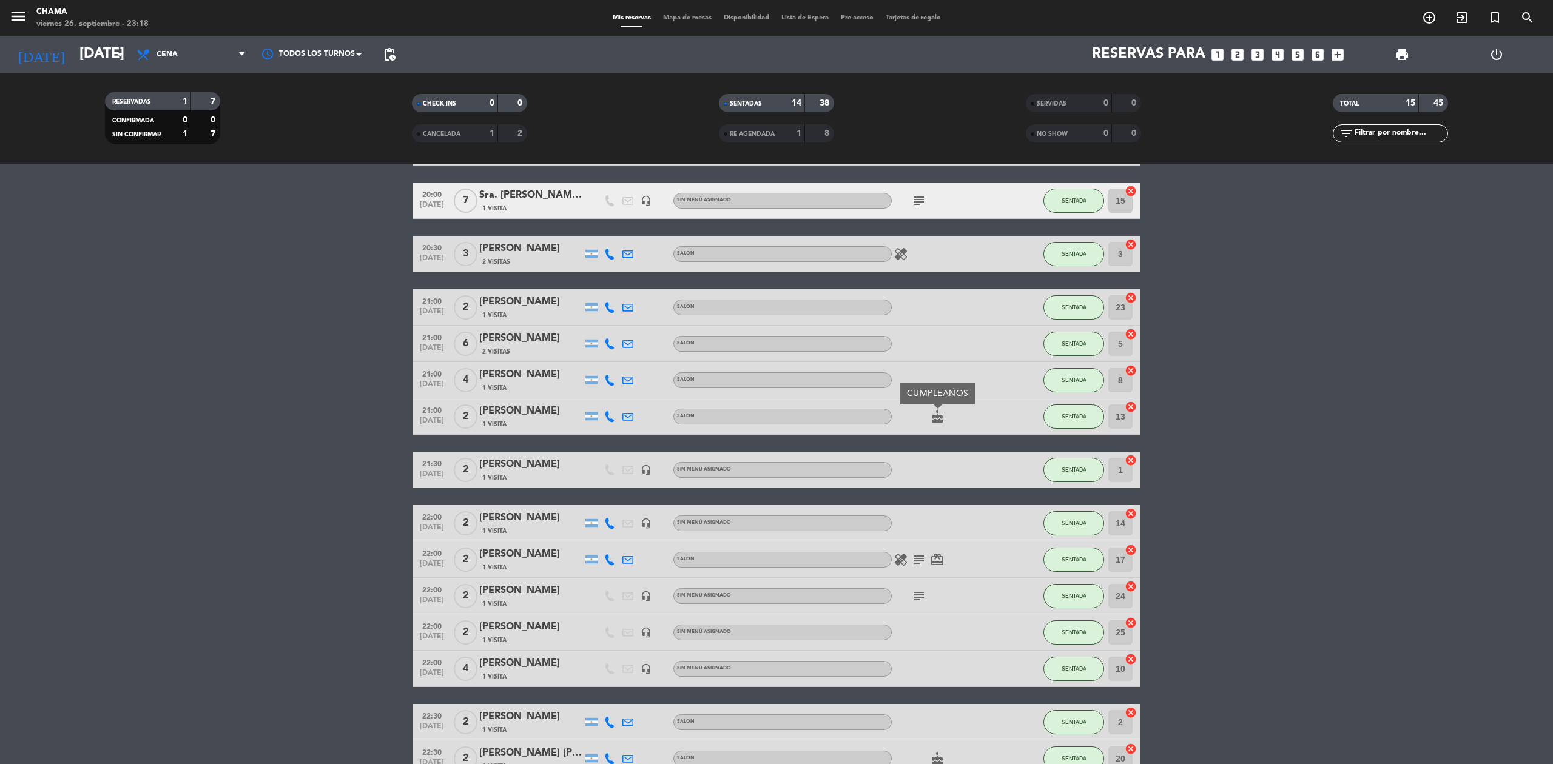
scroll to position [0, 0]
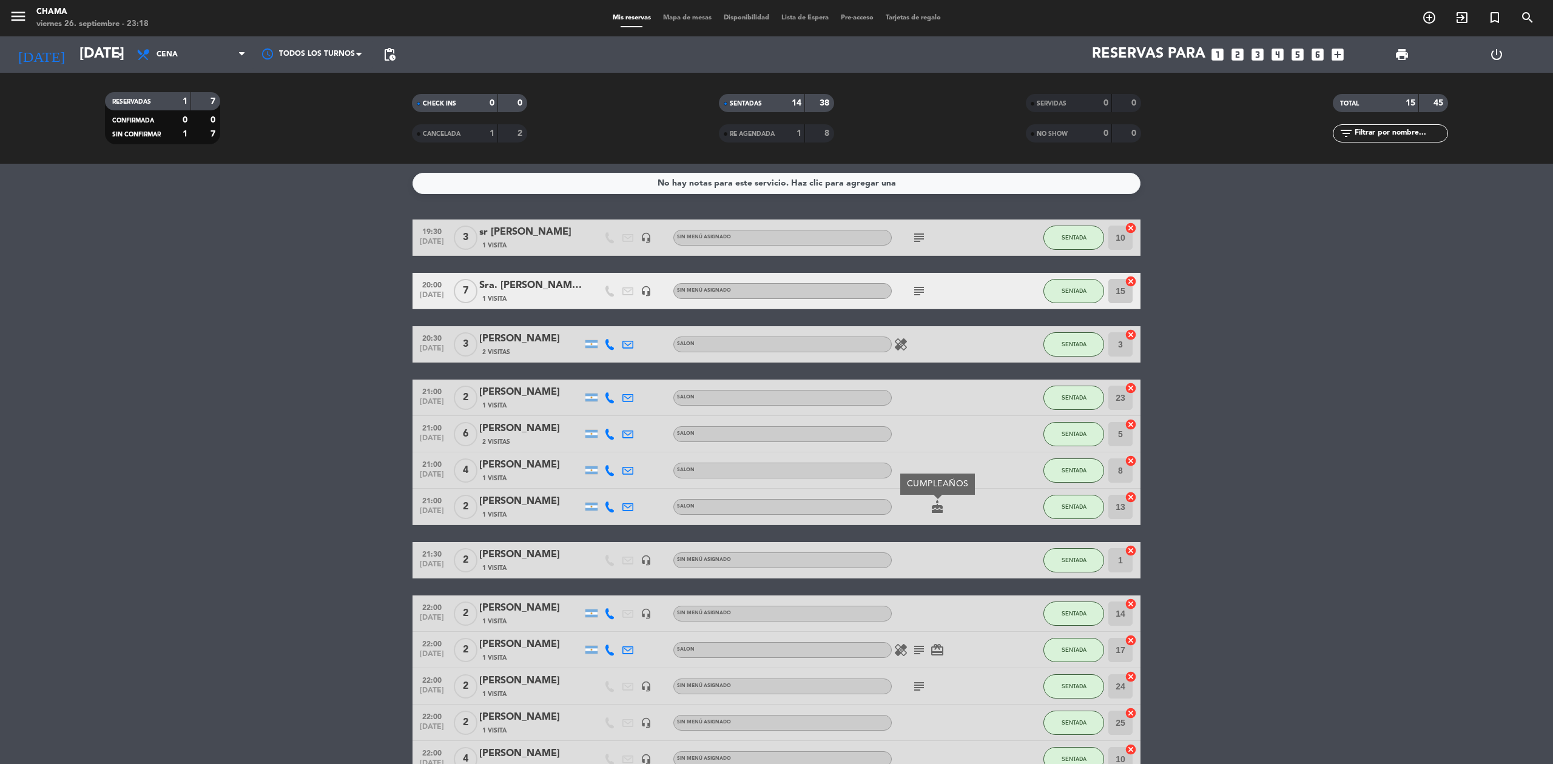
click at [906, 343] on icon "healing" at bounding box center [901, 344] width 15 height 15
click at [920, 289] on icon "subject" at bounding box center [919, 291] width 15 height 15
click at [918, 234] on icon "subject" at bounding box center [919, 238] width 15 height 15
click at [1392, 389] on bookings-row "19:30 [DATE] 3 sr [PERSON_NAME] 1 Visita headset_mic Sin menú asignado subject …" at bounding box center [776, 544] width 1553 height 648
click at [939, 643] on icon "card_giftcard" at bounding box center [937, 650] width 15 height 15
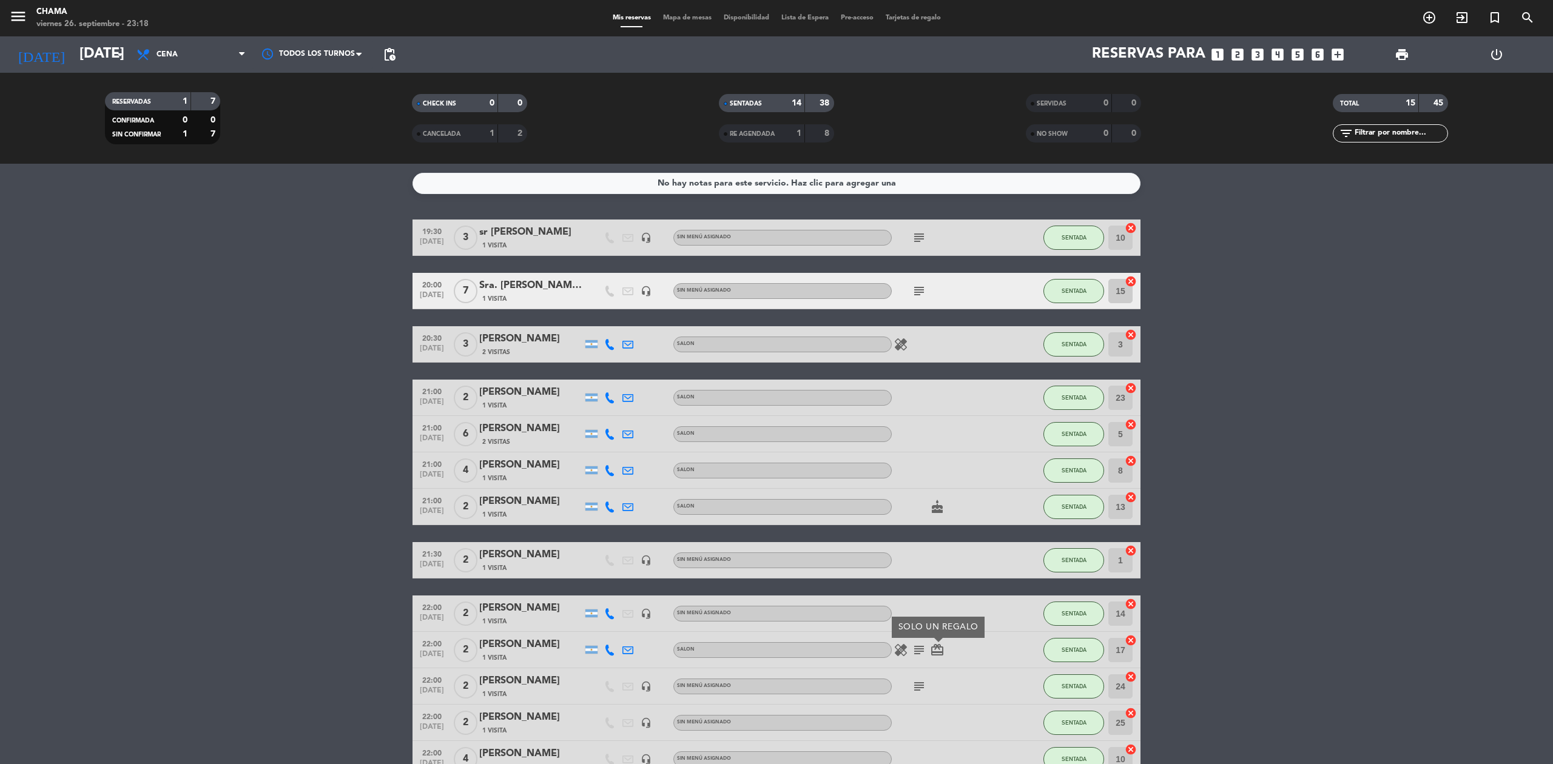
click at [913, 647] on icon "subject" at bounding box center [919, 650] width 15 height 15
click at [898, 649] on icon "healing" at bounding box center [901, 650] width 15 height 15
click at [916, 693] on icon "subject" at bounding box center [919, 687] width 15 height 15
click at [899, 343] on icon "healing" at bounding box center [901, 344] width 15 height 15
click at [926, 292] on icon "subject" at bounding box center [919, 291] width 15 height 15
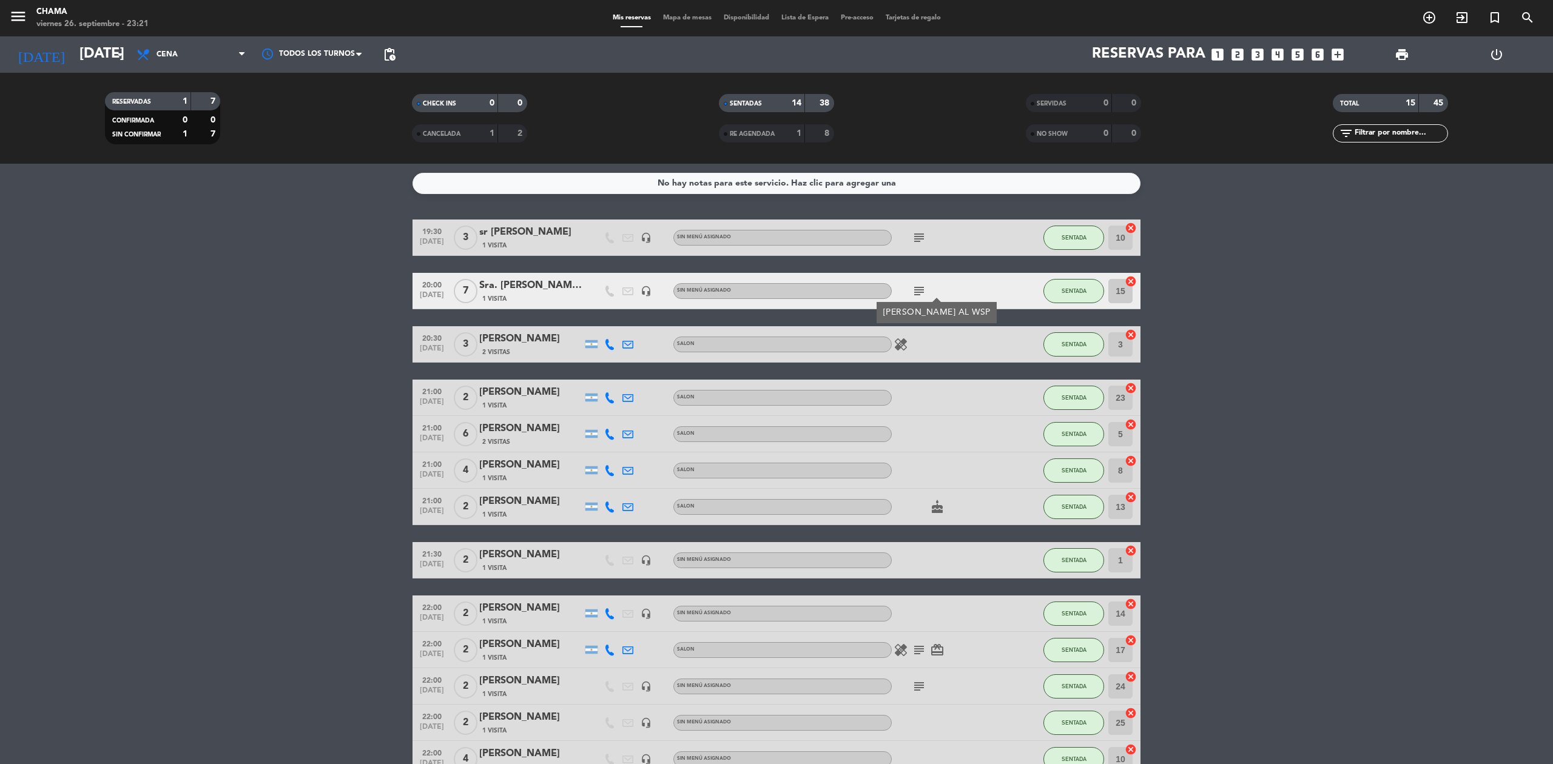
click at [928, 237] on div "subject" at bounding box center [946, 238] width 109 height 36
click at [926, 236] on icon "subject" at bounding box center [919, 238] width 15 height 15
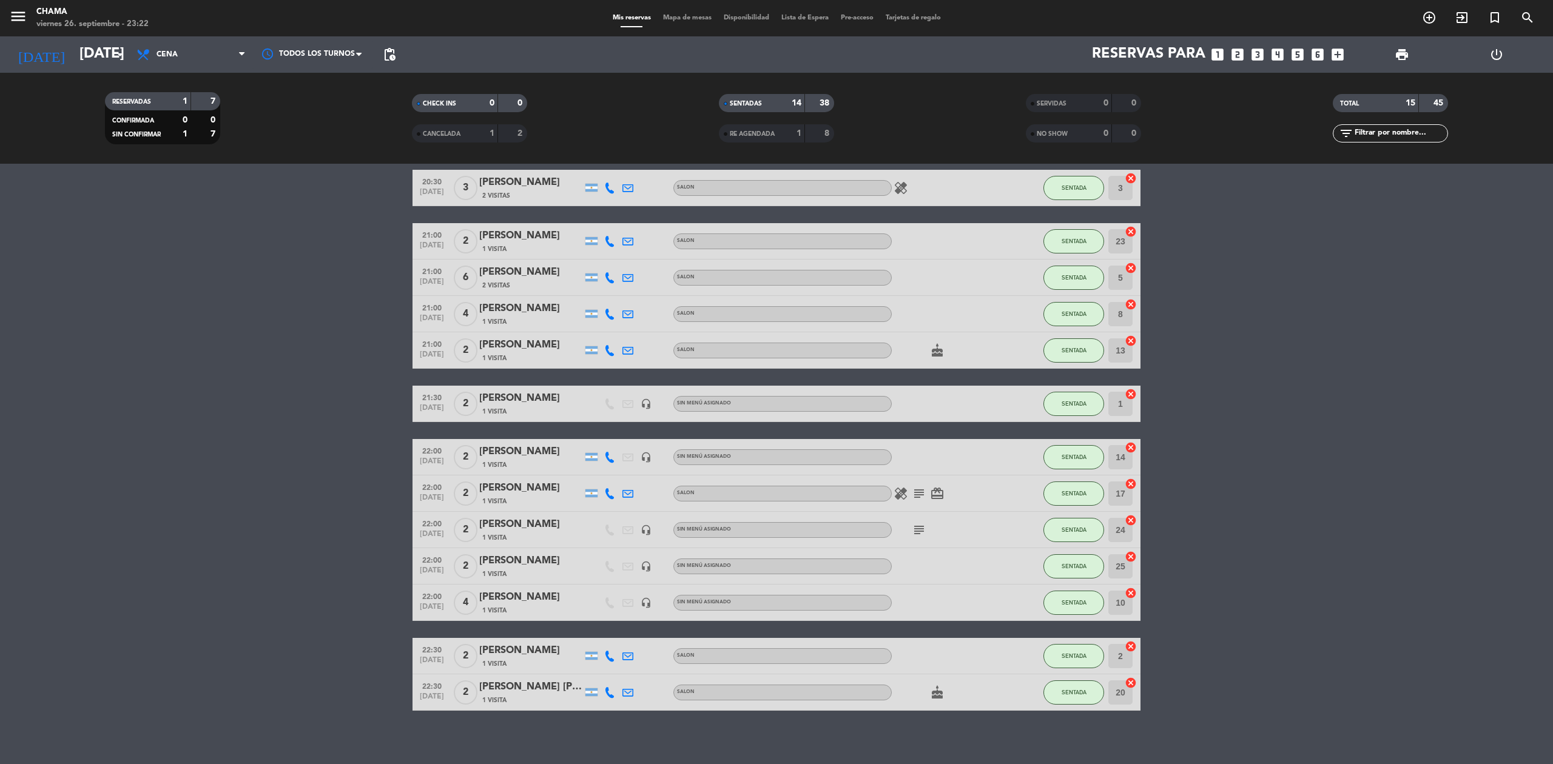
scroll to position [163, 0]
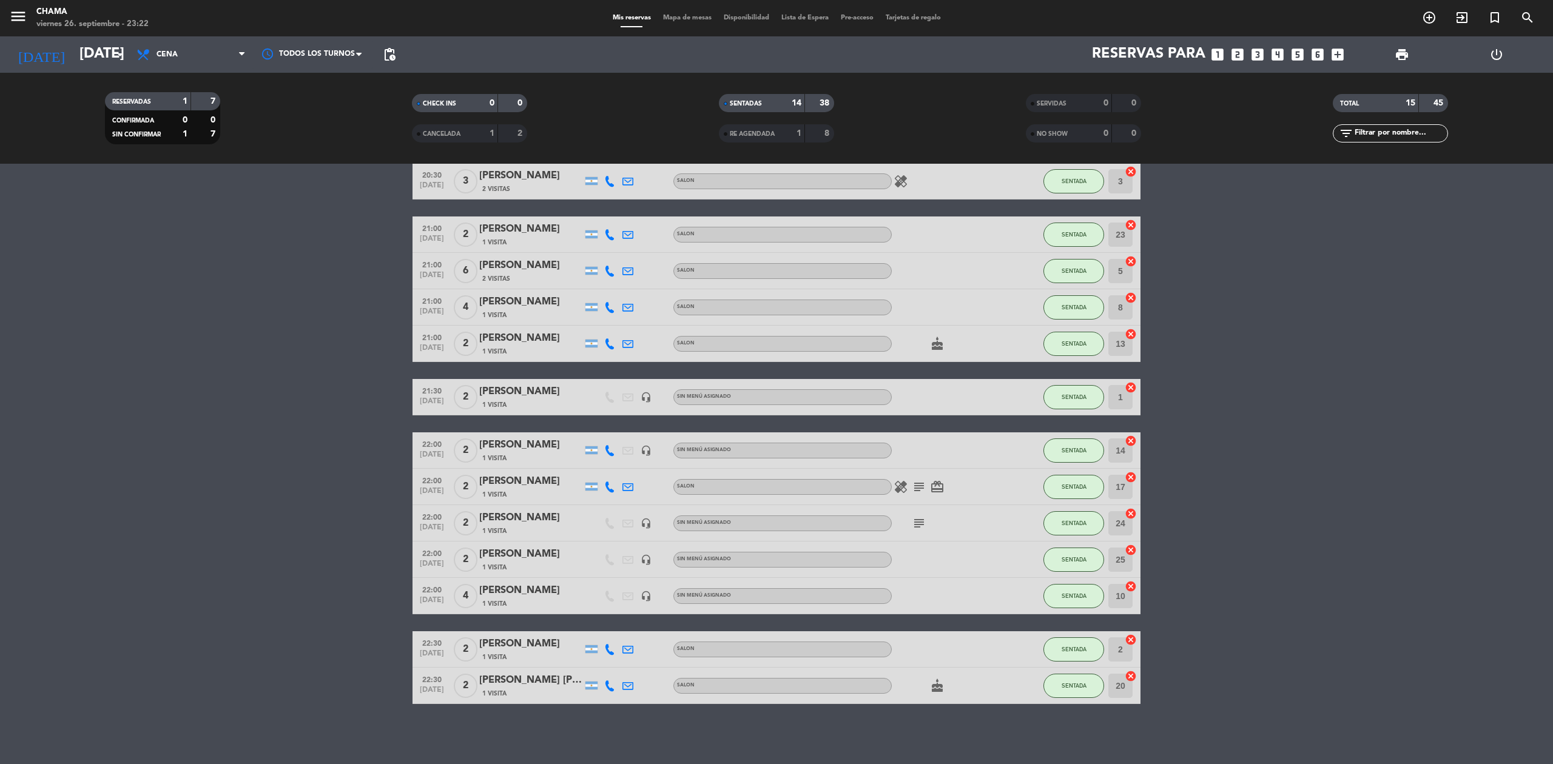
click at [939, 350] on icon "cake" at bounding box center [937, 344] width 15 height 15
click at [917, 525] on icon "subject" at bounding box center [919, 523] width 15 height 15
click at [942, 688] on icon "cake" at bounding box center [937, 686] width 15 height 15
click at [1520, 508] on bookings-row "19:30 [DATE] 3 sr [PERSON_NAME] 1 Visita headset_mic Sin menú asignado subject …" at bounding box center [776, 380] width 1553 height 648
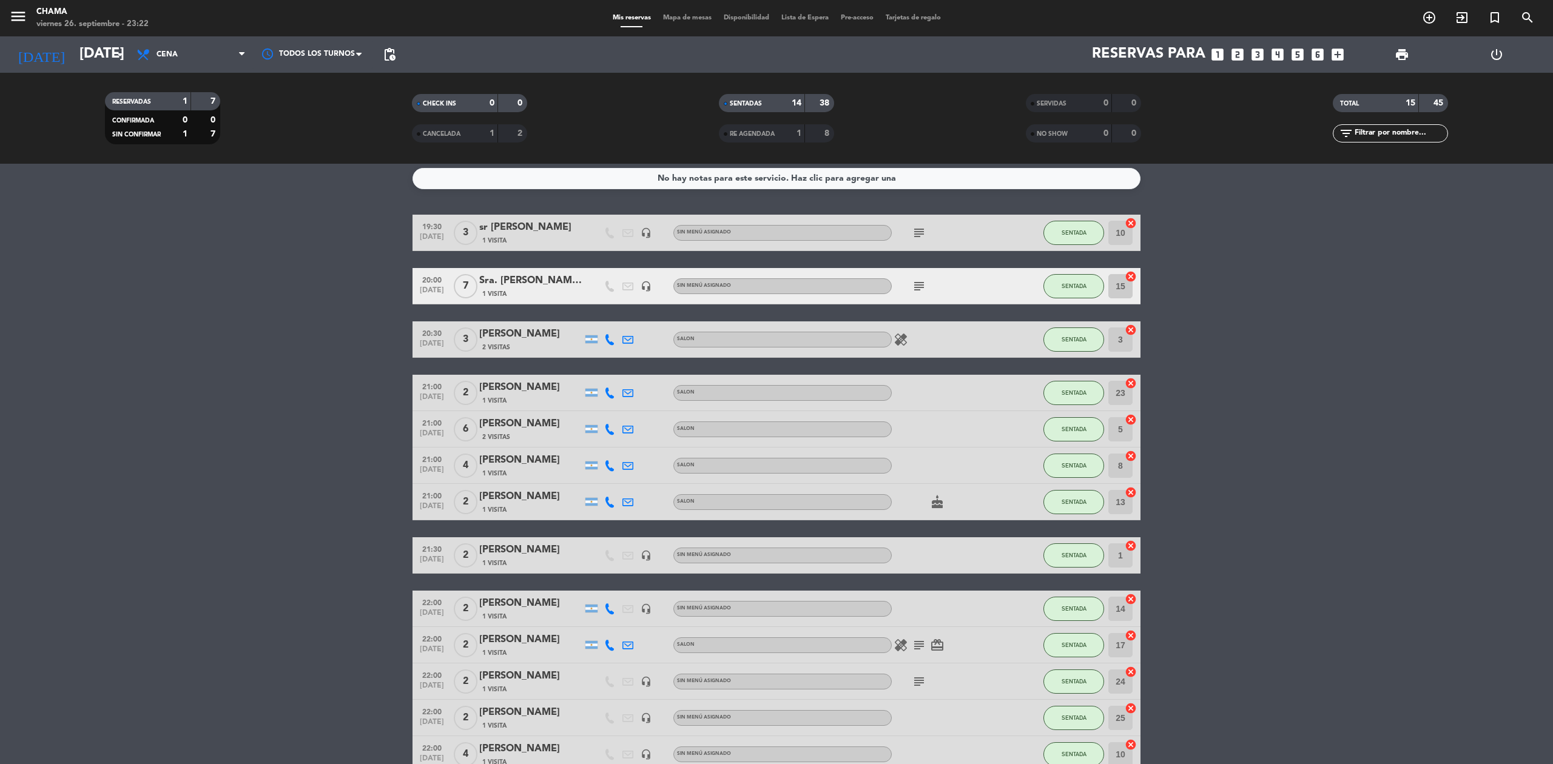
scroll to position [0, 0]
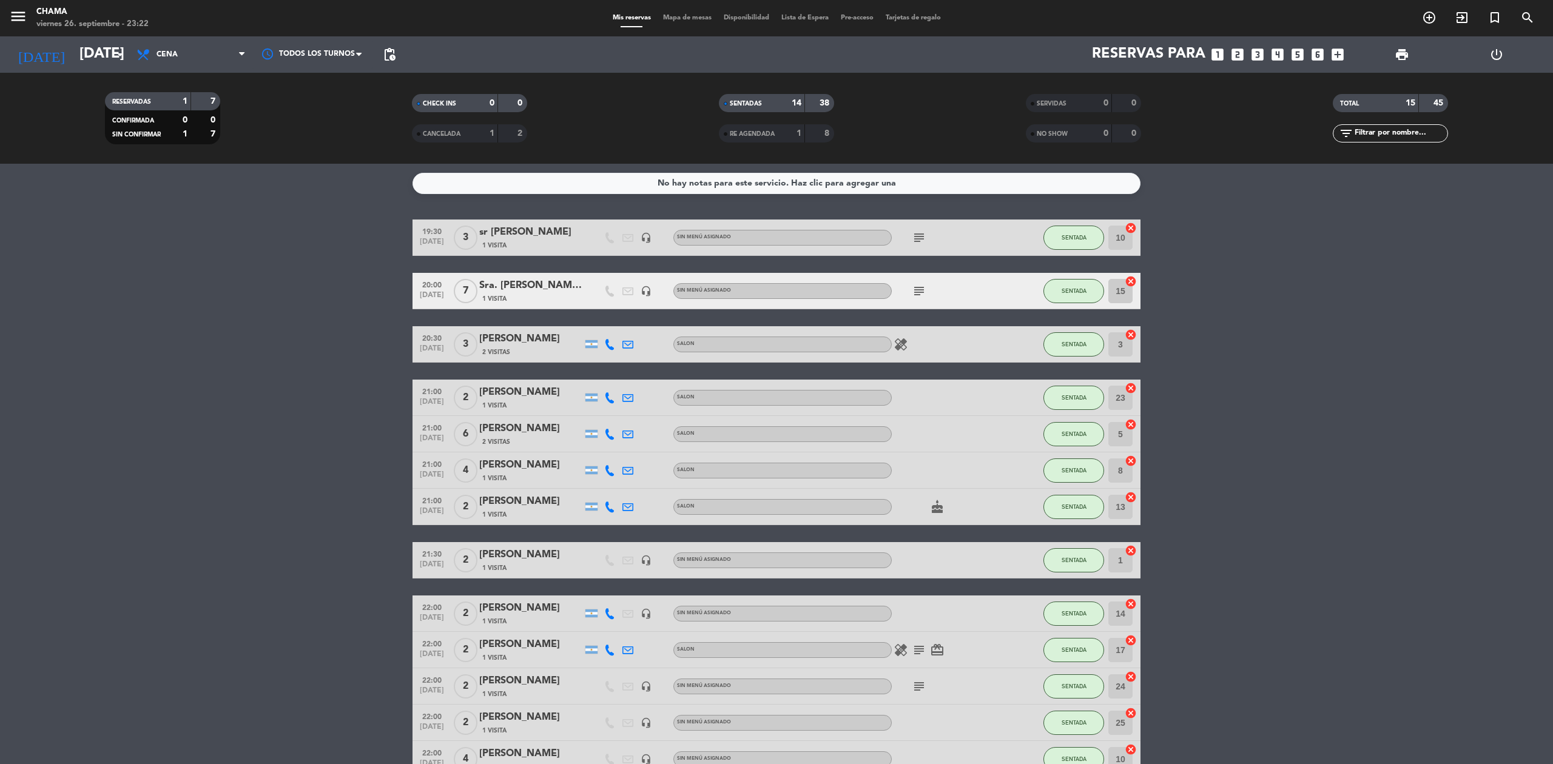
click at [912, 235] on icon "subject" at bounding box center [919, 238] width 15 height 15
click at [922, 287] on icon "subject" at bounding box center [919, 291] width 15 height 15
click at [1378, 459] on bookings-row "19:30 [DATE] 3 sr [PERSON_NAME] 1 Visita headset_mic Sin menú asignado subject …" at bounding box center [776, 544] width 1553 height 648
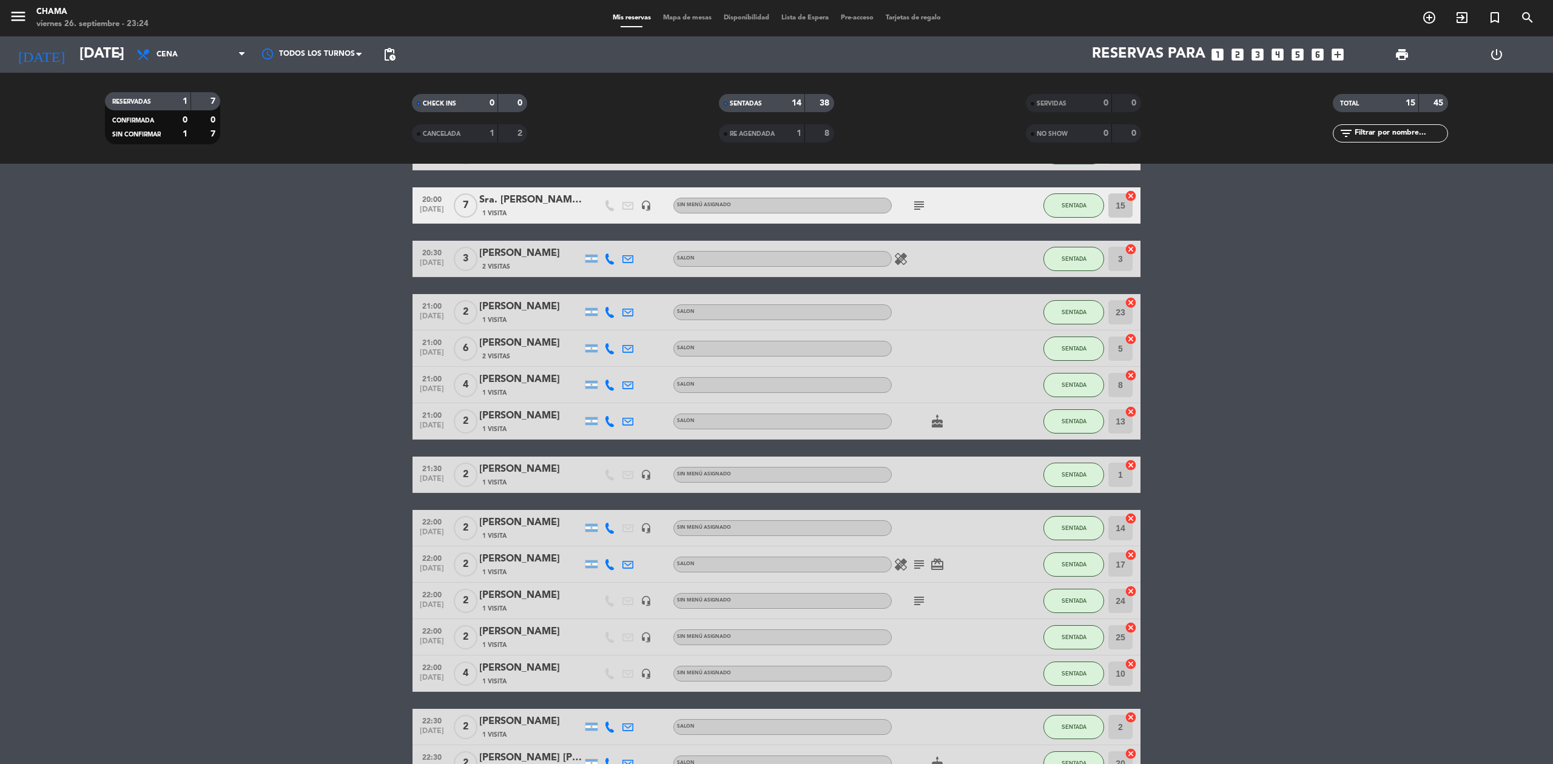
scroll to position [163, 0]
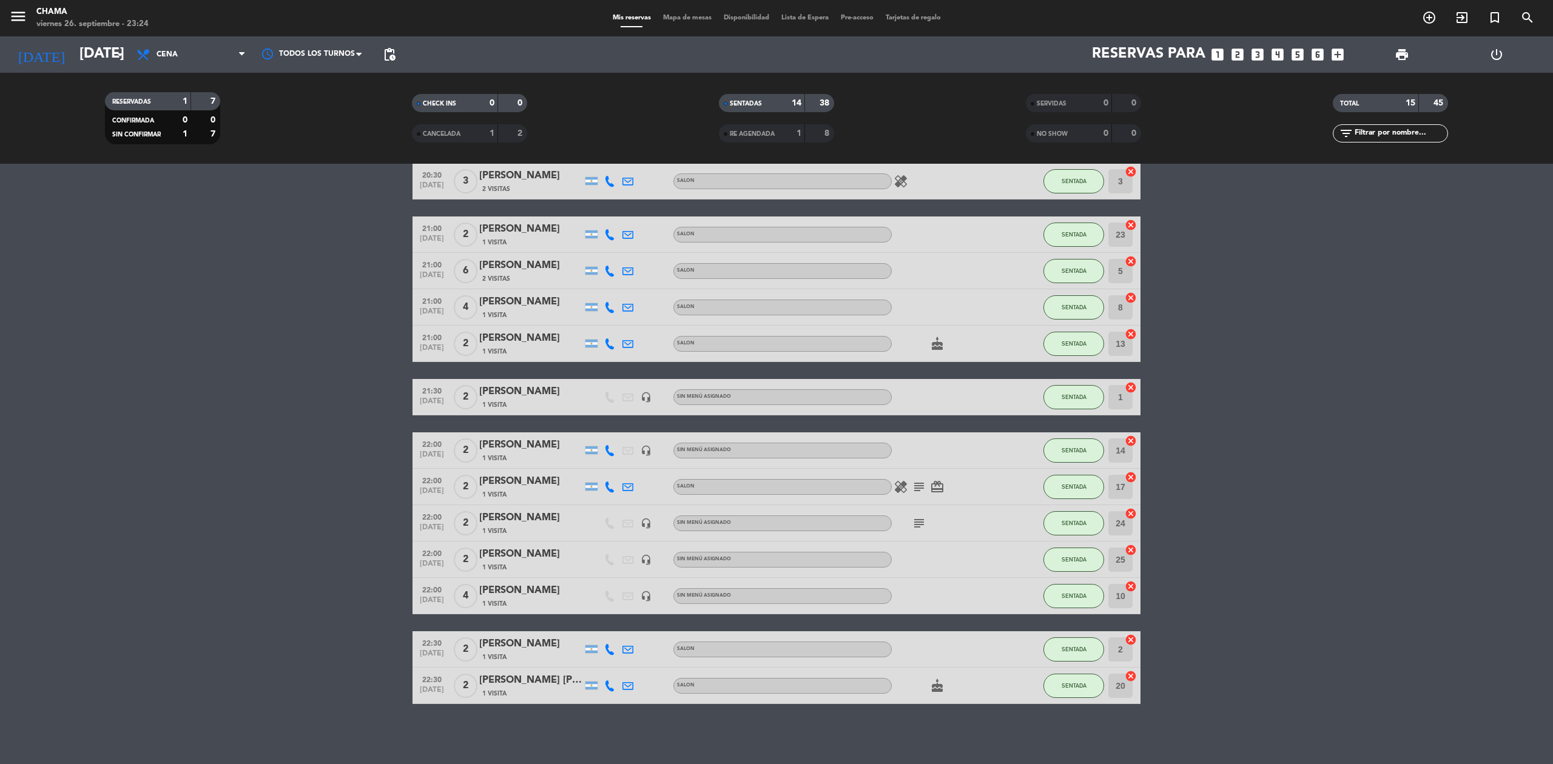
click at [933, 681] on icon "cake" at bounding box center [937, 686] width 15 height 15
click at [920, 519] on icon "subject" at bounding box center [919, 523] width 15 height 15
click at [914, 485] on icon "subject" at bounding box center [919, 487] width 15 height 15
click at [946, 484] on div "healing subject Hay una persona celiaca card_giftcard" at bounding box center [946, 487] width 109 height 36
click at [940, 484] on icon "card_giftcard" at bounding box center [937, 487] width 15 height 15
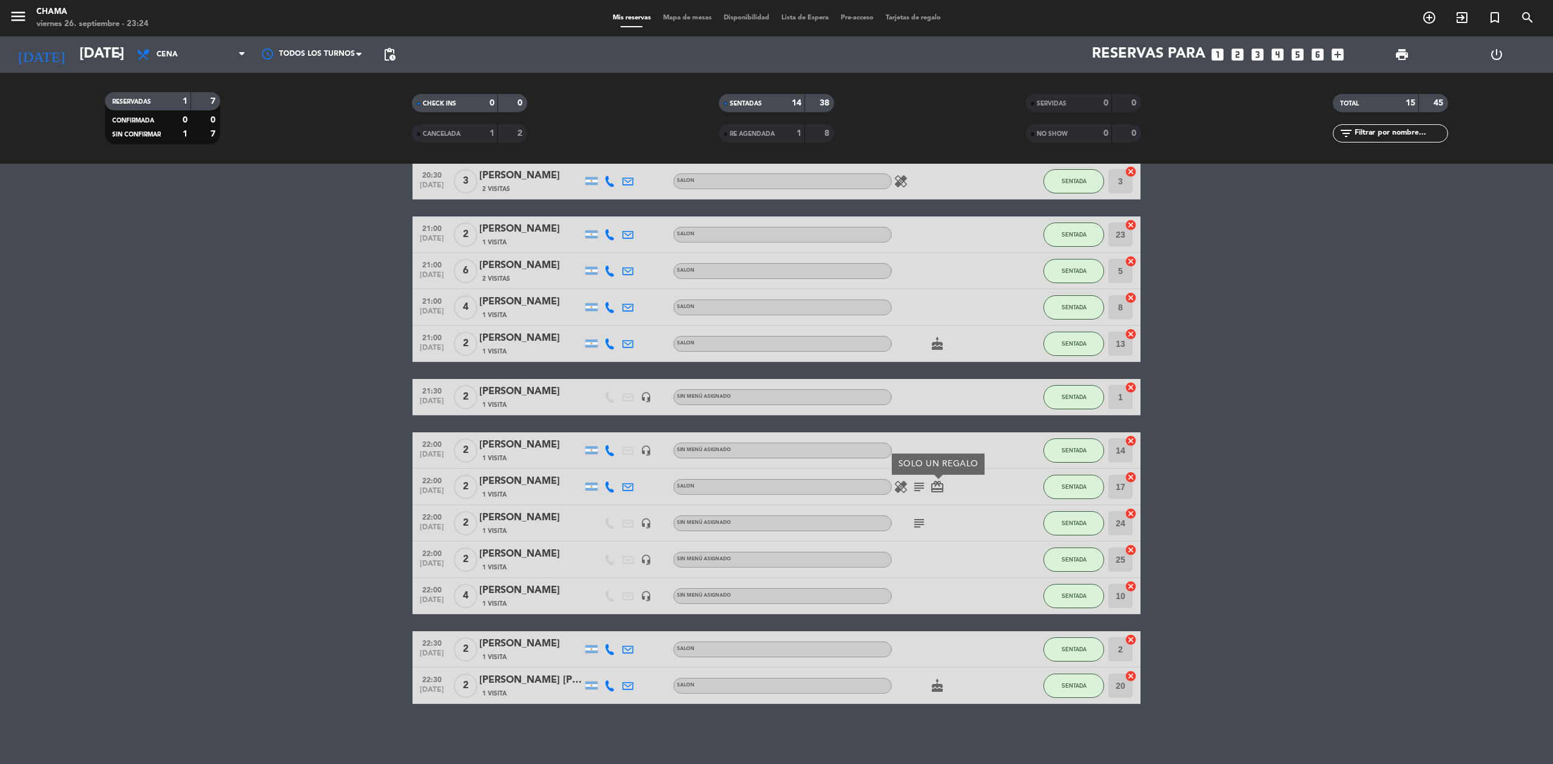
click at [899, 488] on icon "healing" at bounding box center [901, 487] width 15 height 15
click at [940, 348] on icon "cake" at bounding box center [937, 344] width 15 height 15
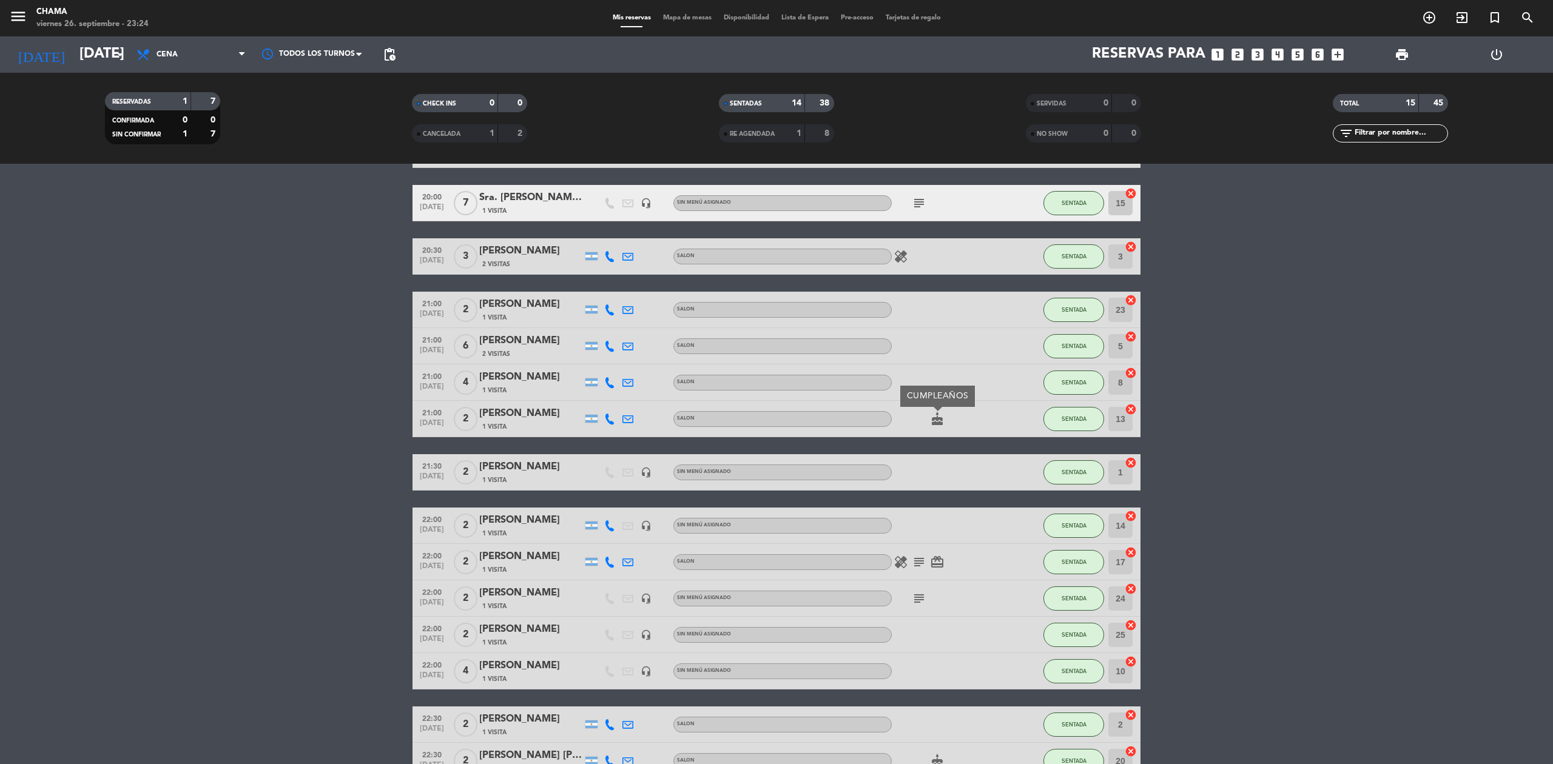
scroll to position [0, 0]
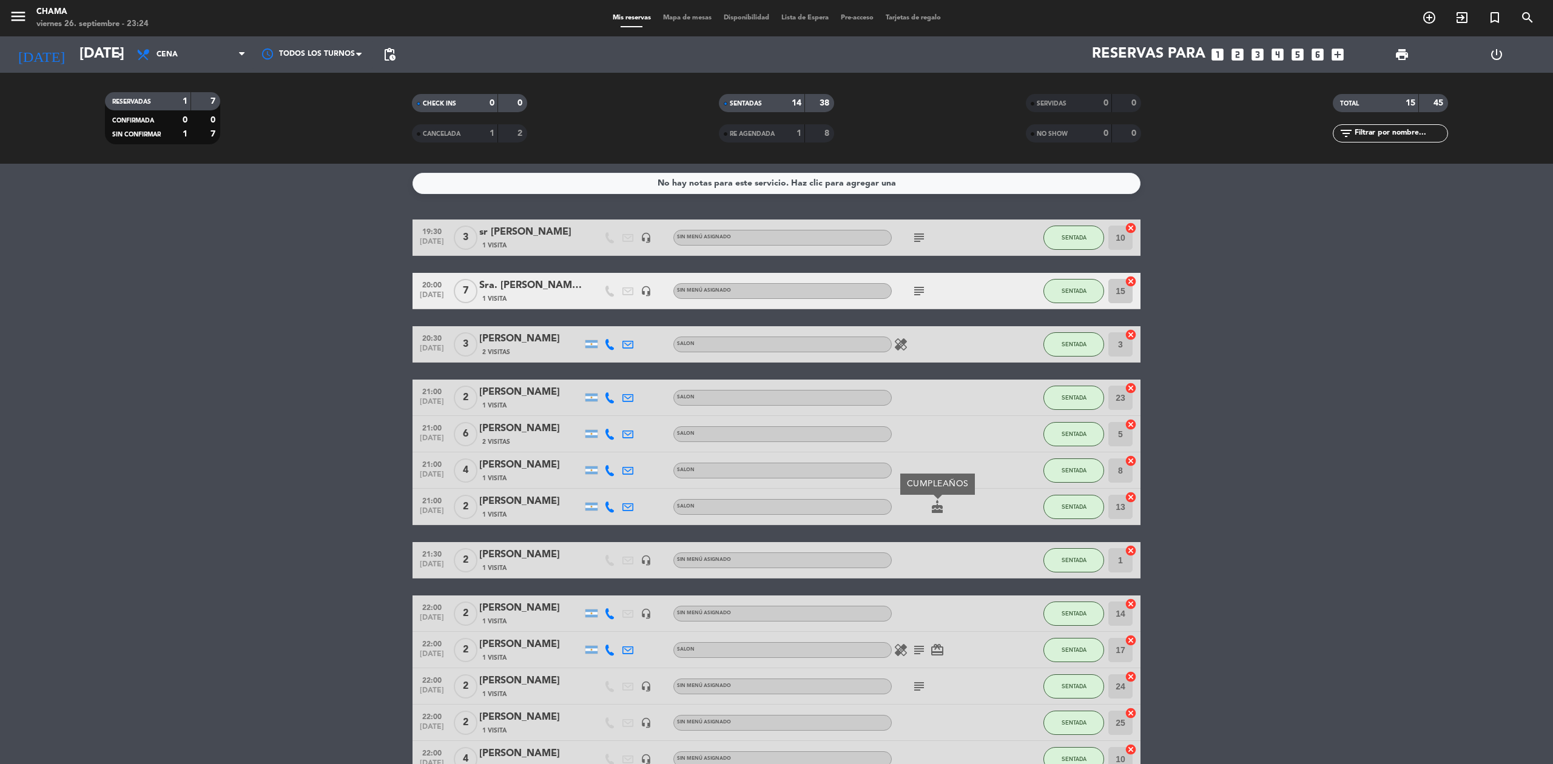
click at [894, 343] on icon "healing" at bounding box center [901, 344] width 15 height 15
click at [921, 285] on icon "subject" at bounding box center [919, 291] width 15 height 15
click at [920, 241] on icon "subject" at bounding box center [919, 238] width 15 height 15
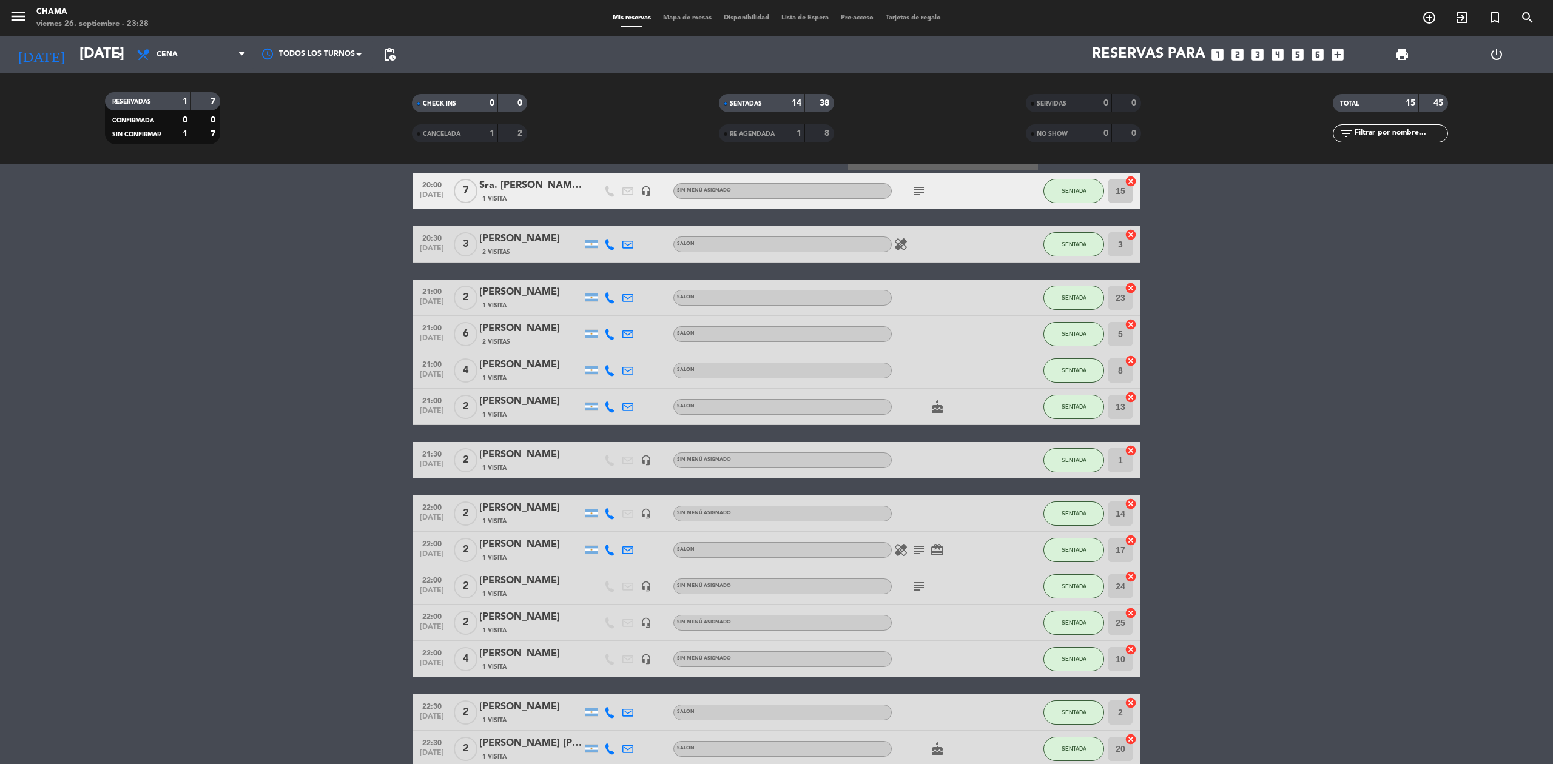
scroll to position [163, 0]
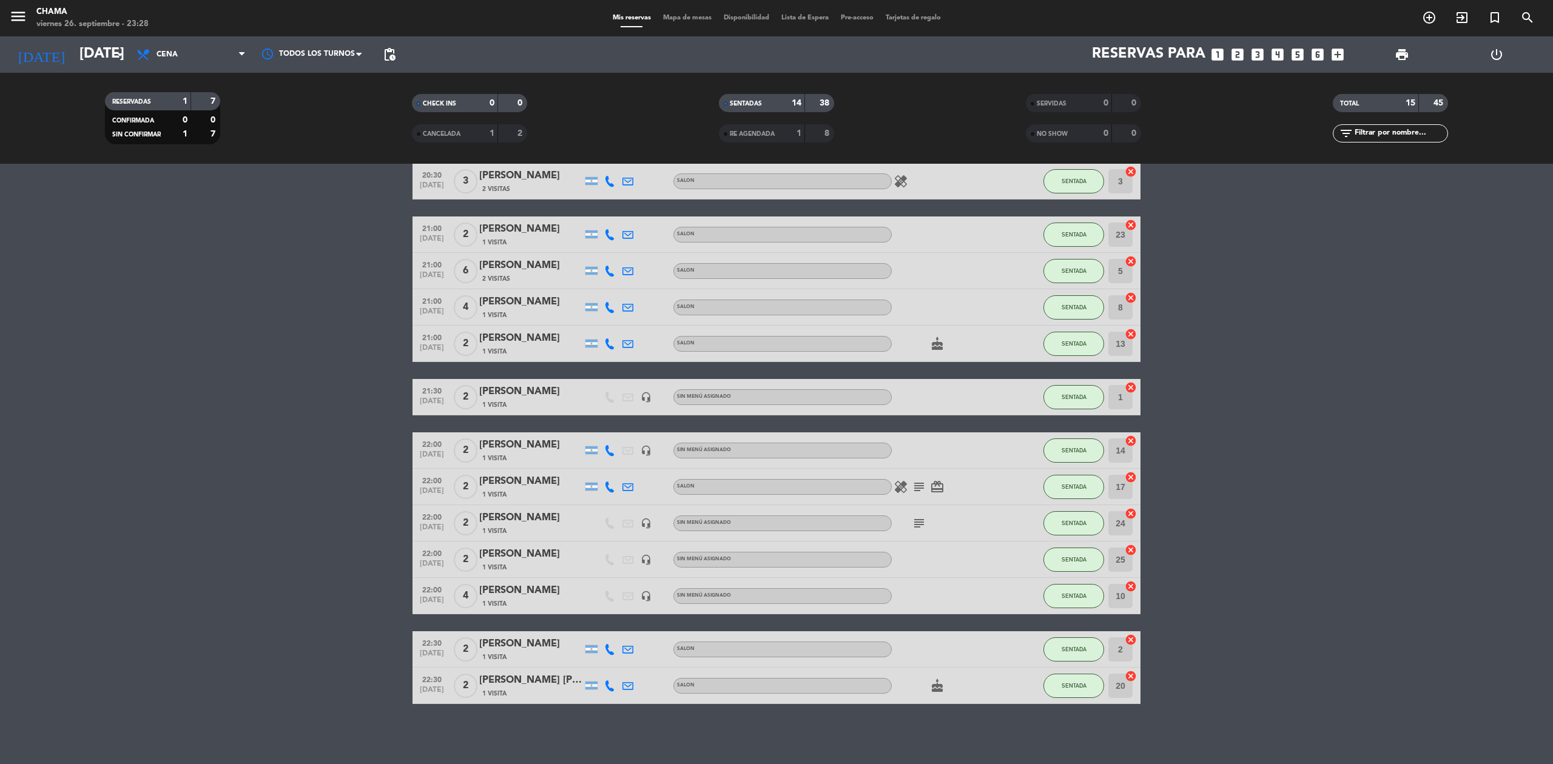
click at [919, 519] on icon "subject" at bounding box center [919, 523] width 15 height 15
click at [917, 481] on icon "subject" at bounding box center [919, 487] width 15 height 15
click at [906, 484] on icon "healing" at bounding box center [901, 487] width 15 height 15
click at [936, 482] on icon "card_giftcard" at bounding box center [937, 487] width 15 height 15
click at [933, 342] on icon "cake" at bounding box center [937, 344] width 15 height 15
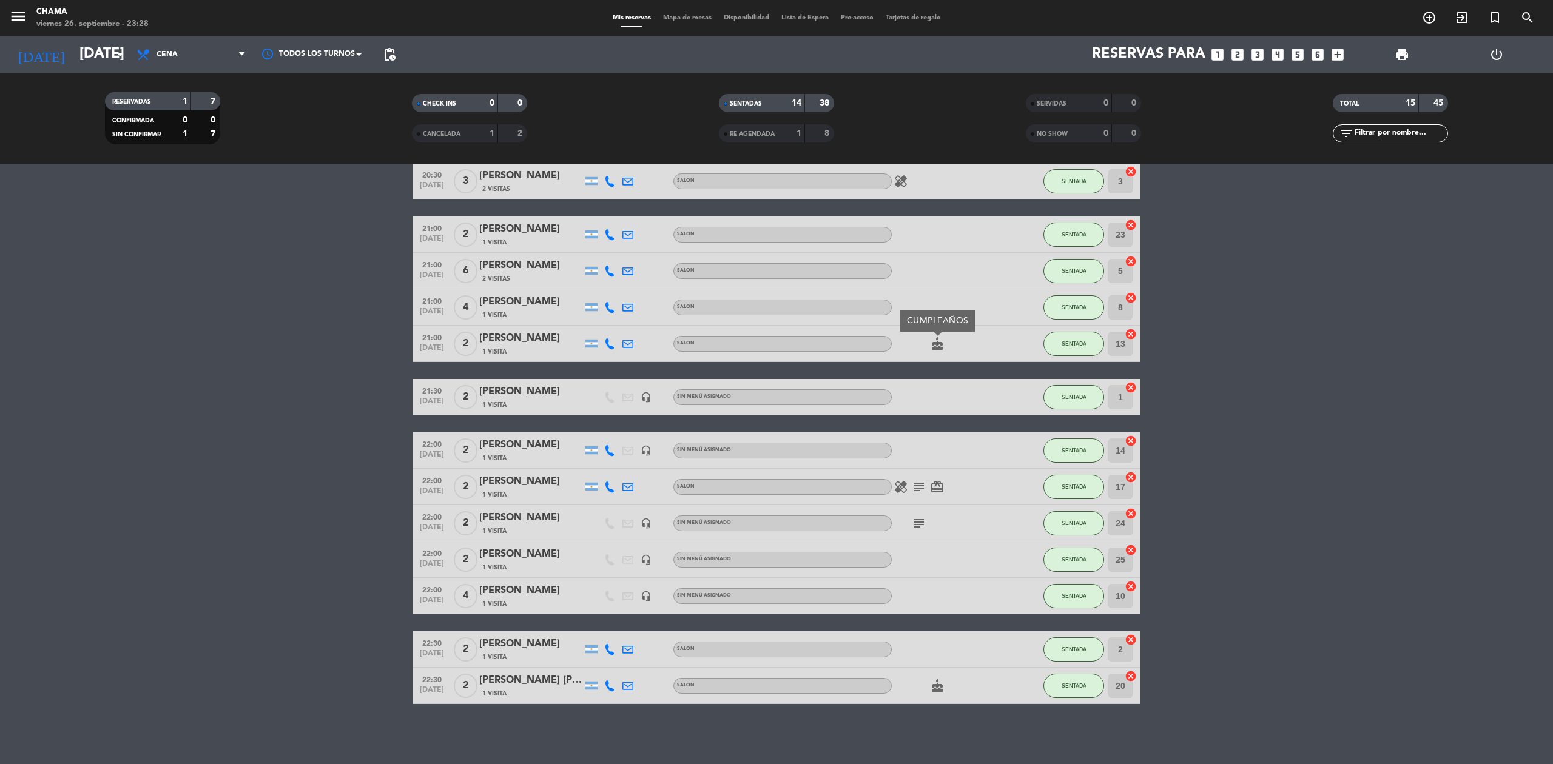
click at [931, 687] on icon "cake" at bounding box center [937, 686] width 15 height 15
click at [917, 522] on icon "subject" at bounding box center [919, 523] width 15 height 15
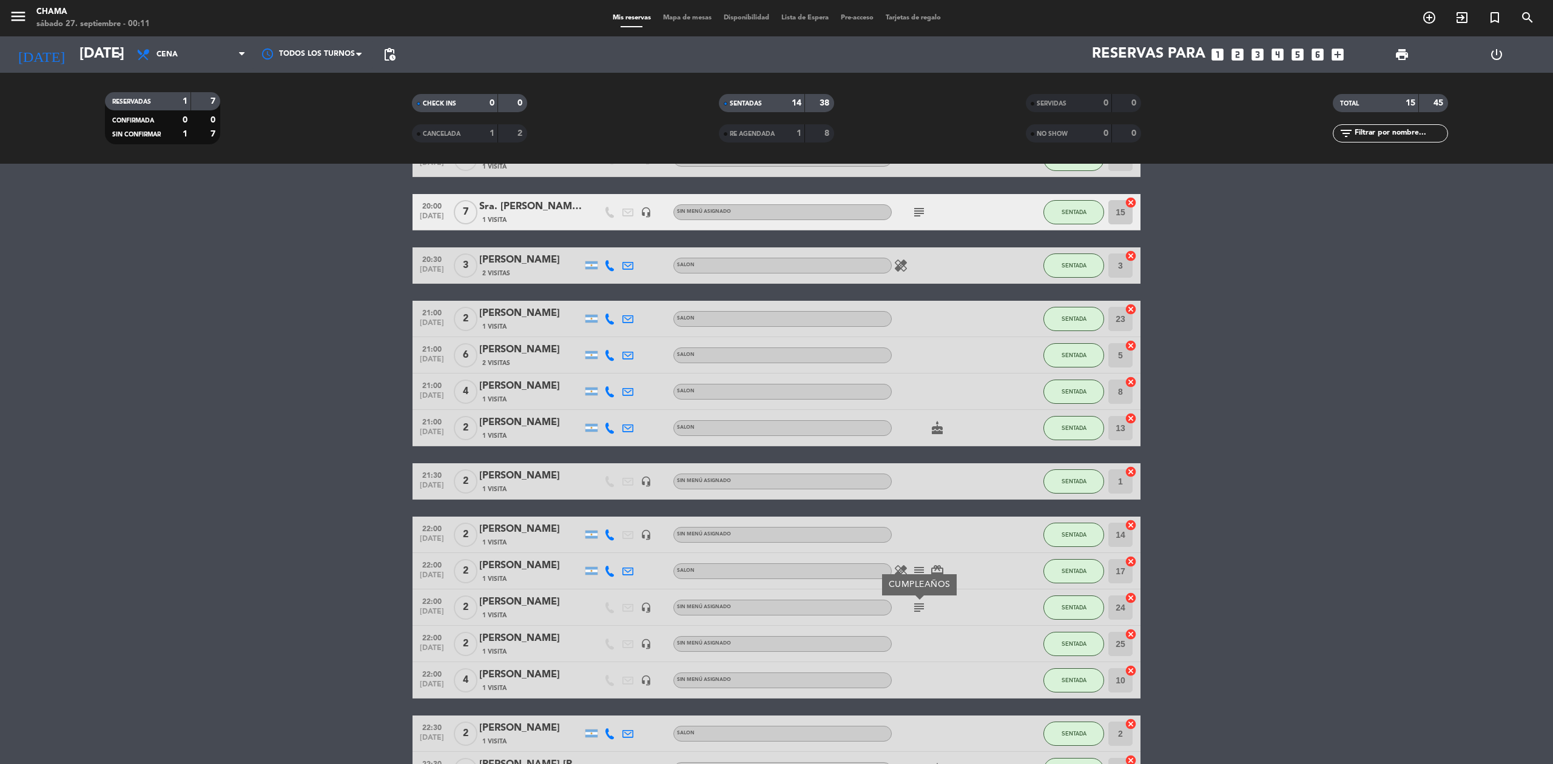
scroll to position [0, 0]
